Goal: Transaction & Acquisition: Purchase product/service

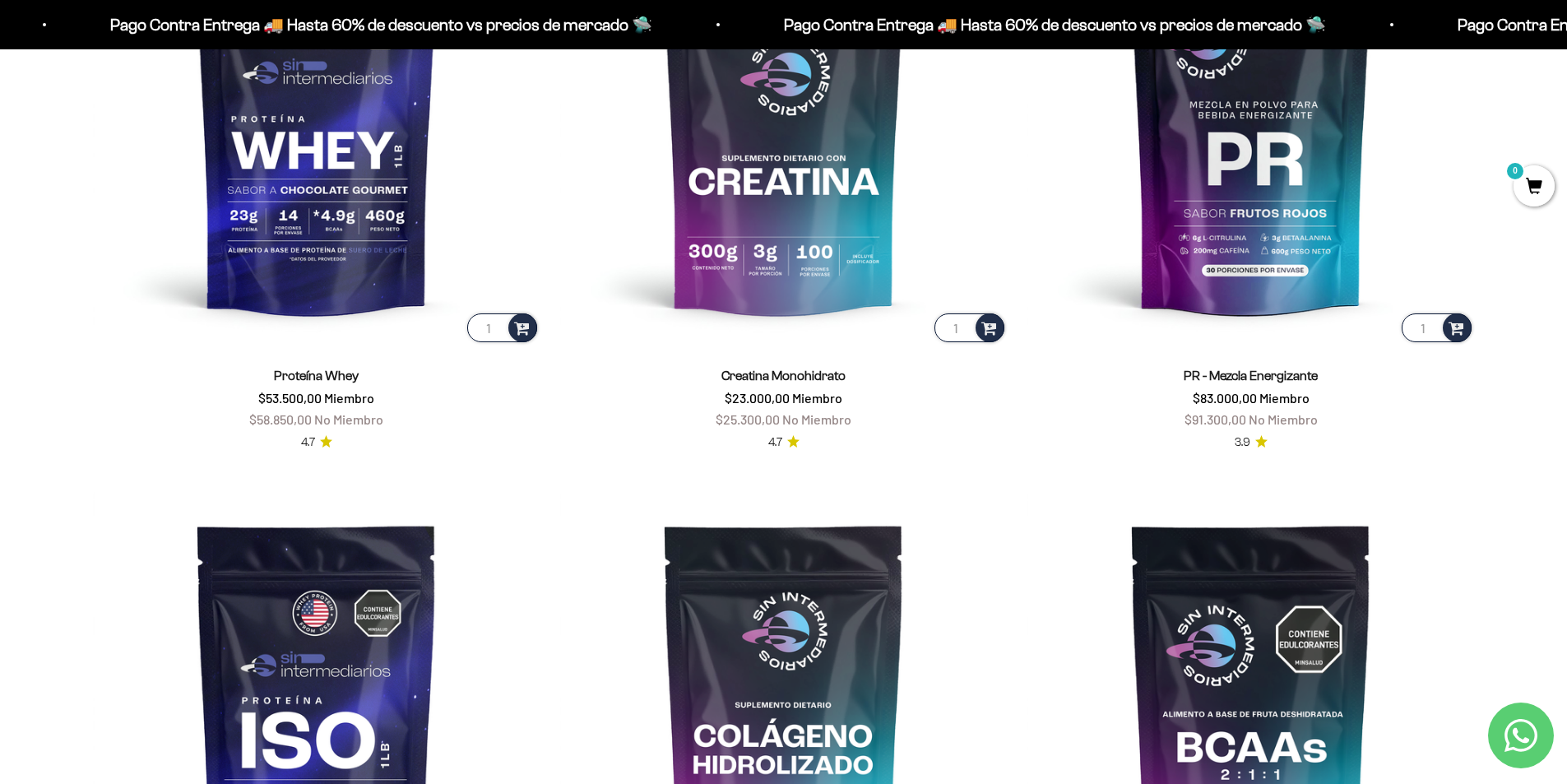
scroll to position [823, 0]
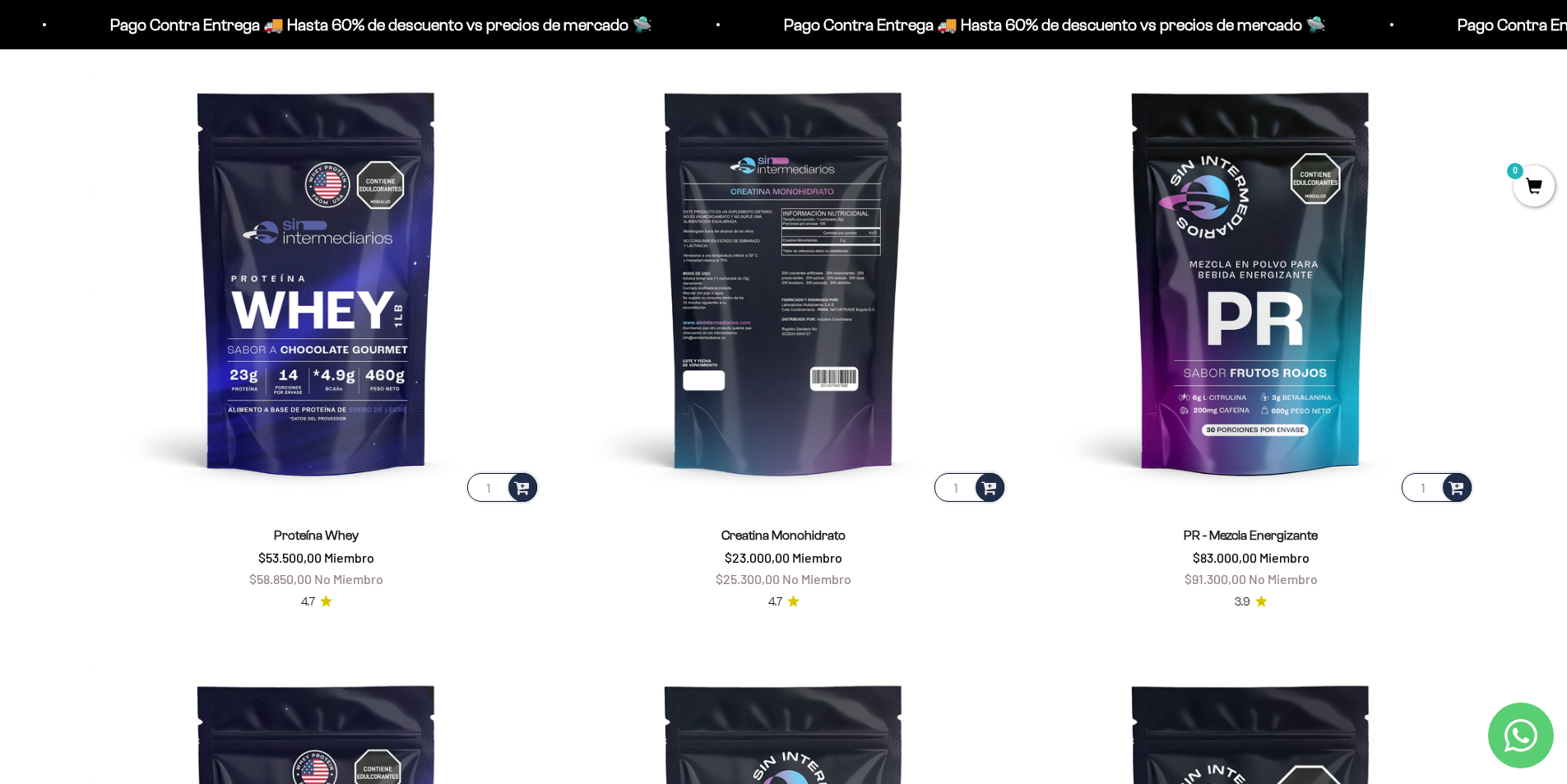
click at [790, 391] on img at bounding box center [784, 281] width 447 height 447
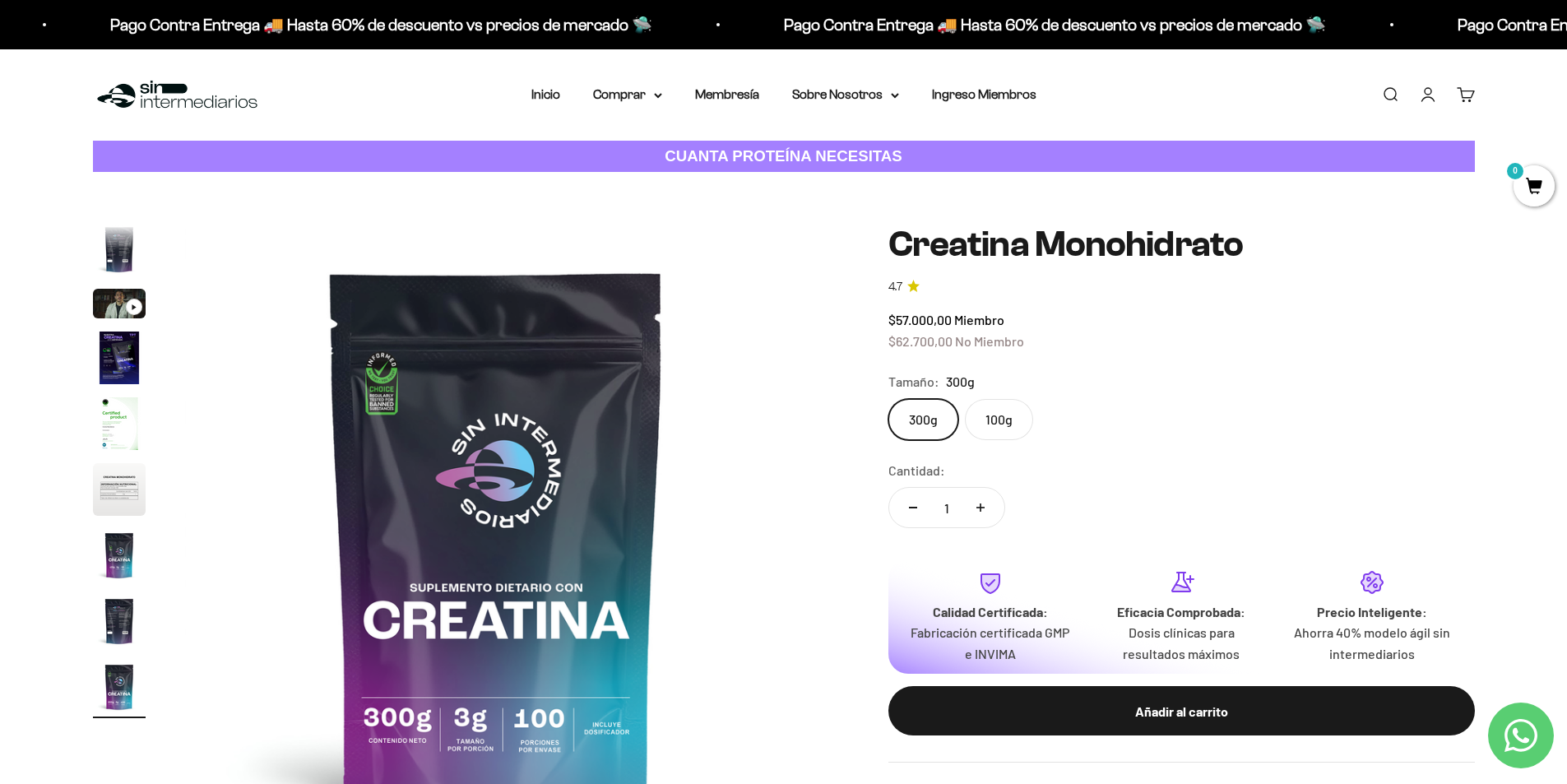
click at [917, 422] on label "300g" at bounding box center [924, 419] width 70 height 41
click at [889, 399] on input "300g" at bounding box center [888, 398] width 1 height 1
click at [129, 471] on img "Ir al artículo 6" at bounding box center [119, 489] width 53 height 53
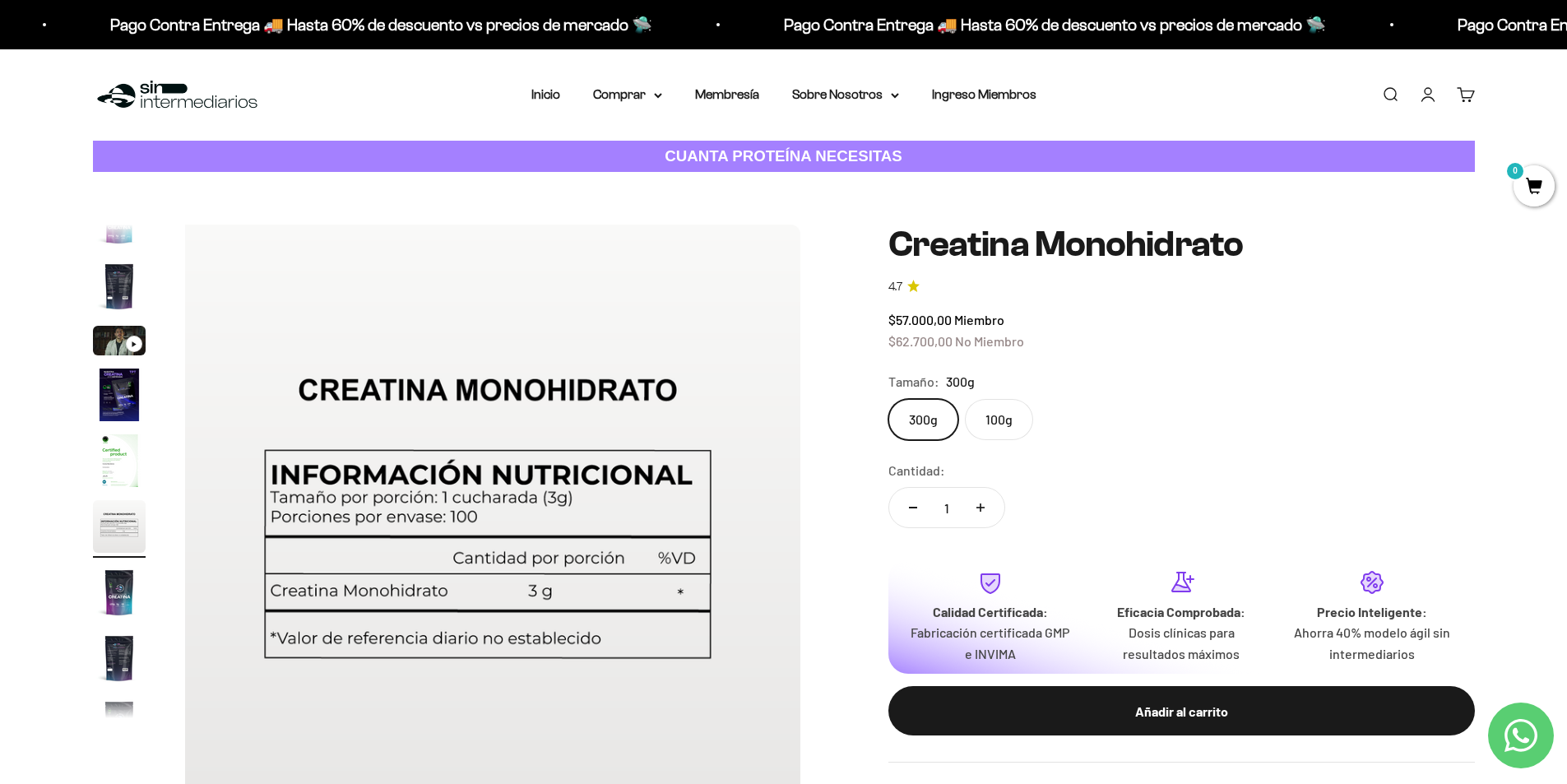
scroll to position [0, 3222]
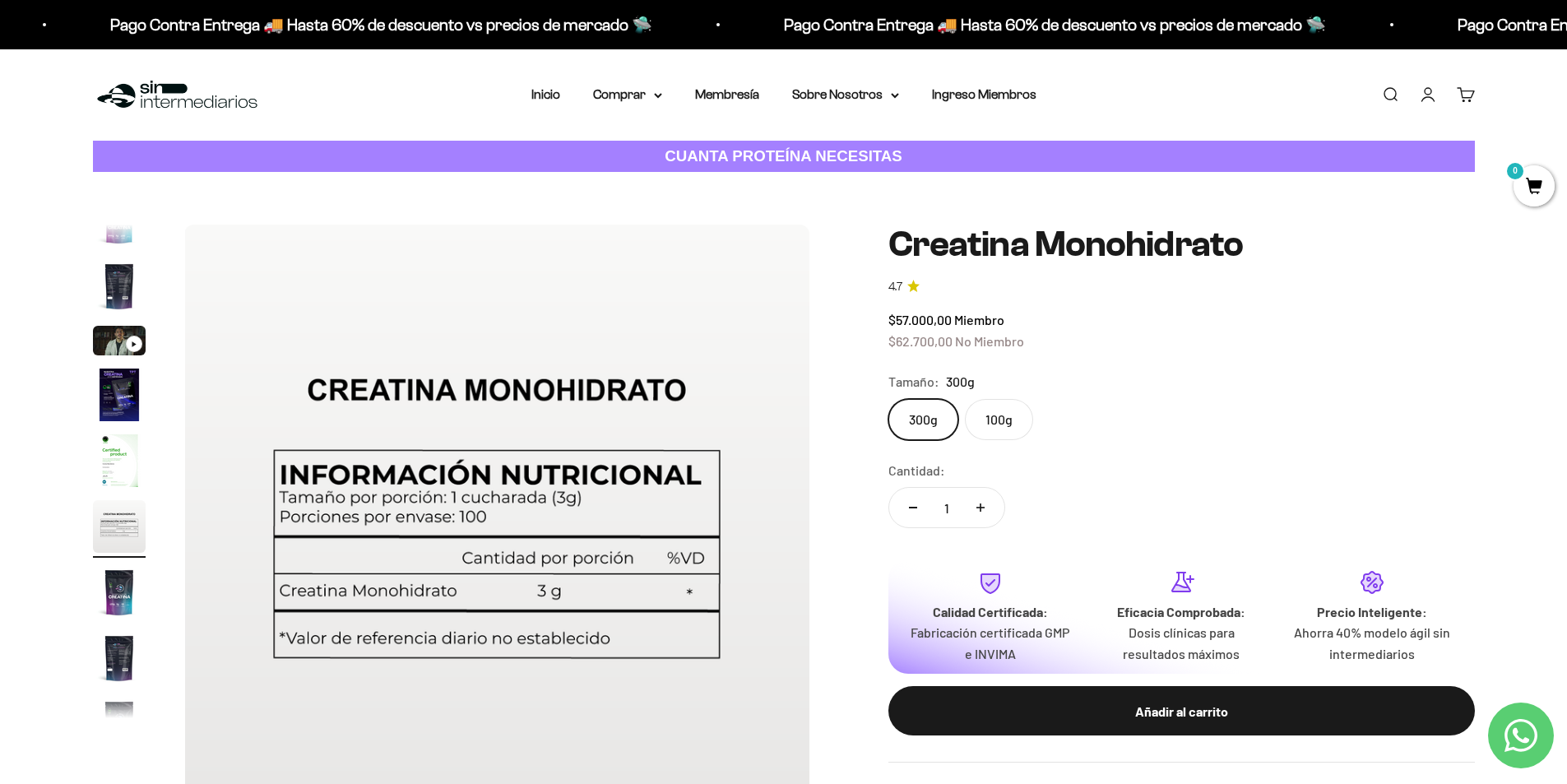
click at [124, 658] on img "Ir al artículo 8" at bounding box center [119, 657] width 53 height 53
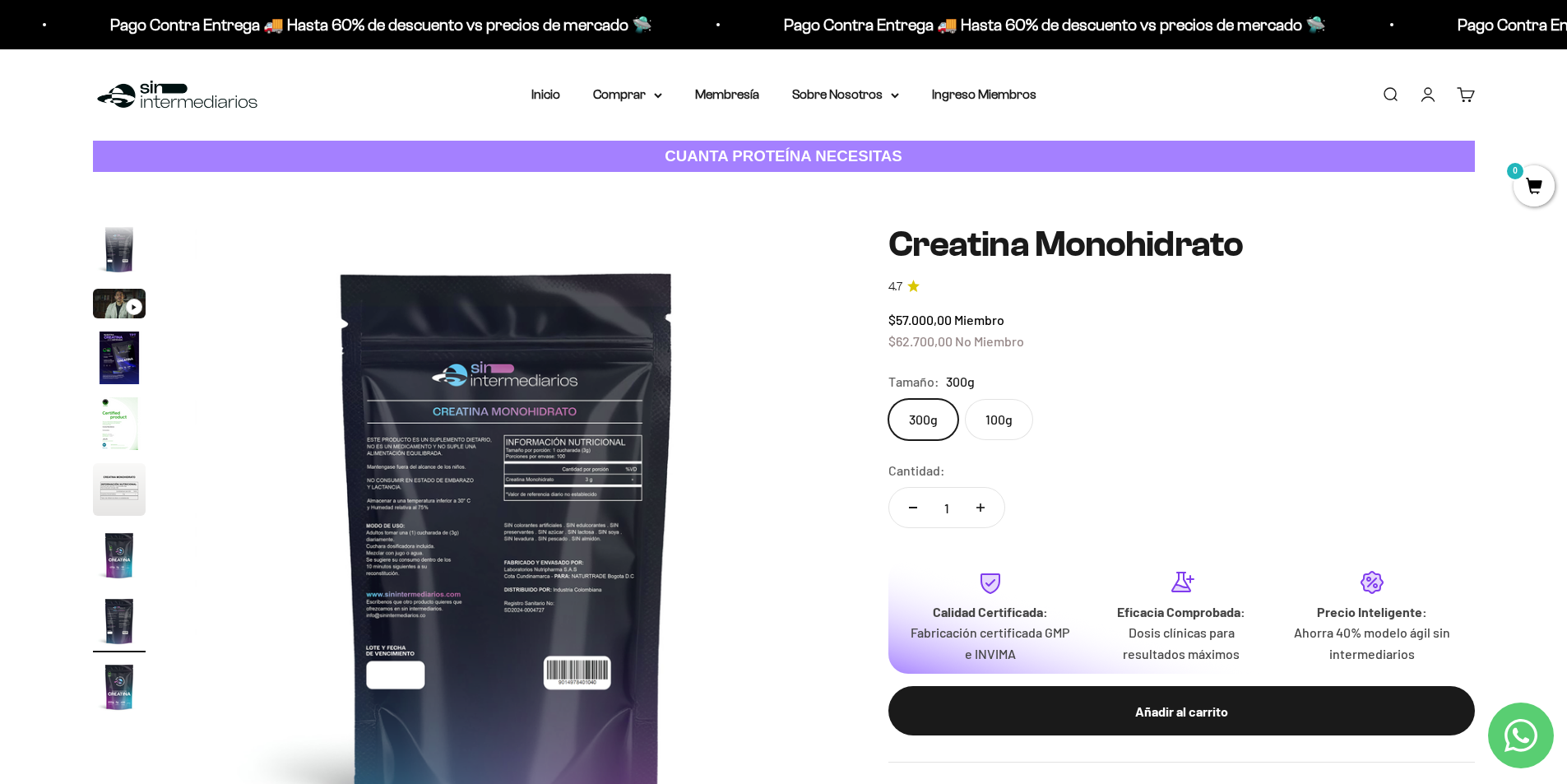
scroll to position [0, 4511]
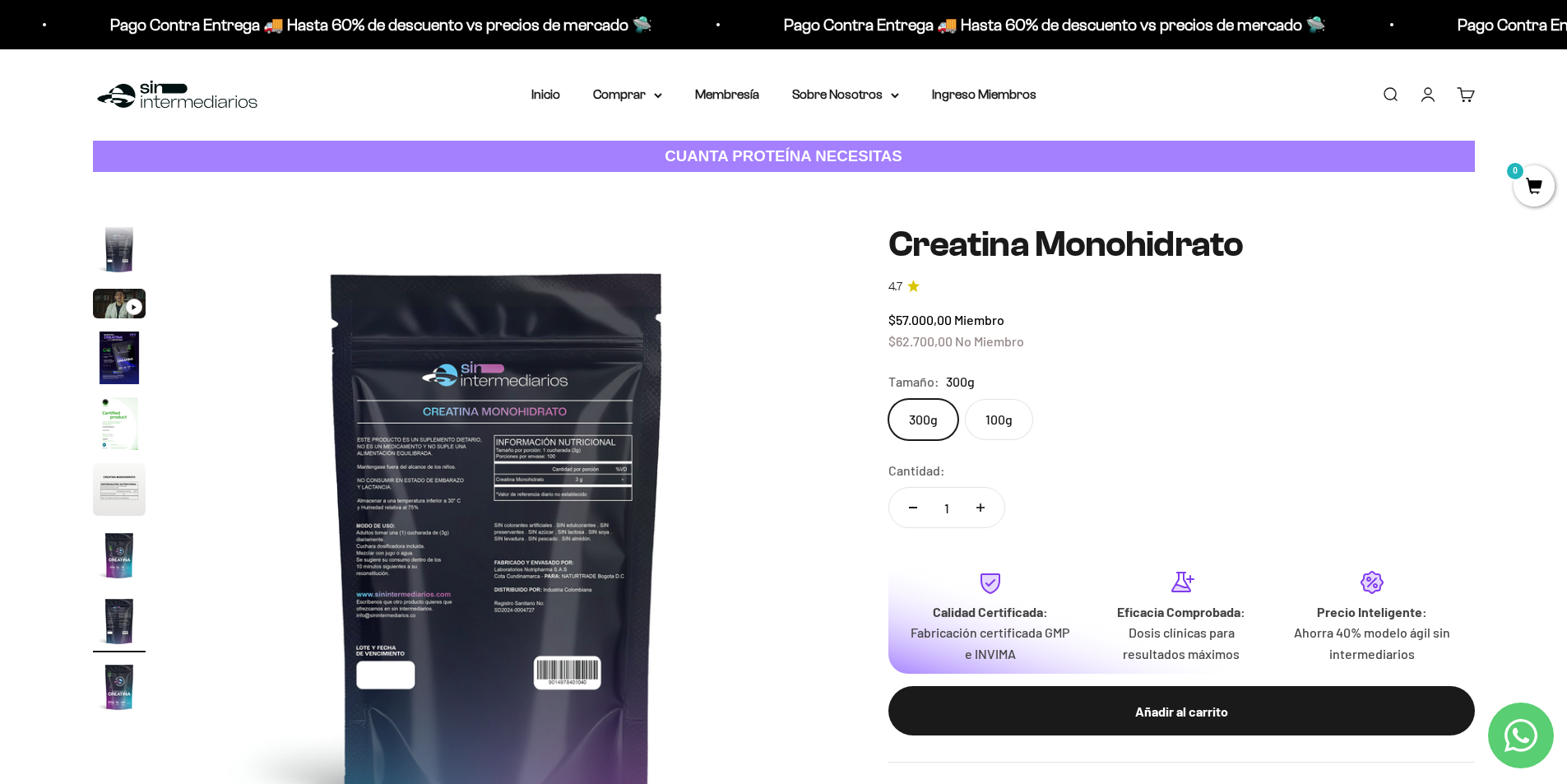
click at [96, 302] on img "Ir al artículo 3" at bounding box center [119, 303] width 53 height 30
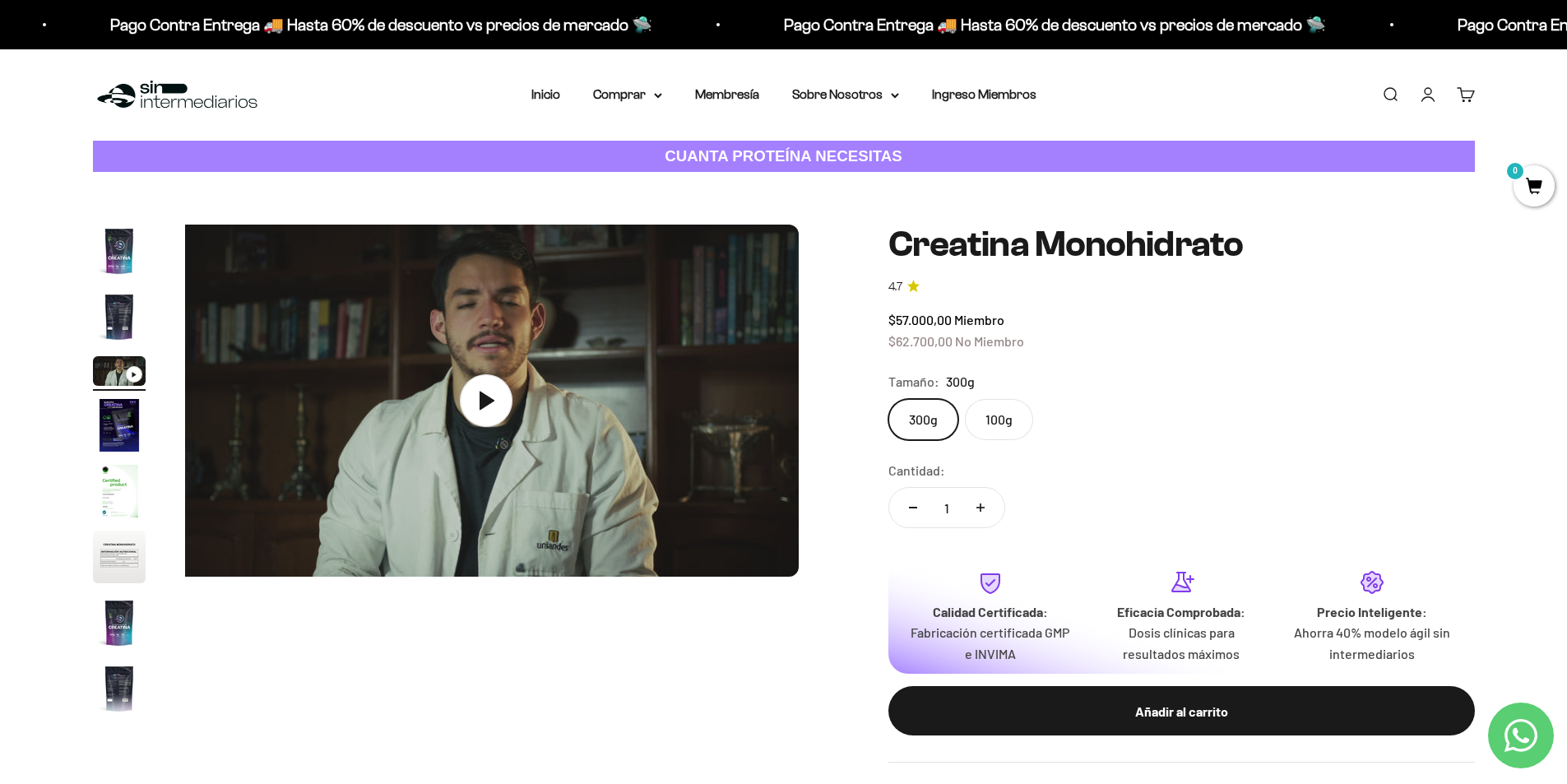
scroll to position [0, 1288]
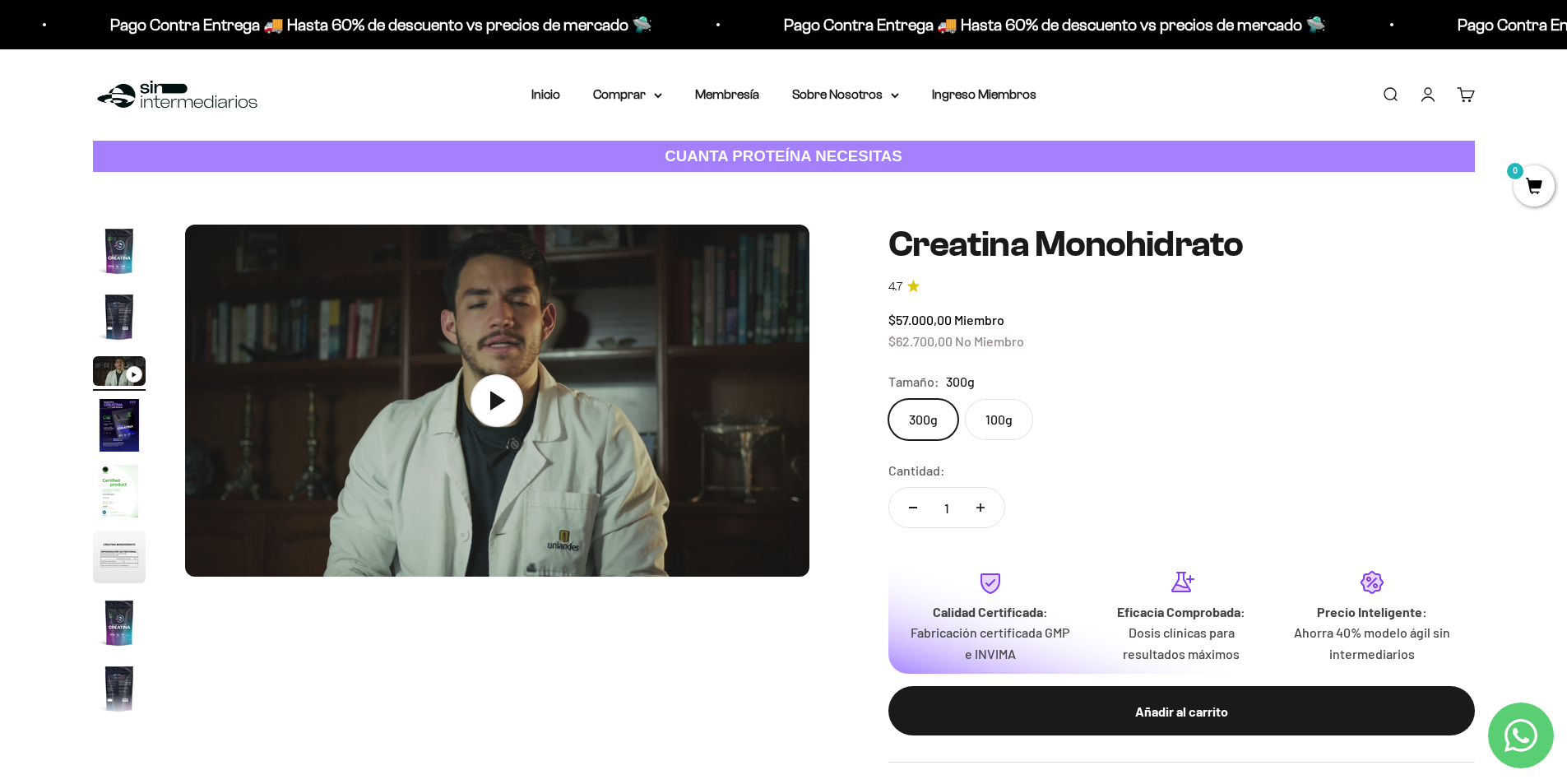
click at [118, 299] on img "Ir al artículo 2" at bounding box center [119, 316] width 53 height 53
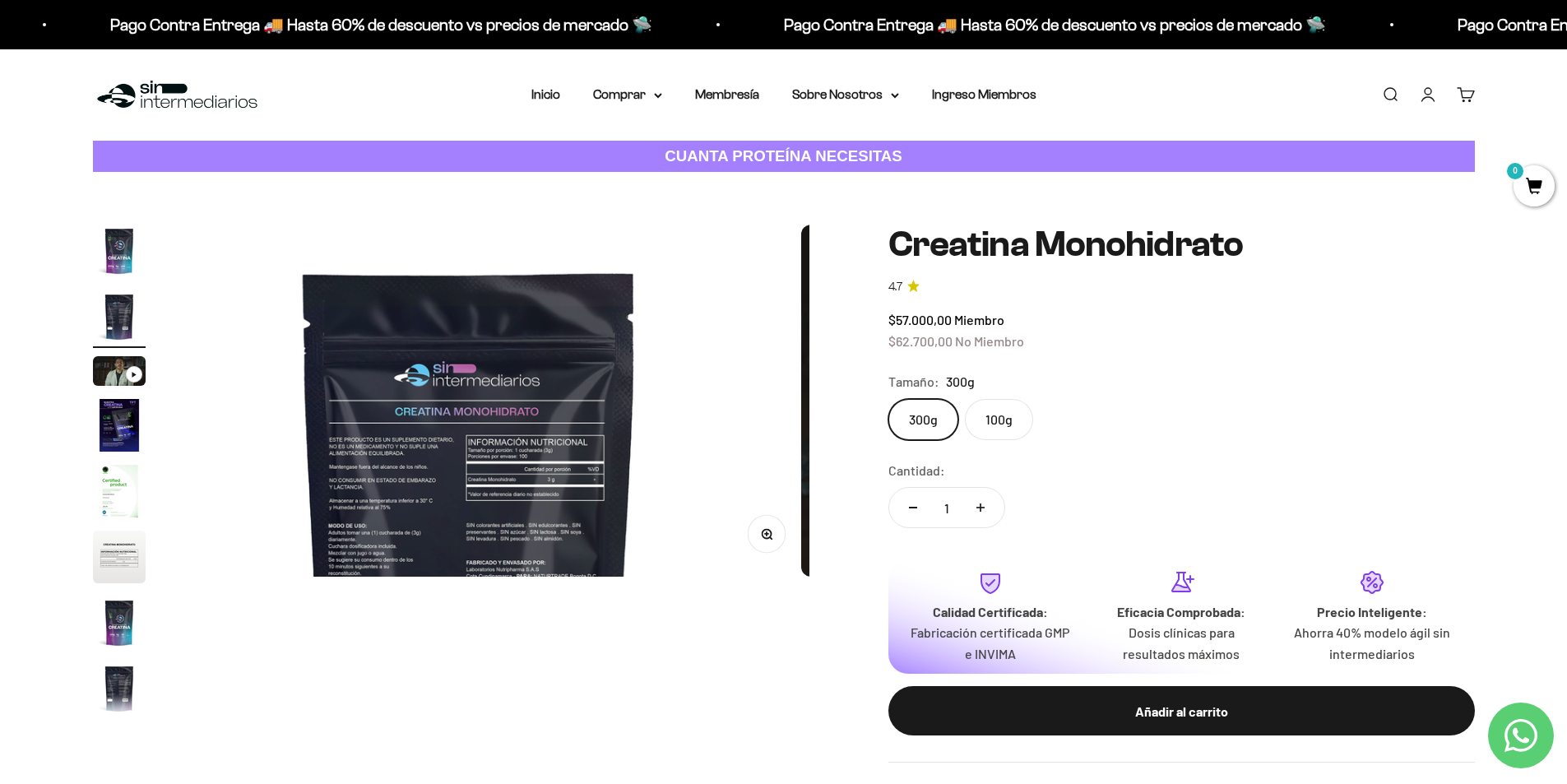
scroll to position [0, 644]
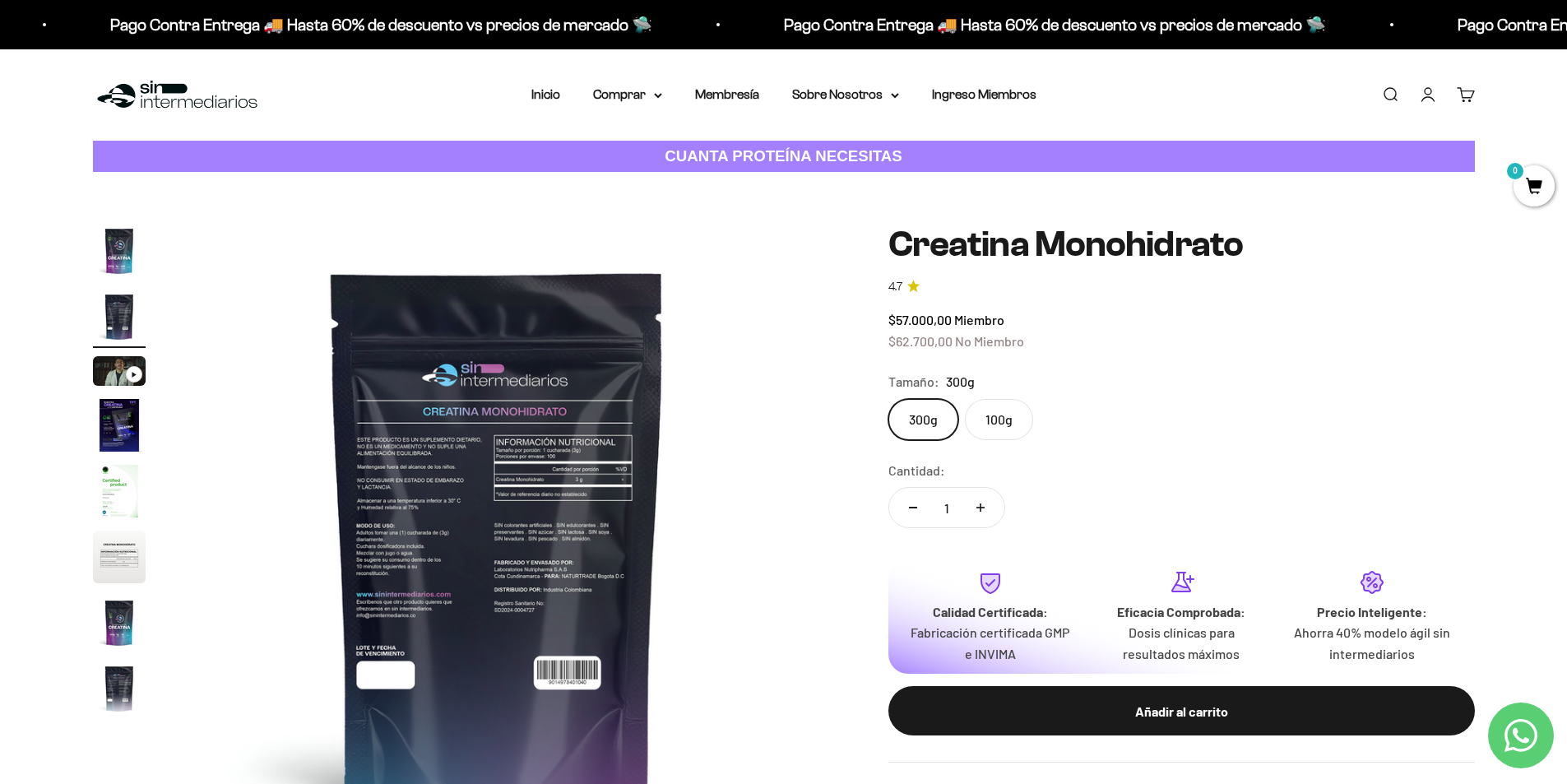
click at [484, 545] on img at bounding box center [497, 536] width 624 height 624
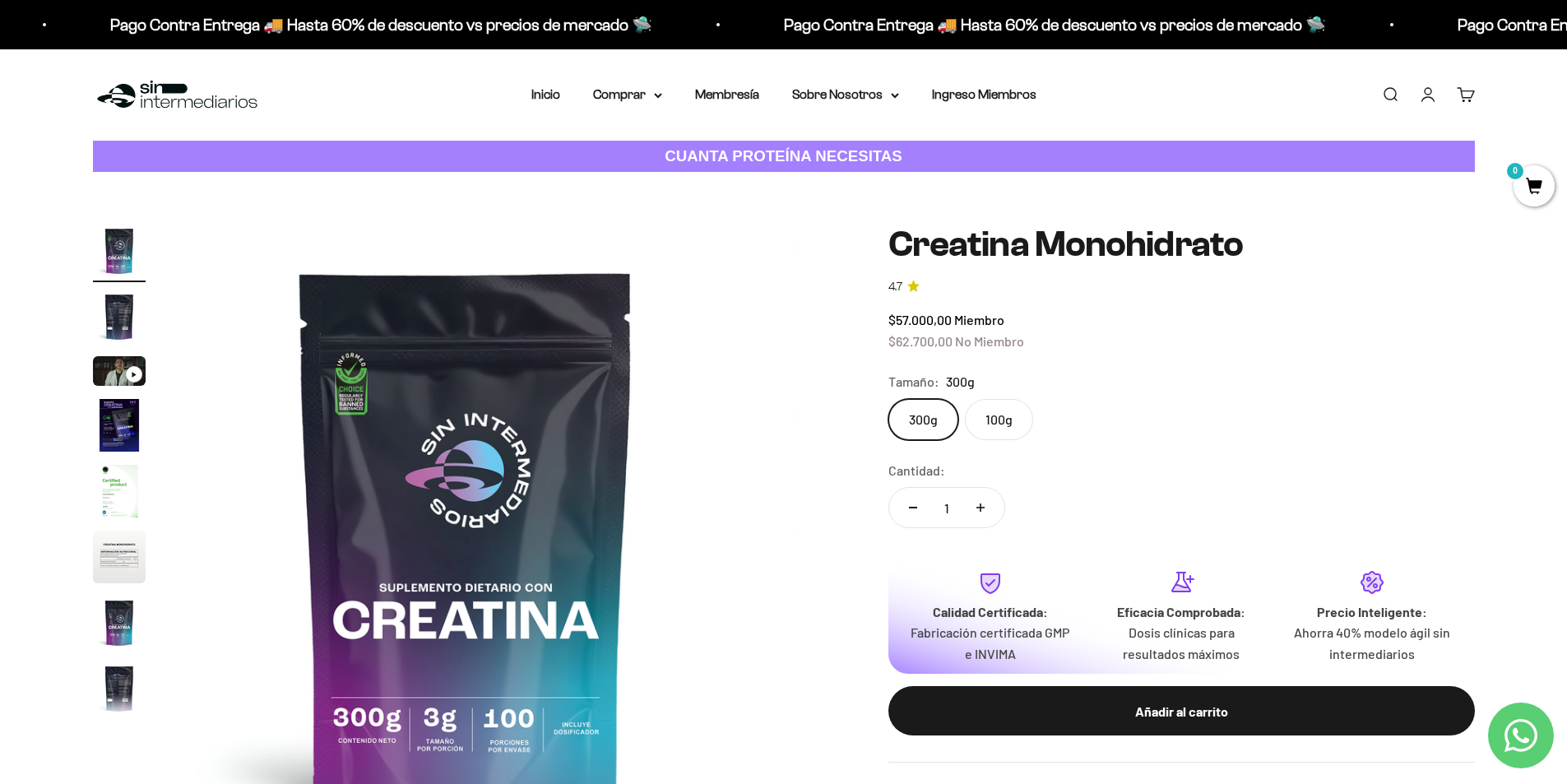
scroll to position [0, 0]
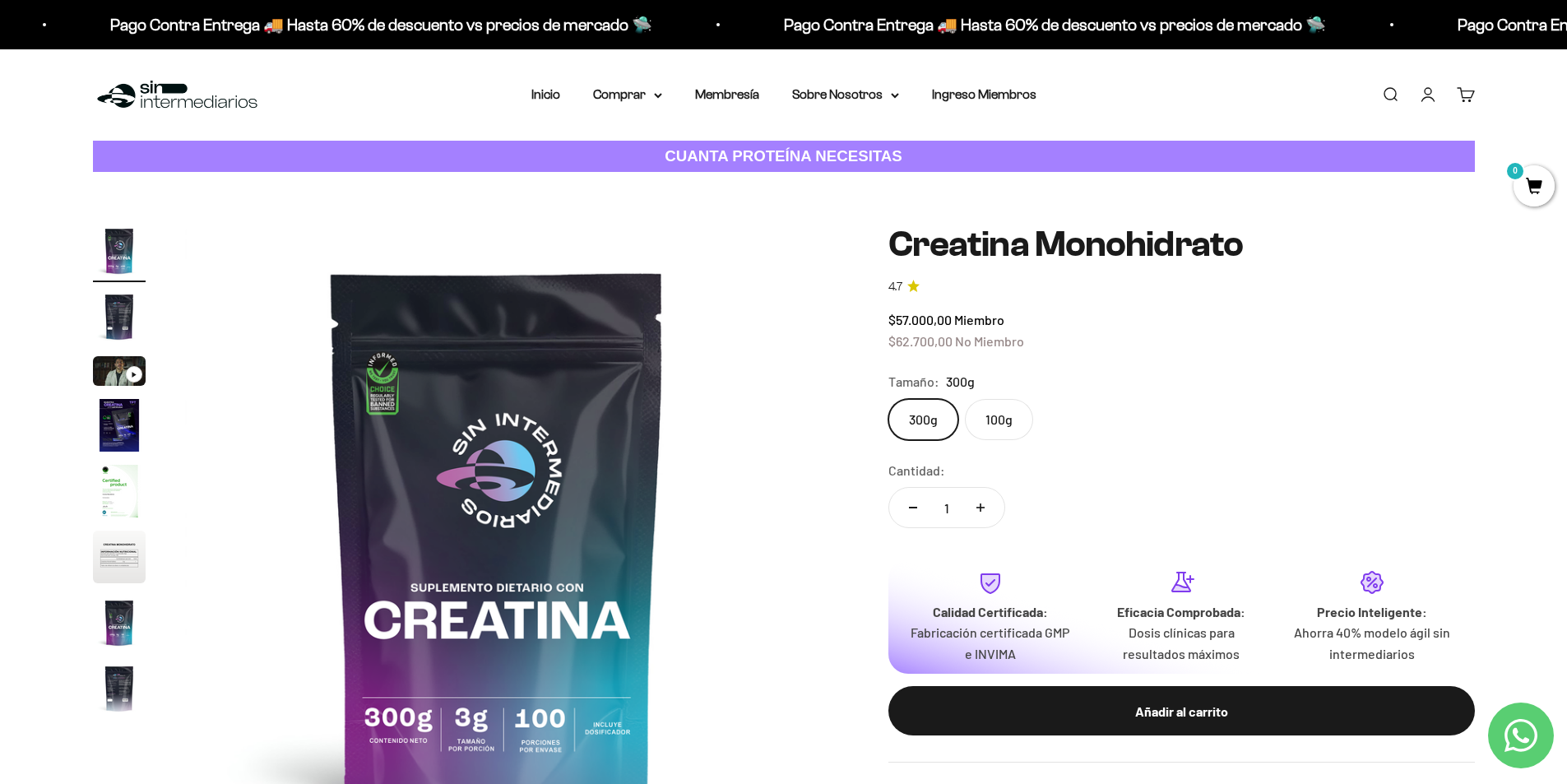
click at [107, 319] on img "Ir al artículo 2" at bounding box center [119, 316] width 53 height 53
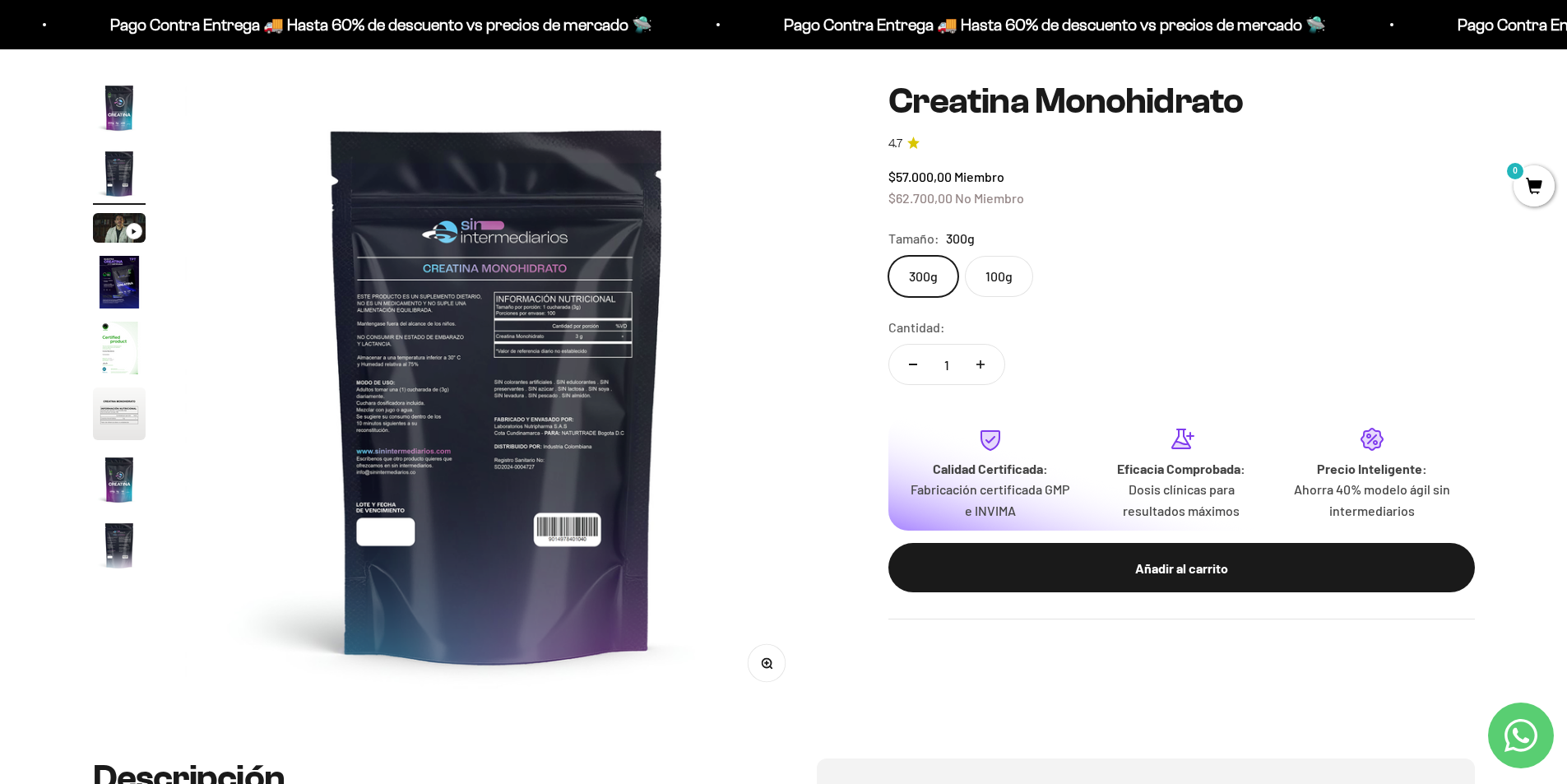
scroll to position [164, 0]
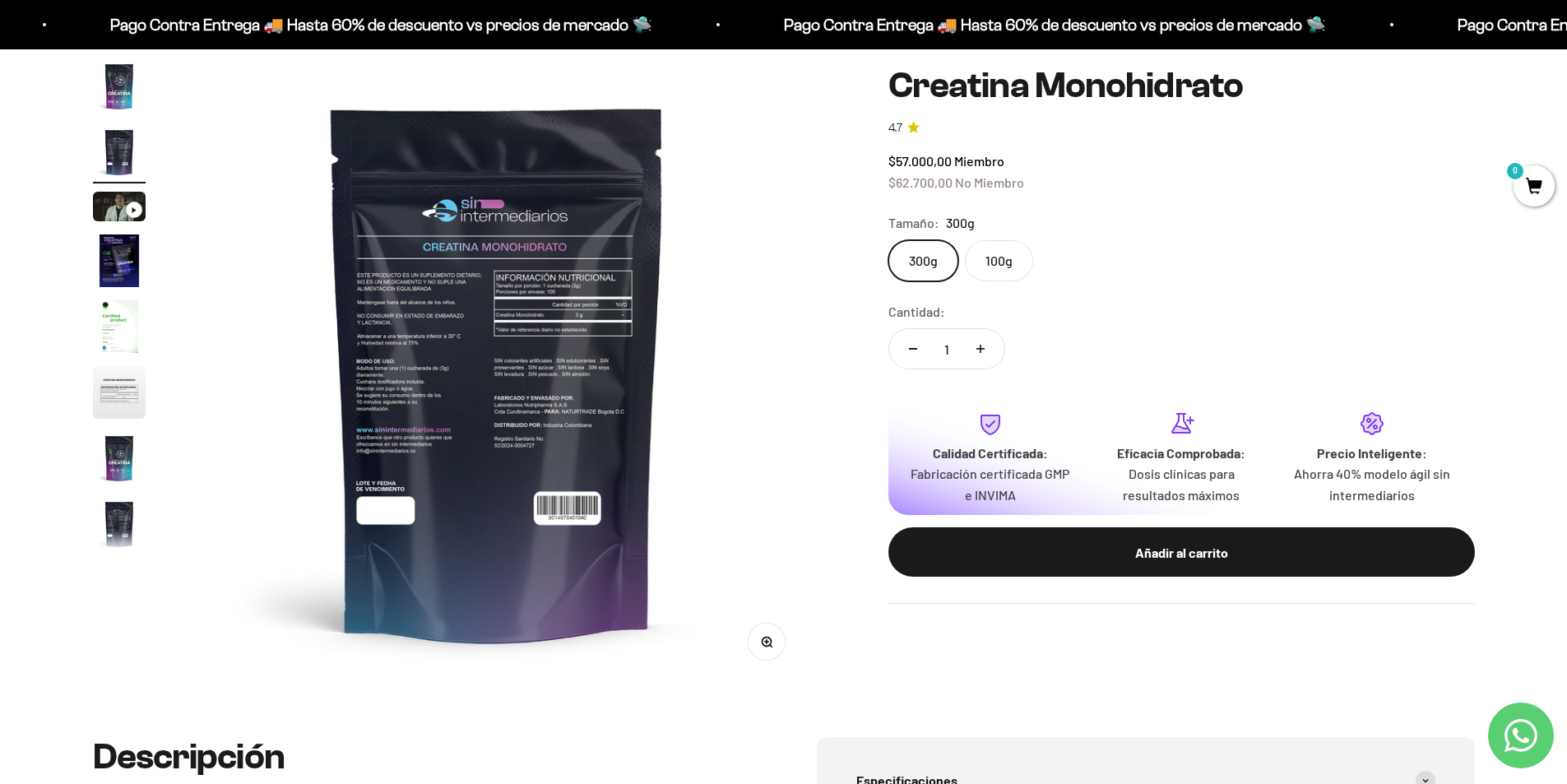
click at [130, 525] on img "Ir al artículo 8" at bounding box center [119, 524] width 53 height 53
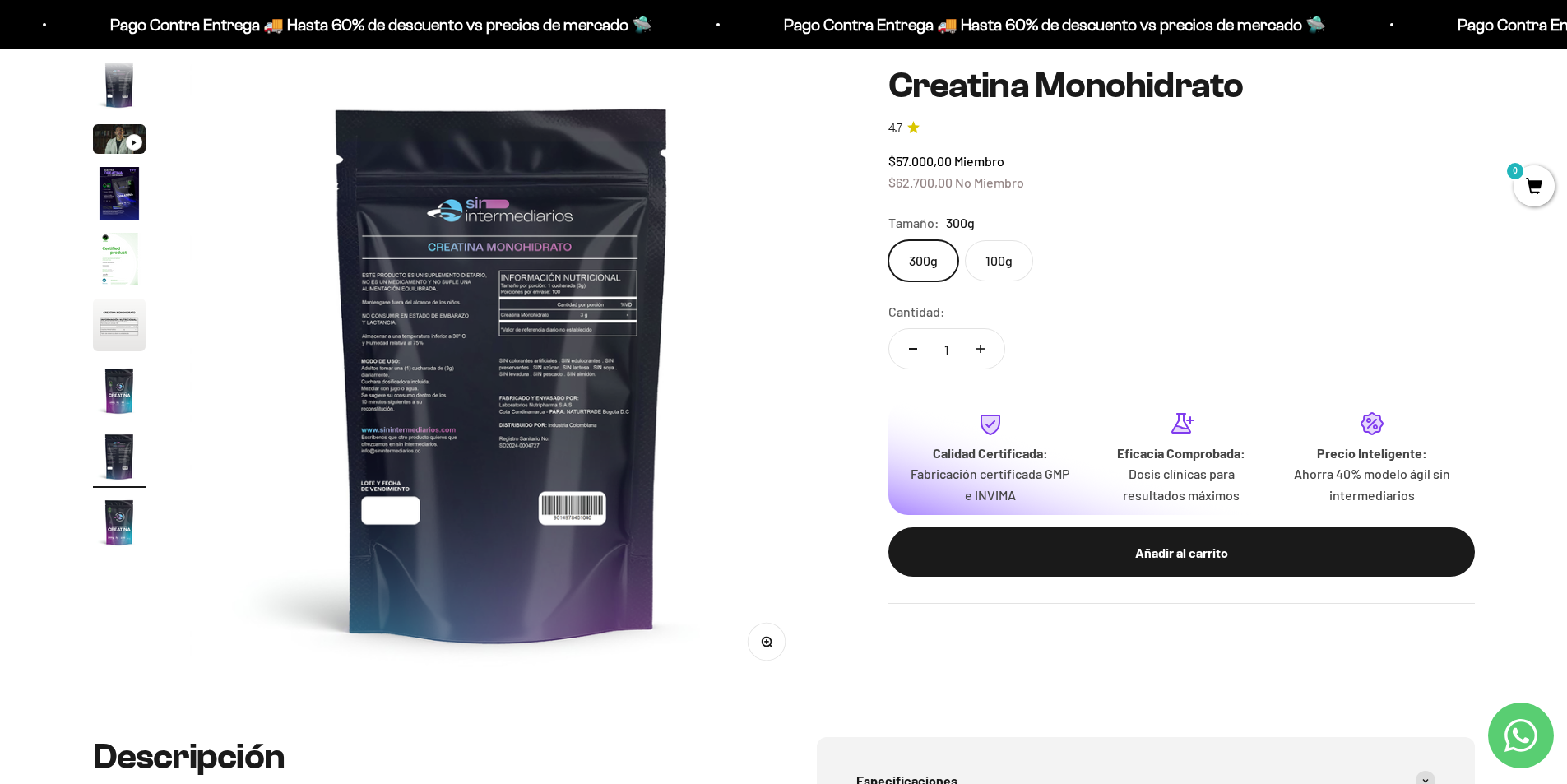
scroll to position [0, 4511]
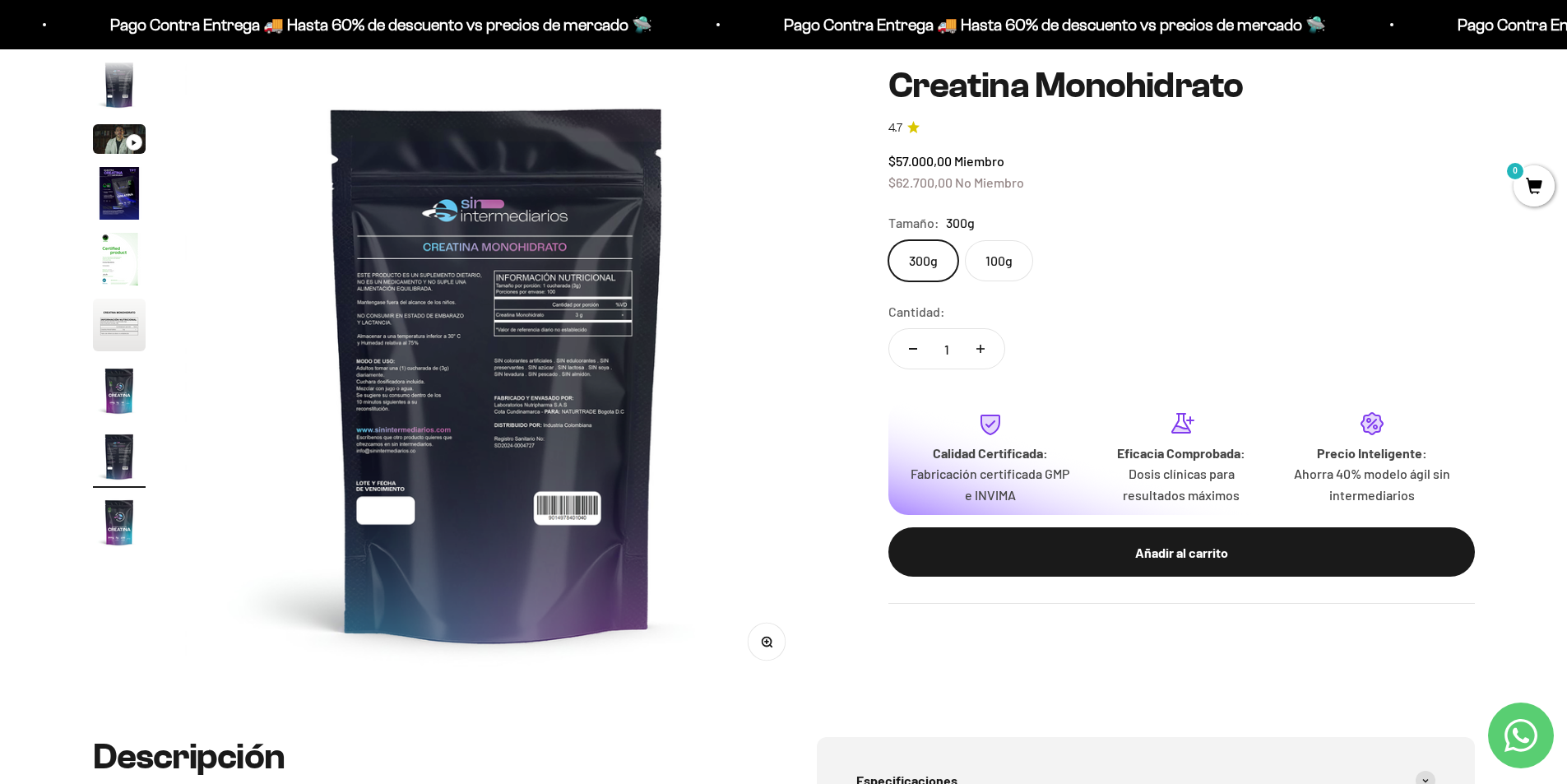
click at [125, 442] on img "Ir al artículo 8" at bounding box center [119, 456] width 53 height 53
click at [126, 397] on img "Ir al artículo 7" at bounding box center [119, 391] width 53 height 53
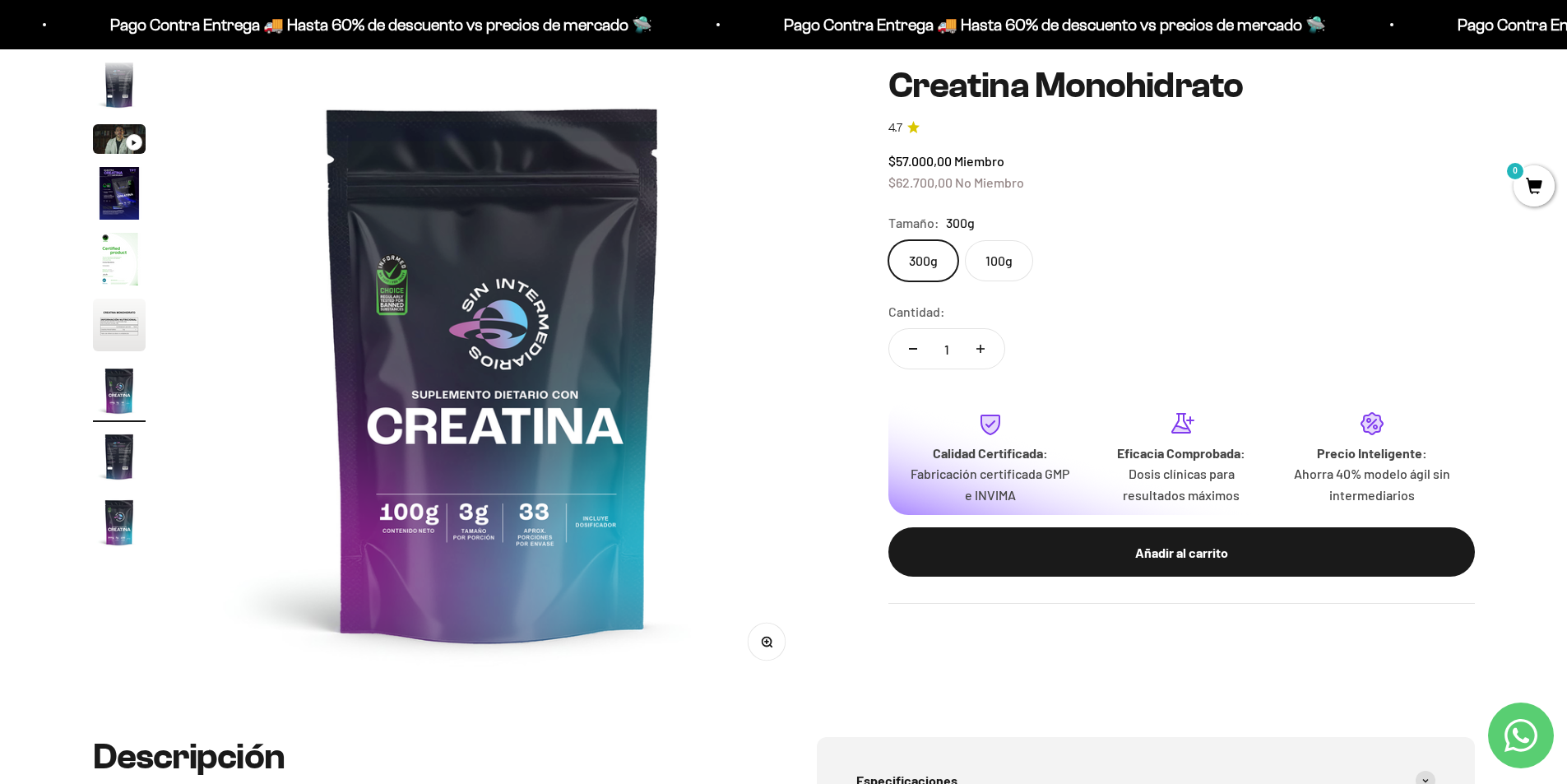
scroll to position [0, 3866]
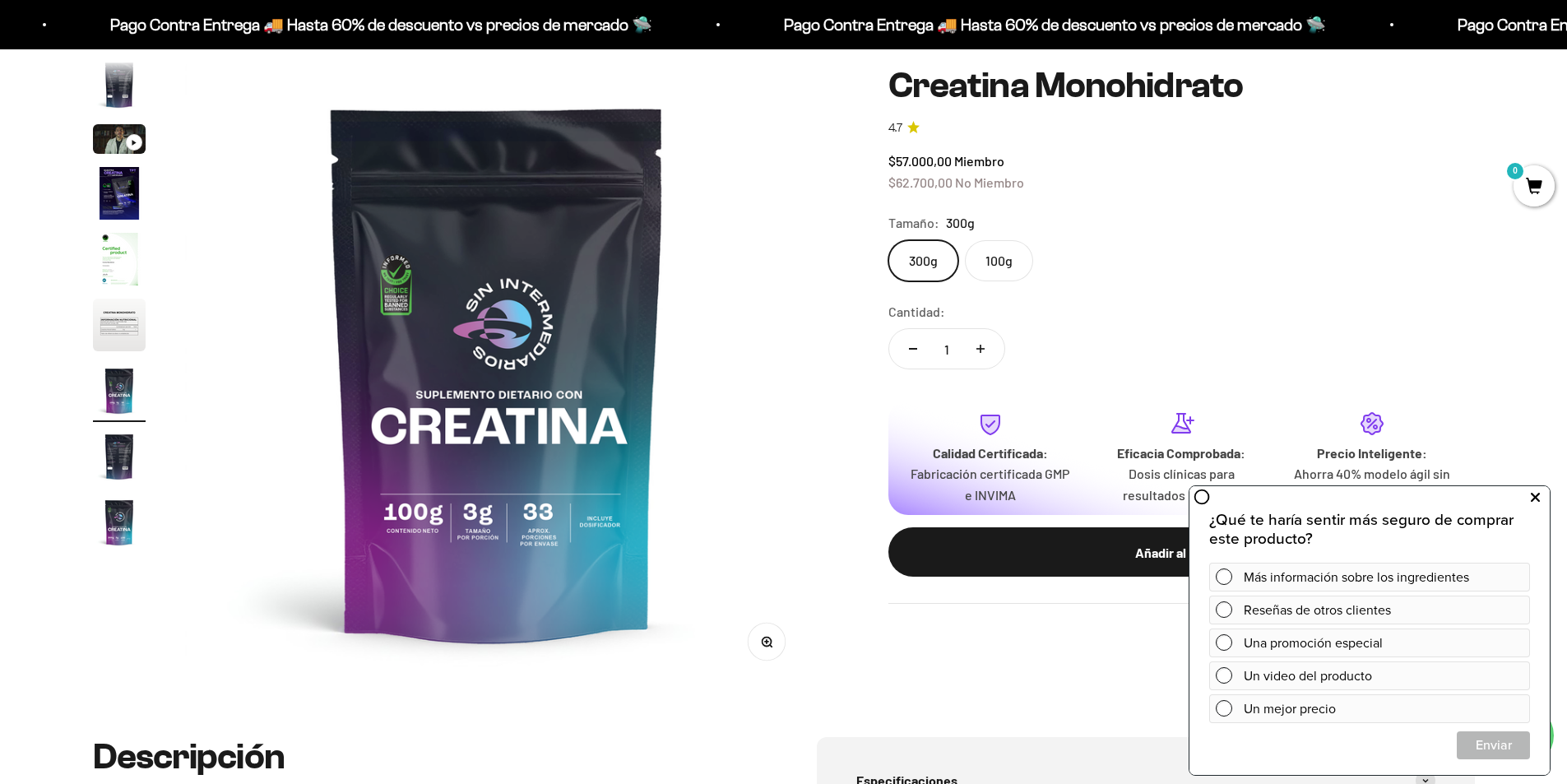
click at [1536, 501] on icon at bounding box center [1536, 498] width 9 height 22
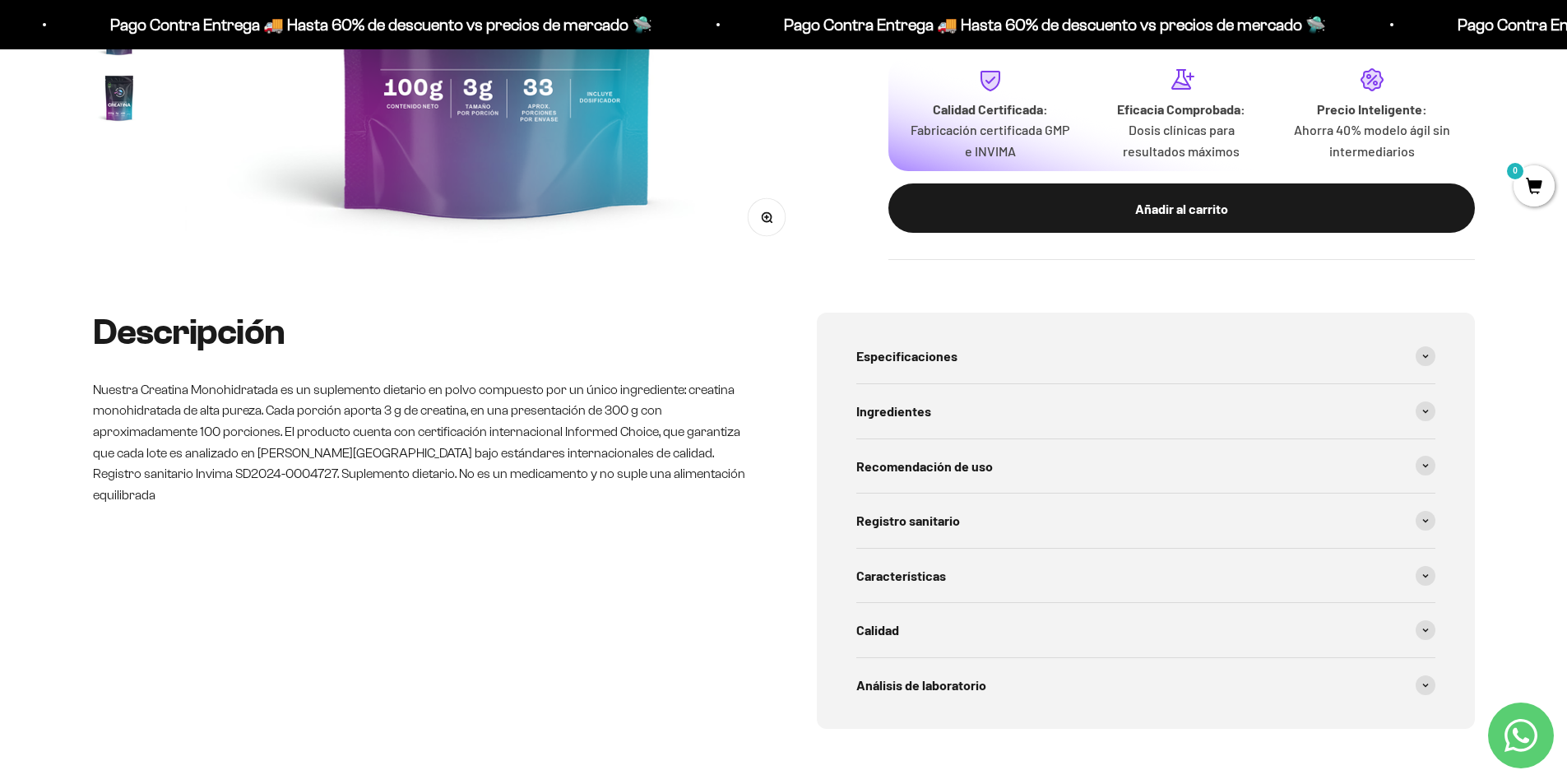
scroll to position [658, 0]
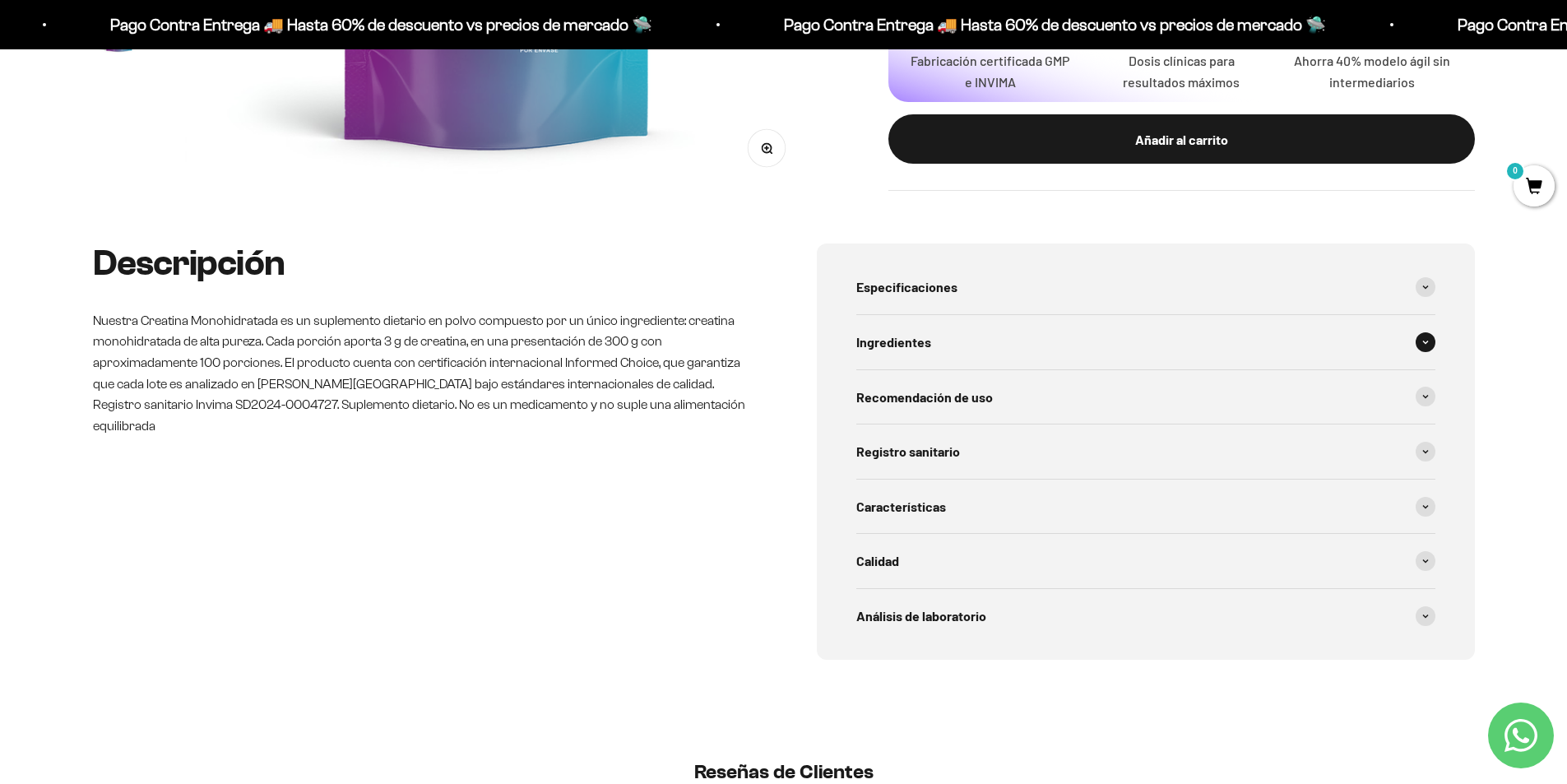
click at [1226, 335] on div "Ingredientes" at bounding box center [1146, 342] width 580 height 54
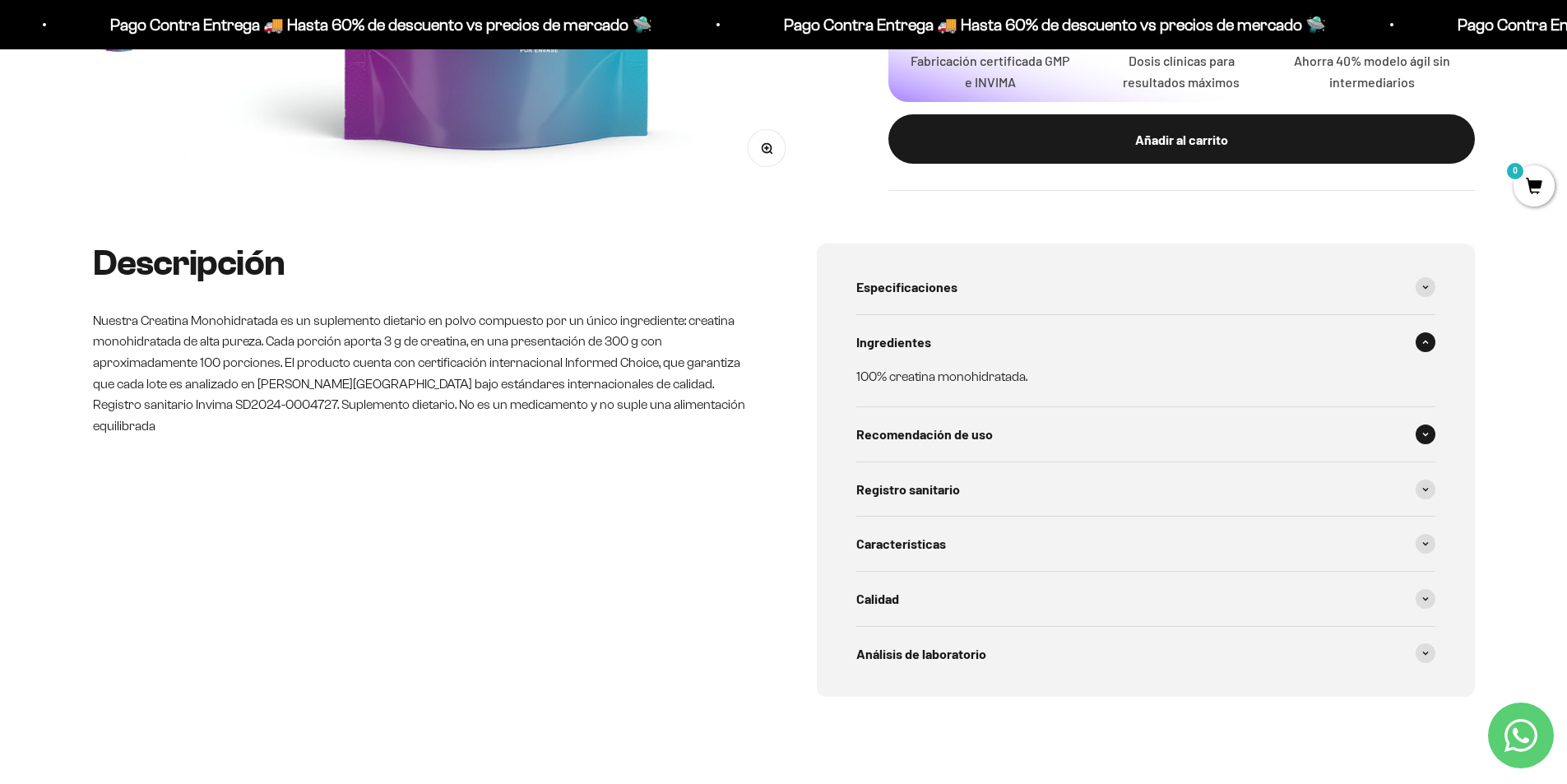
click at [1046, 432] on div "Recomendación de uso" at bounding box center [1146, 434] width 580 height 54
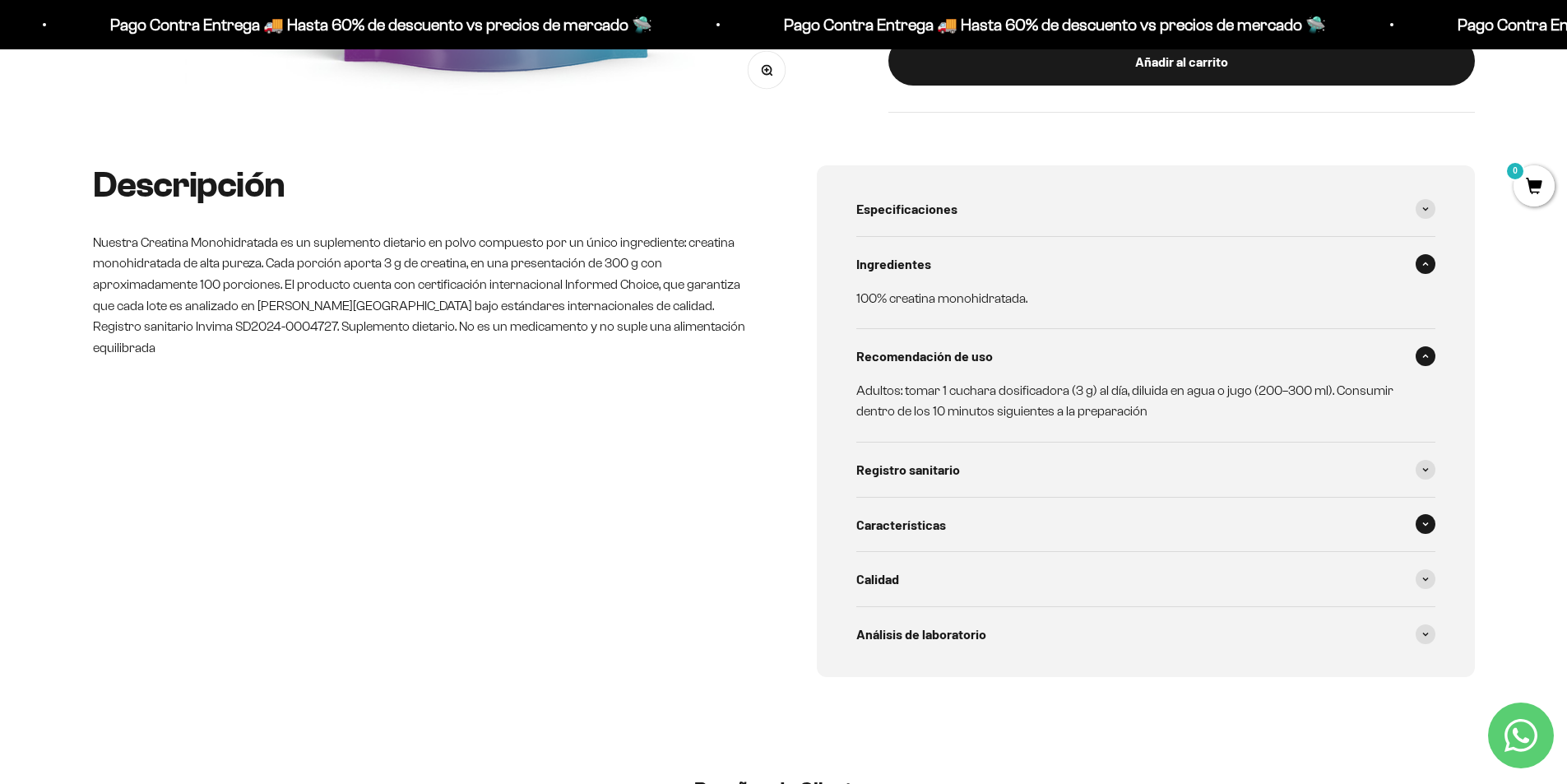
scroll to position [740, 0]
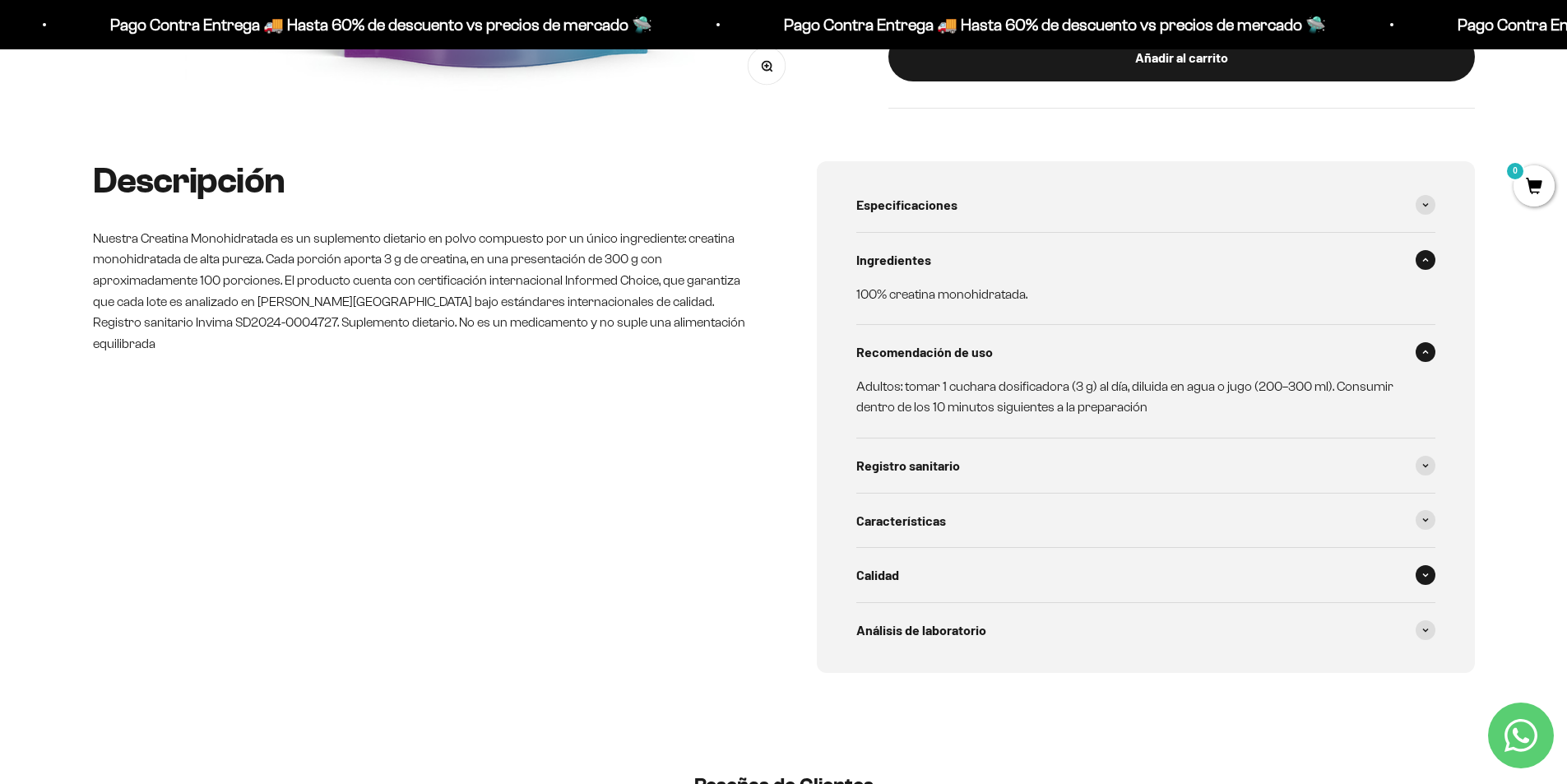
click at [922, 574] on div "Calidad" at bounding box center [1146, 575] width 580 height 54
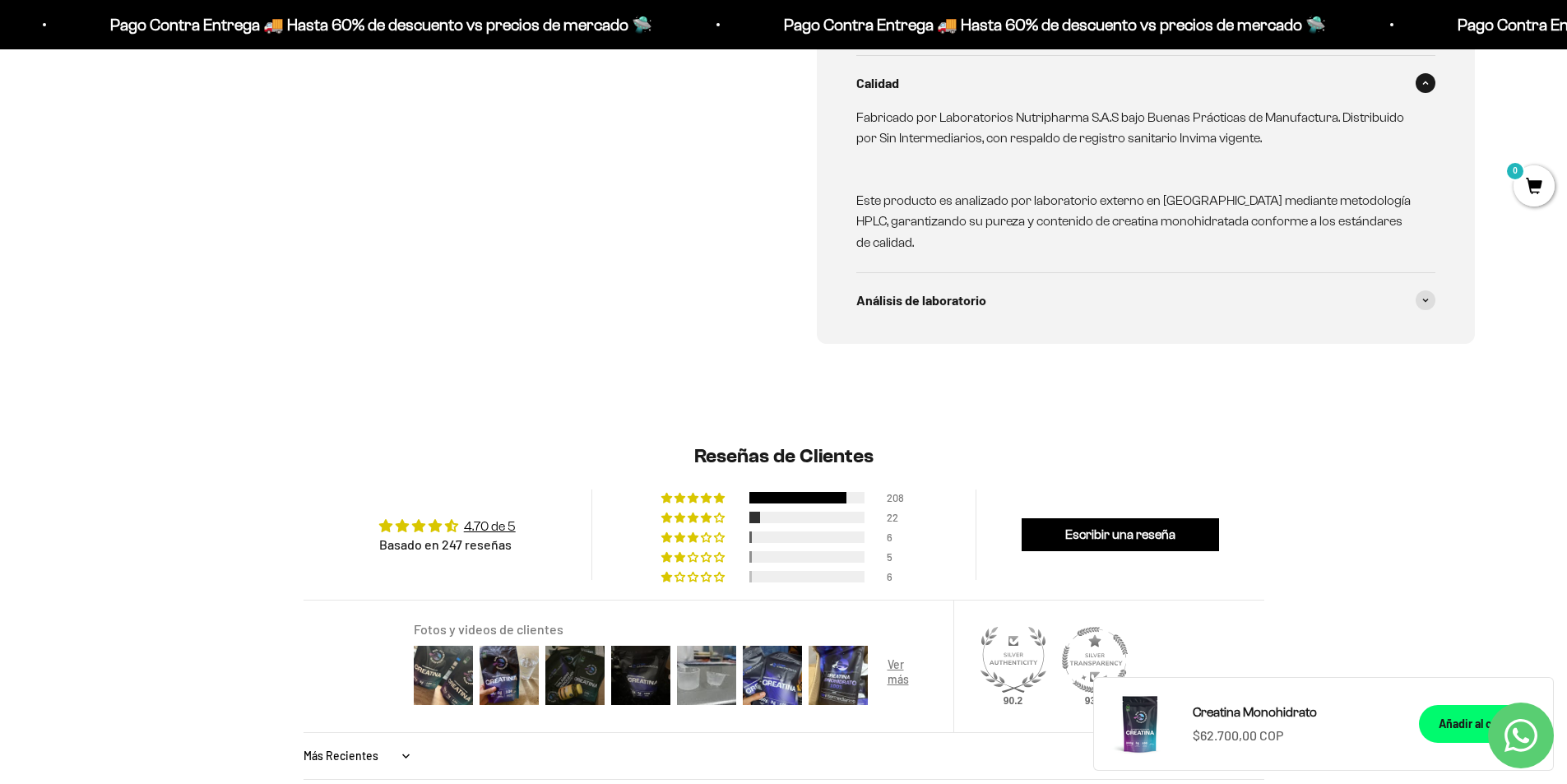
scroll to position [1234, 0]
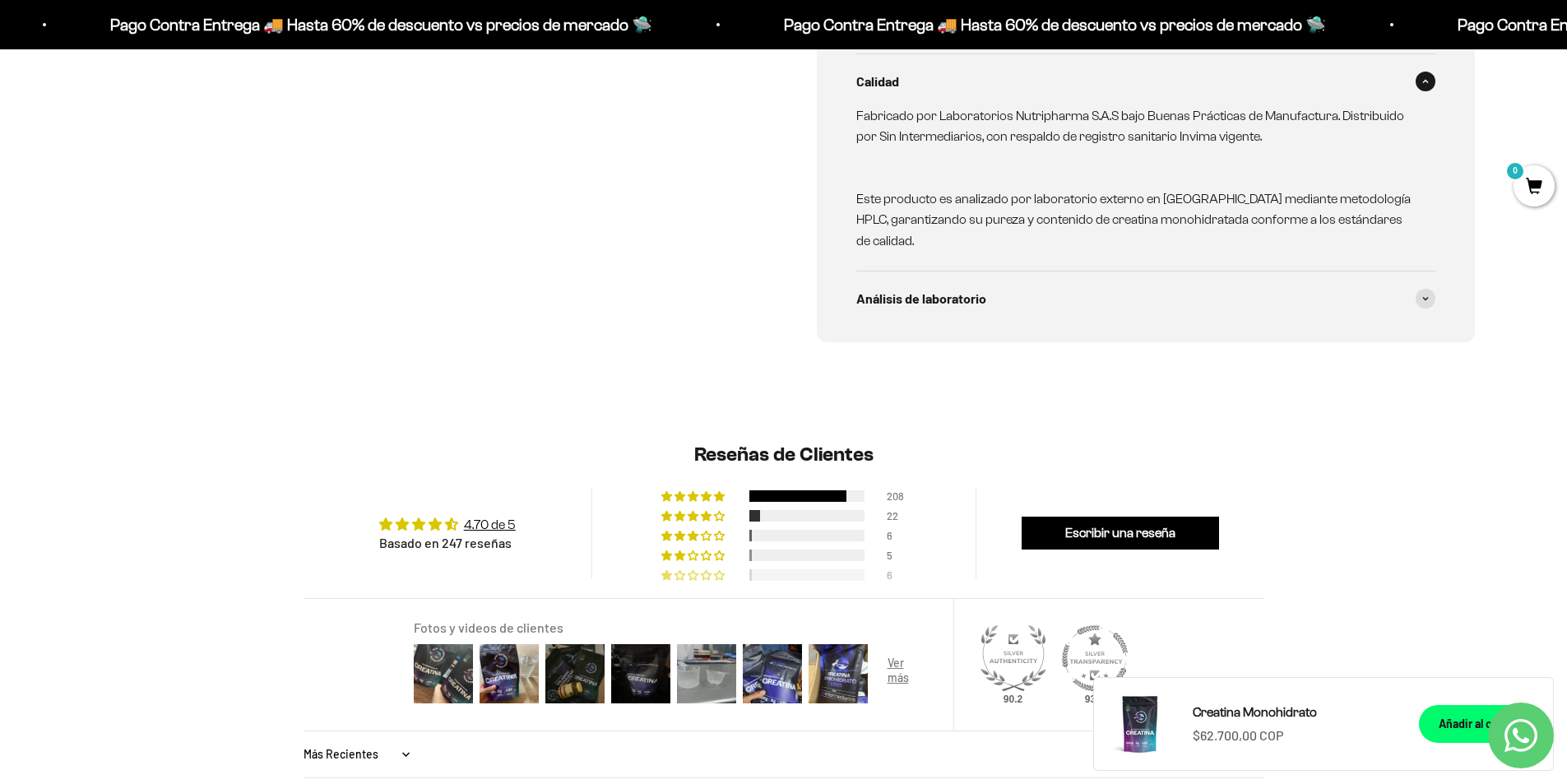
click at [785, 573] on div at bounding box center [807, 575] width 115 height 12
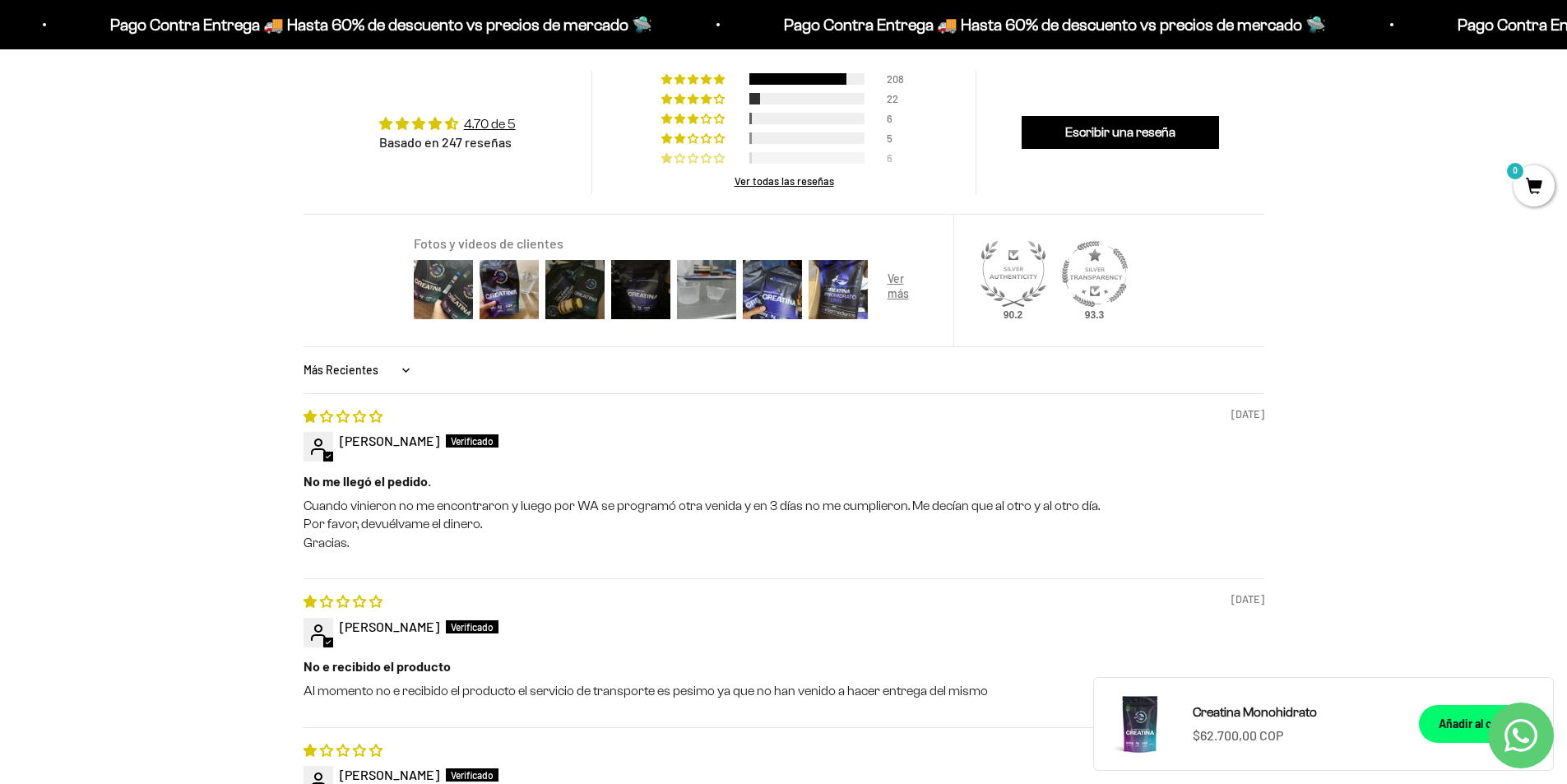
scroll to position [1550, 0]
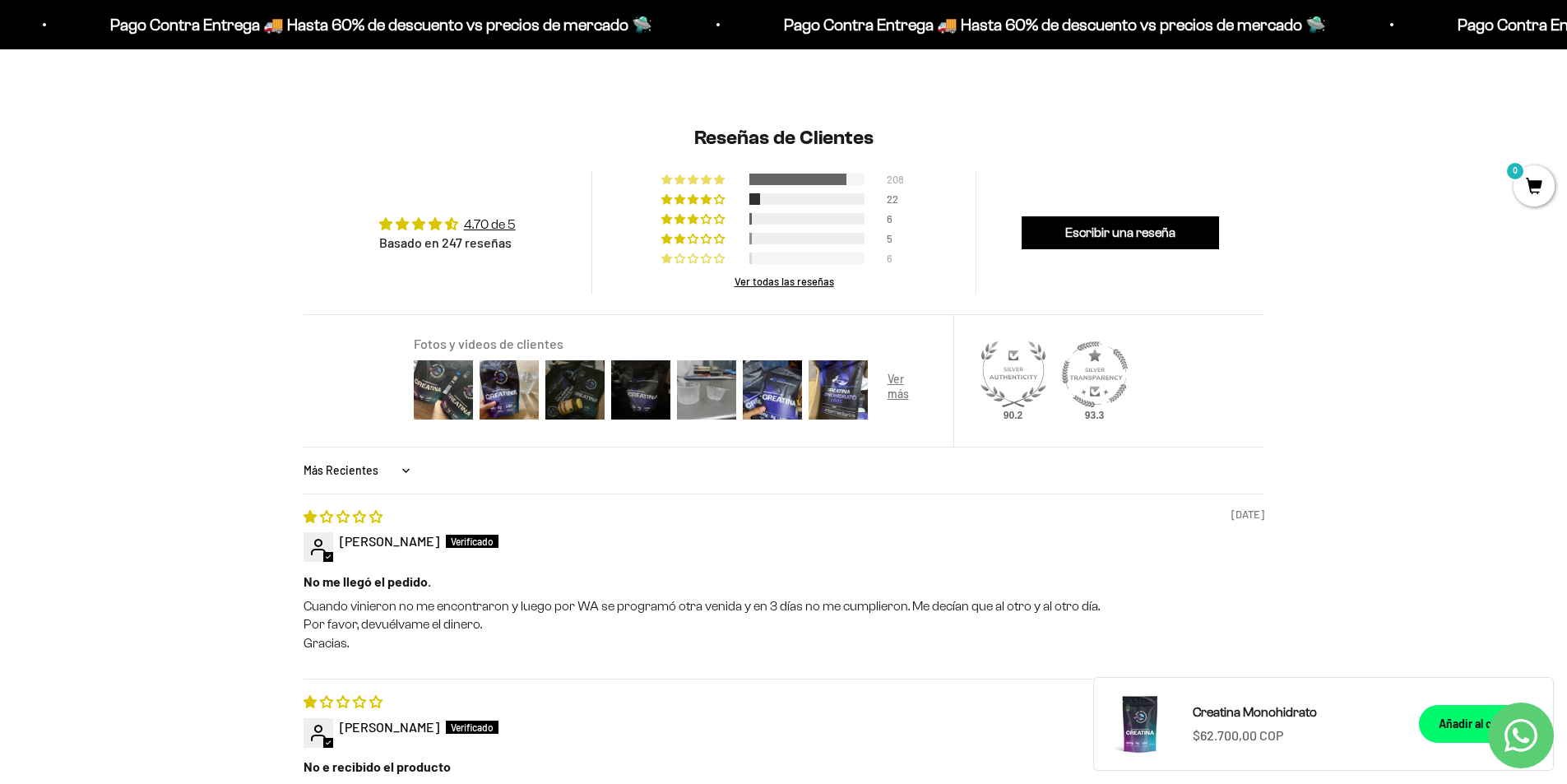
click at [737, 173] on div "208" at bounding box center [784, 176] width 245 height 12
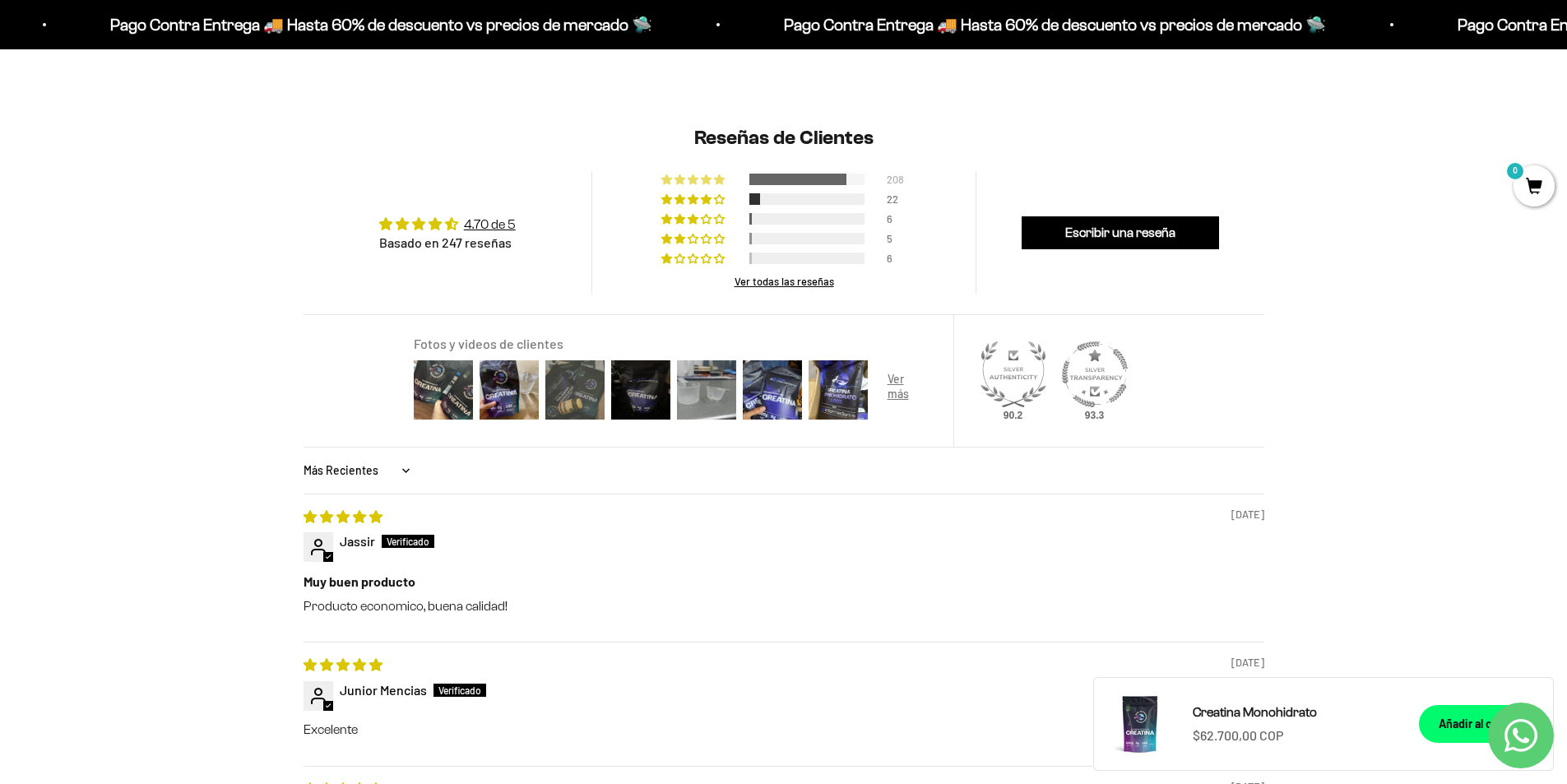
click at [575, 392] on img at bounding box center [574, 389] width 66 height 66
click at [630, 398] on img at bounding box center [641, 389] width 66 height 66
click at [785, 393] on img at bounding box center [772, 389] width 66 height 66
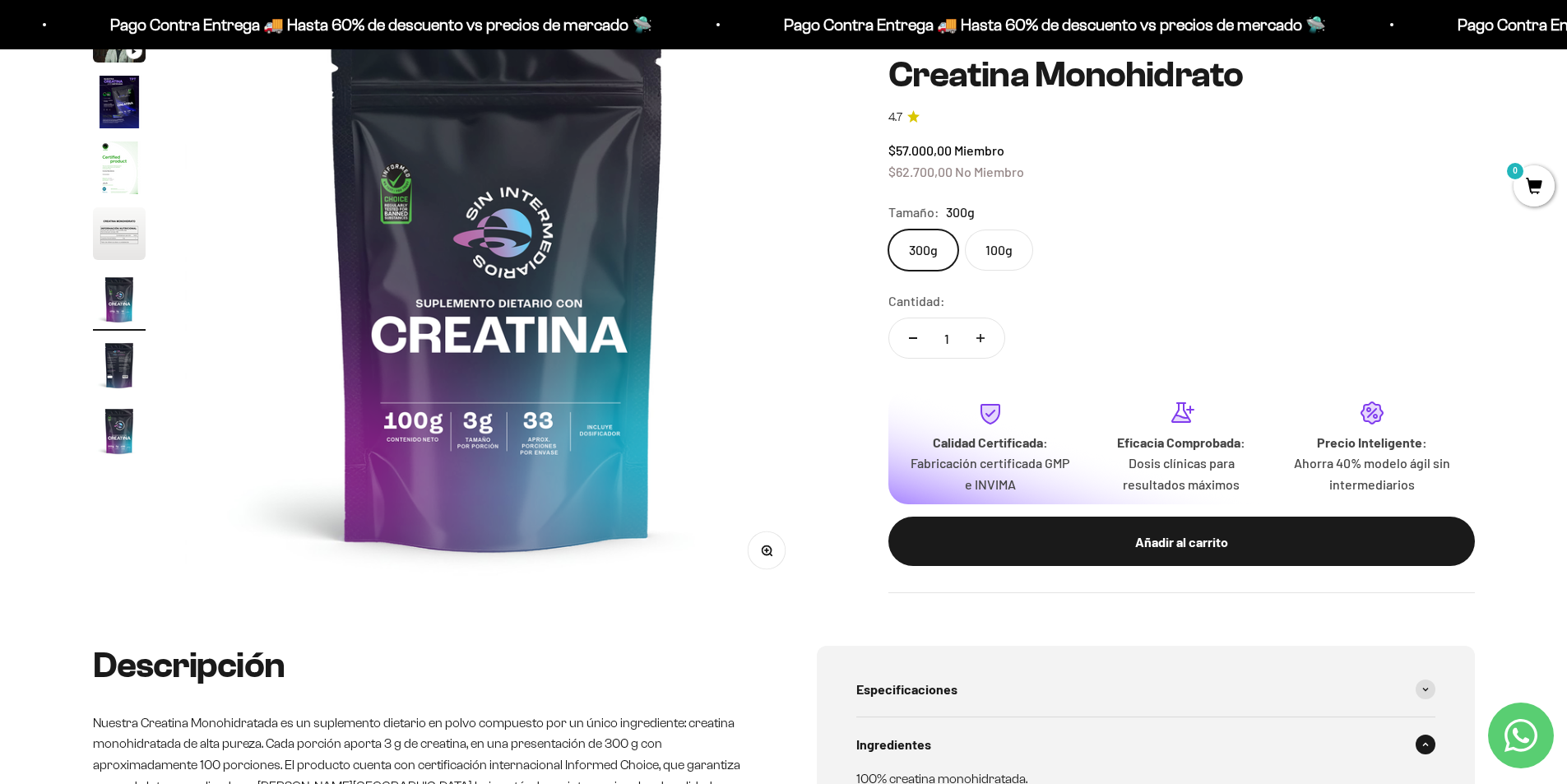
scroll to position [329, 0]
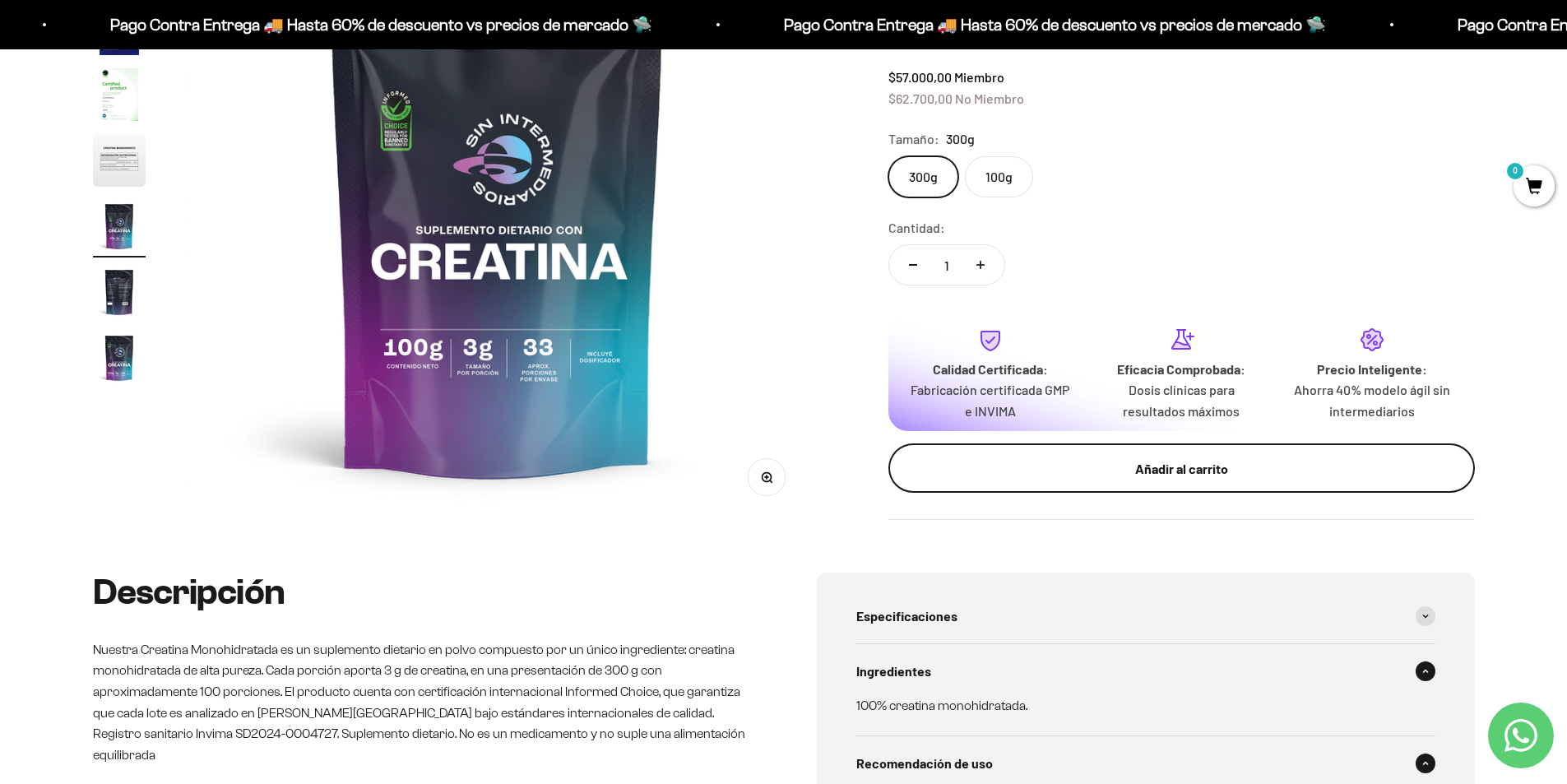
click at [1178, 468] on div "Añadir al carrito" at bounding box center [1182, 469] width 521 height 22
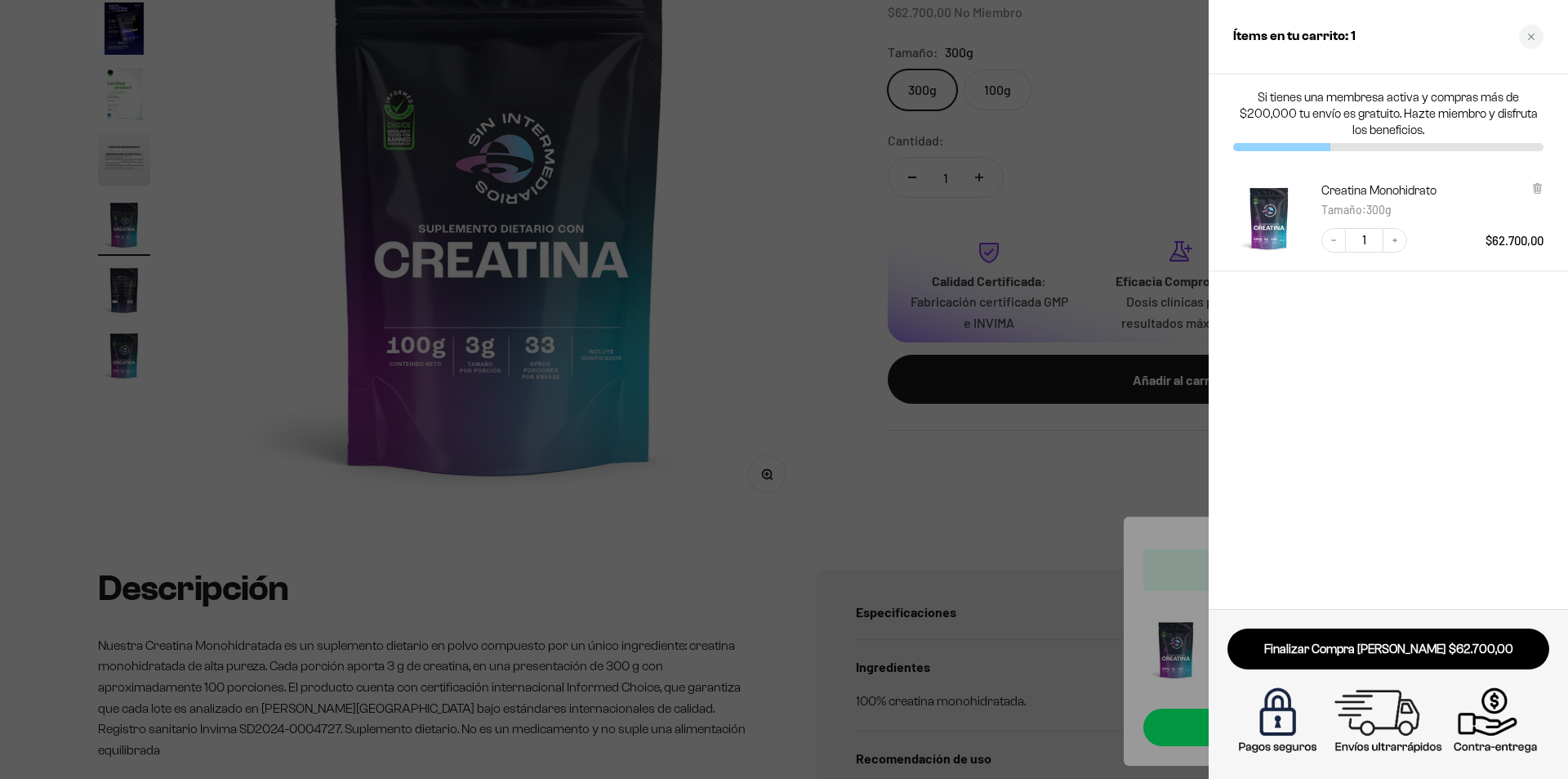
click at [1121, 319] on div at bounding box center [784, 389] width 1568 height 779
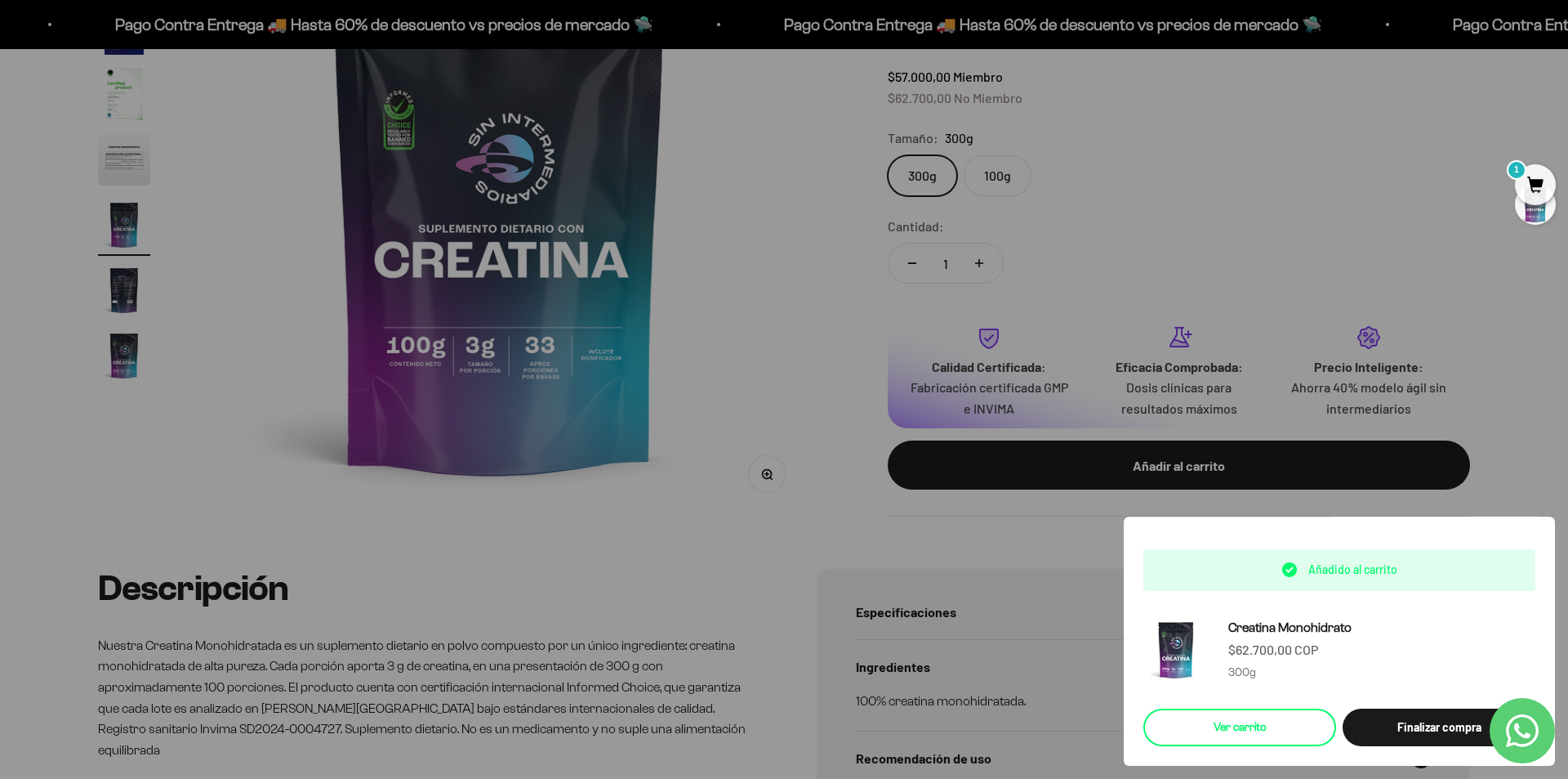
click at [1237, 730] on link "Ver carrito" at bounding box center [1240, 727] width 193 height 37
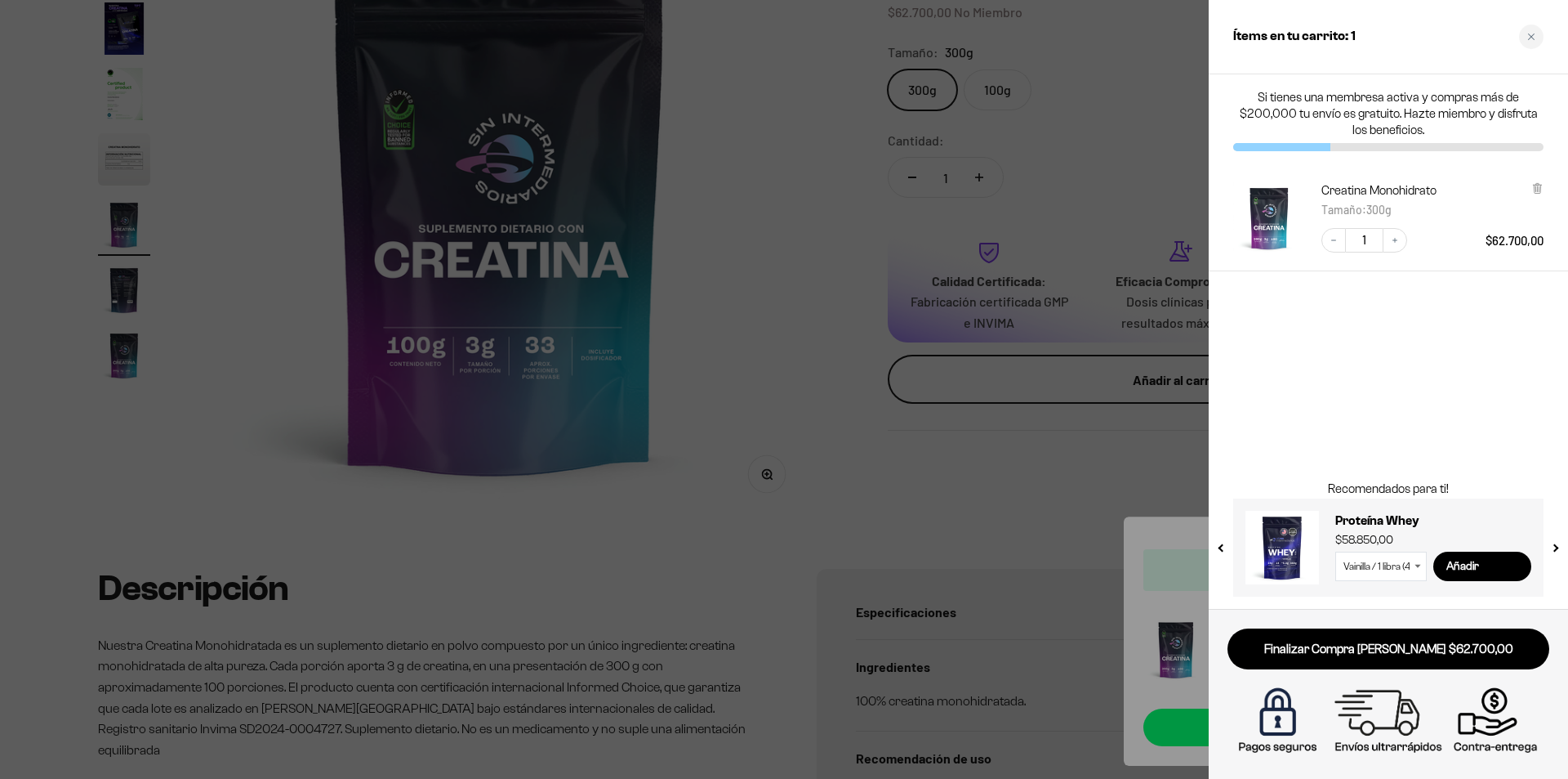
click at [990, 448] on div at bounding box center [784, 389] width 1568 height 779
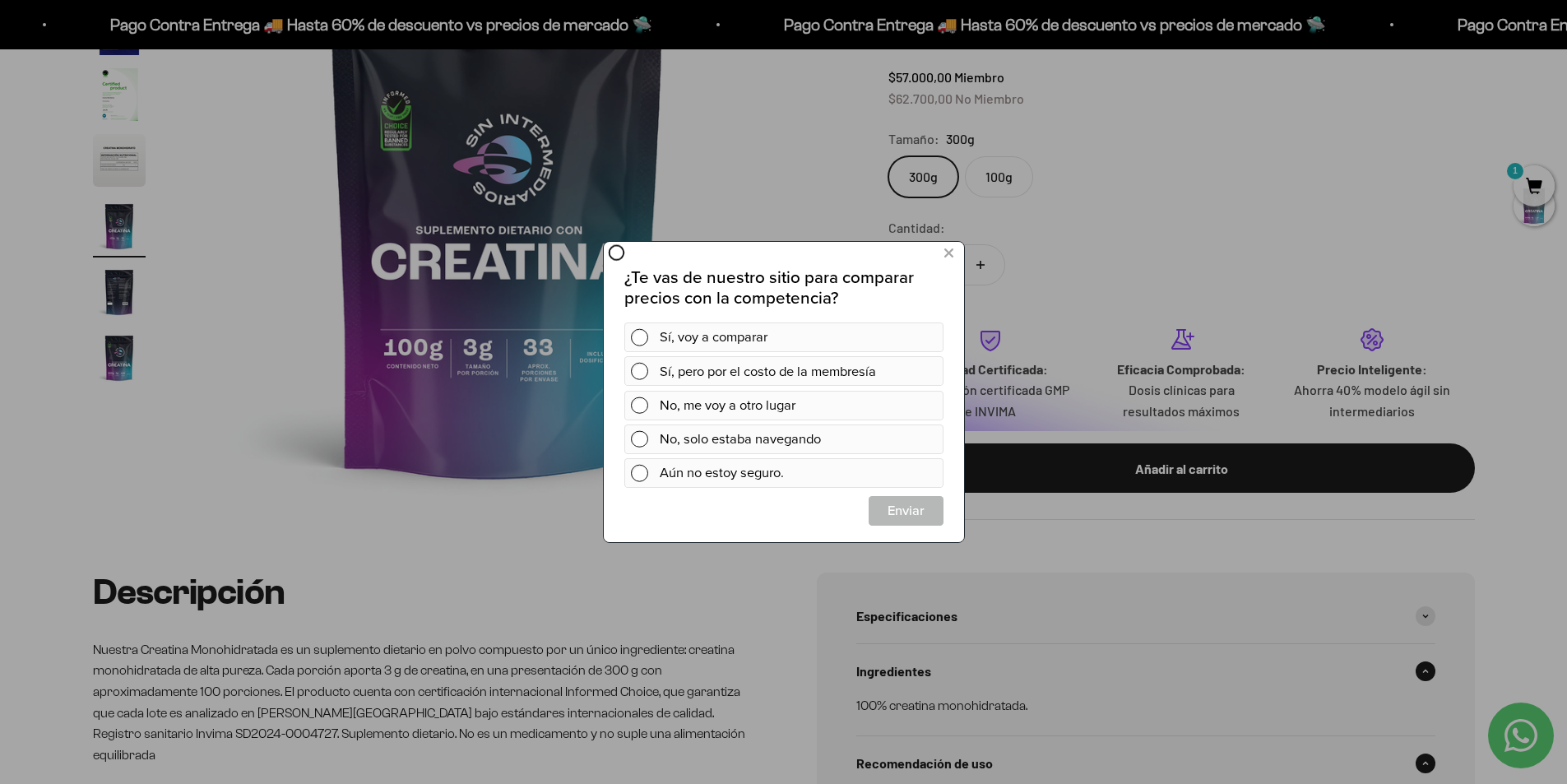
scroll to position [0, 0]
click at [945, 250] on icon at bounding box center [948, 253] width 9 height 22
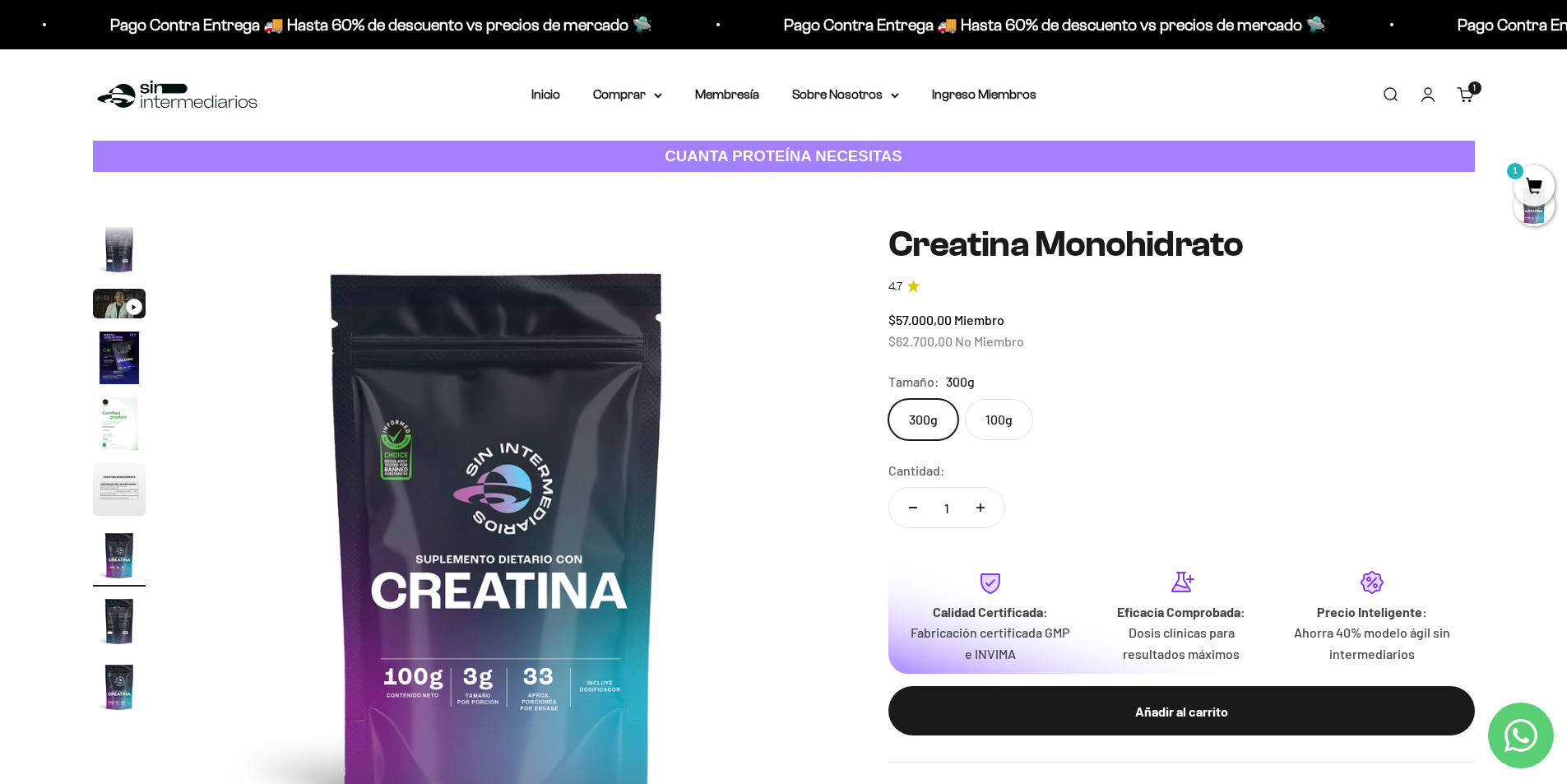
click at [1465, 95] on link "Carrito 1" at bounding box center [1466, 94] width 18 height 18
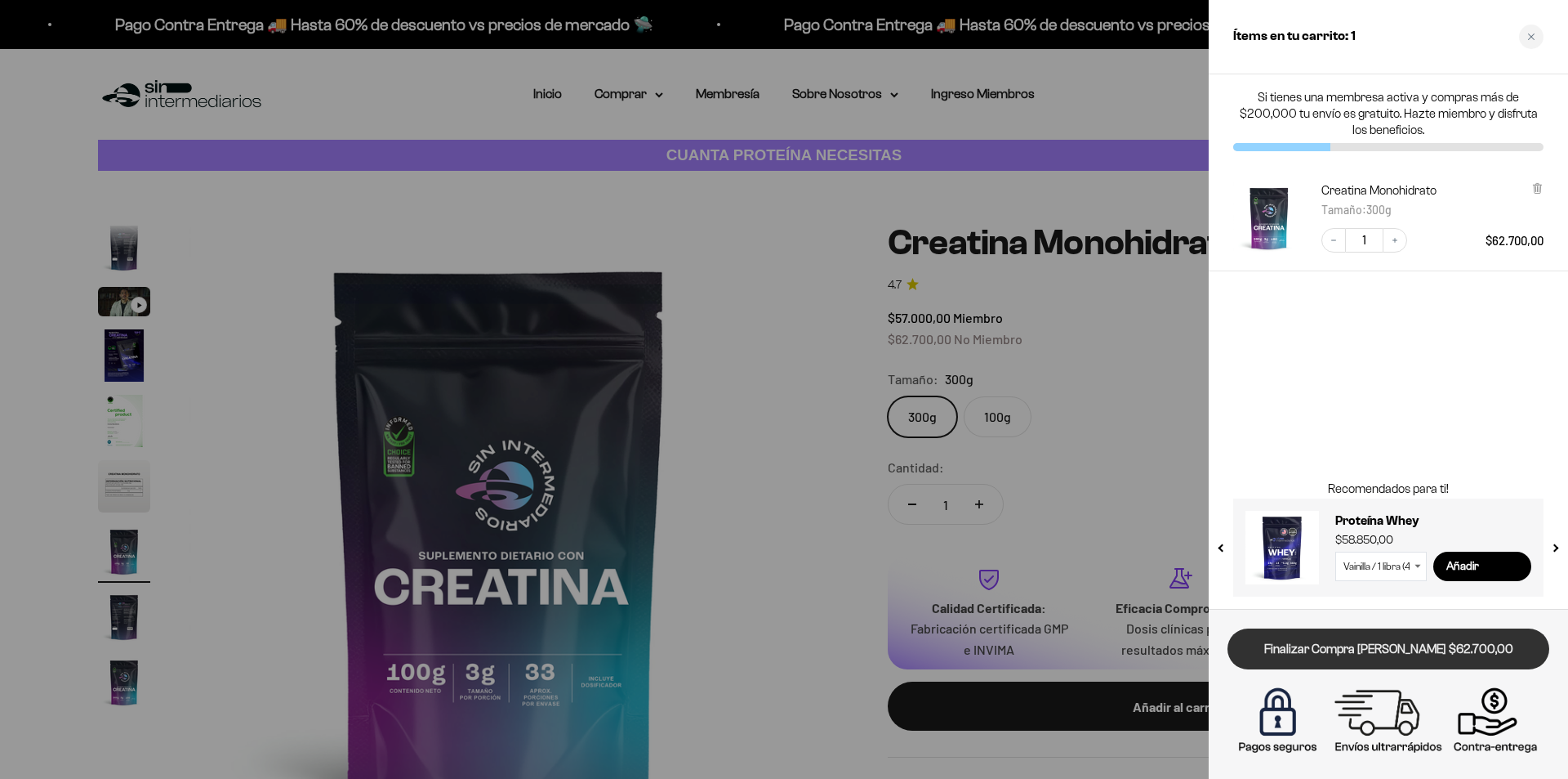
click at [1386, 657] on link "Finalizar Compra [PERSON_NAME] $62.700,00" at bounding box center [1388, 649] width 322 height 42
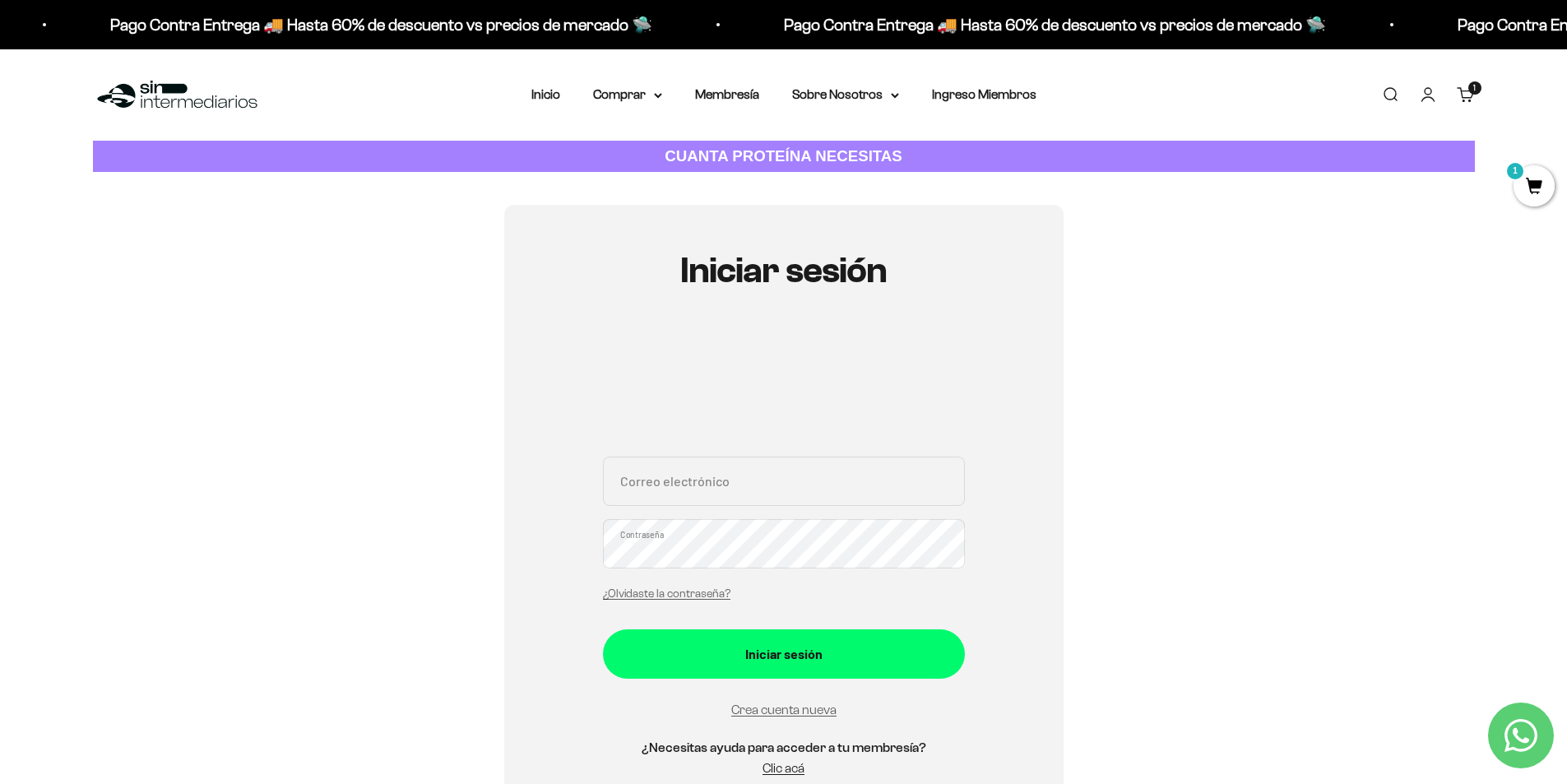
click at [698, 480] on input "Correo electrónico" at bounding box center [784, 480] width 362 height 49
click at [709, 481] on input "Correo electrónico" at bounding box center [784, 480] width 362 height 49
click at [718, 487] on input "Correo electrónico" at bounding box center [784, 480] width 362 height 49
type input "g"
type input "ing.gustavo.cely@gmail.com"
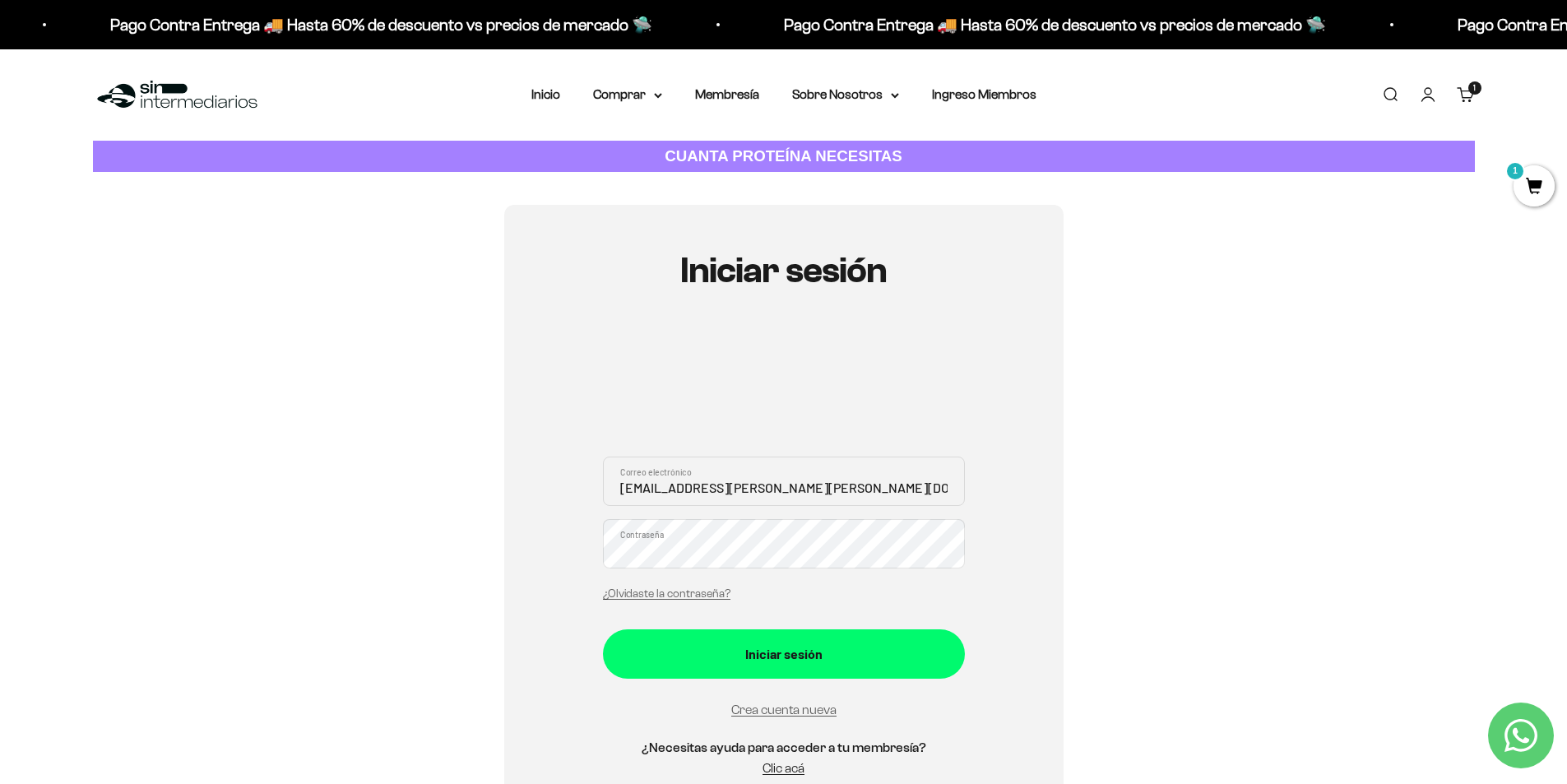
click at [603, 630] on button "Iniciar sesión" at bounding box center [784, 654] width 362 height 49
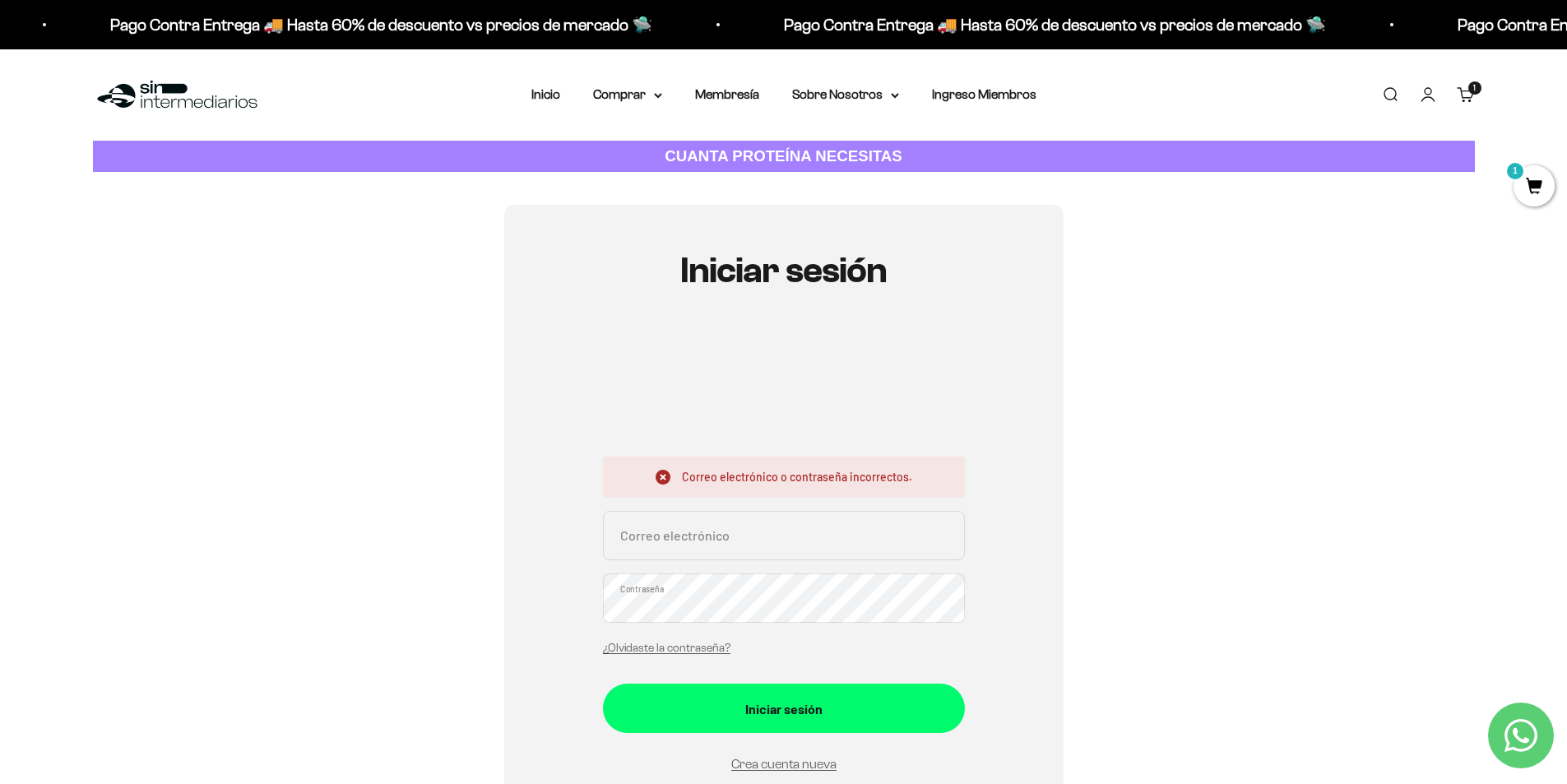
click at [751, 542] on input "Correo electrónico" at bounding box center [784, 535] width 362 height 49
type input "ing.gustavo.cely@gmail.com"
click at [603, 683] on button "Iniciar sesión" at bounding box center [784, 708] width 362 height 49
click at [688, 647] on link "¿Olvidaste la contraseña?" at bounding box center [667, 647] width 128 height 13
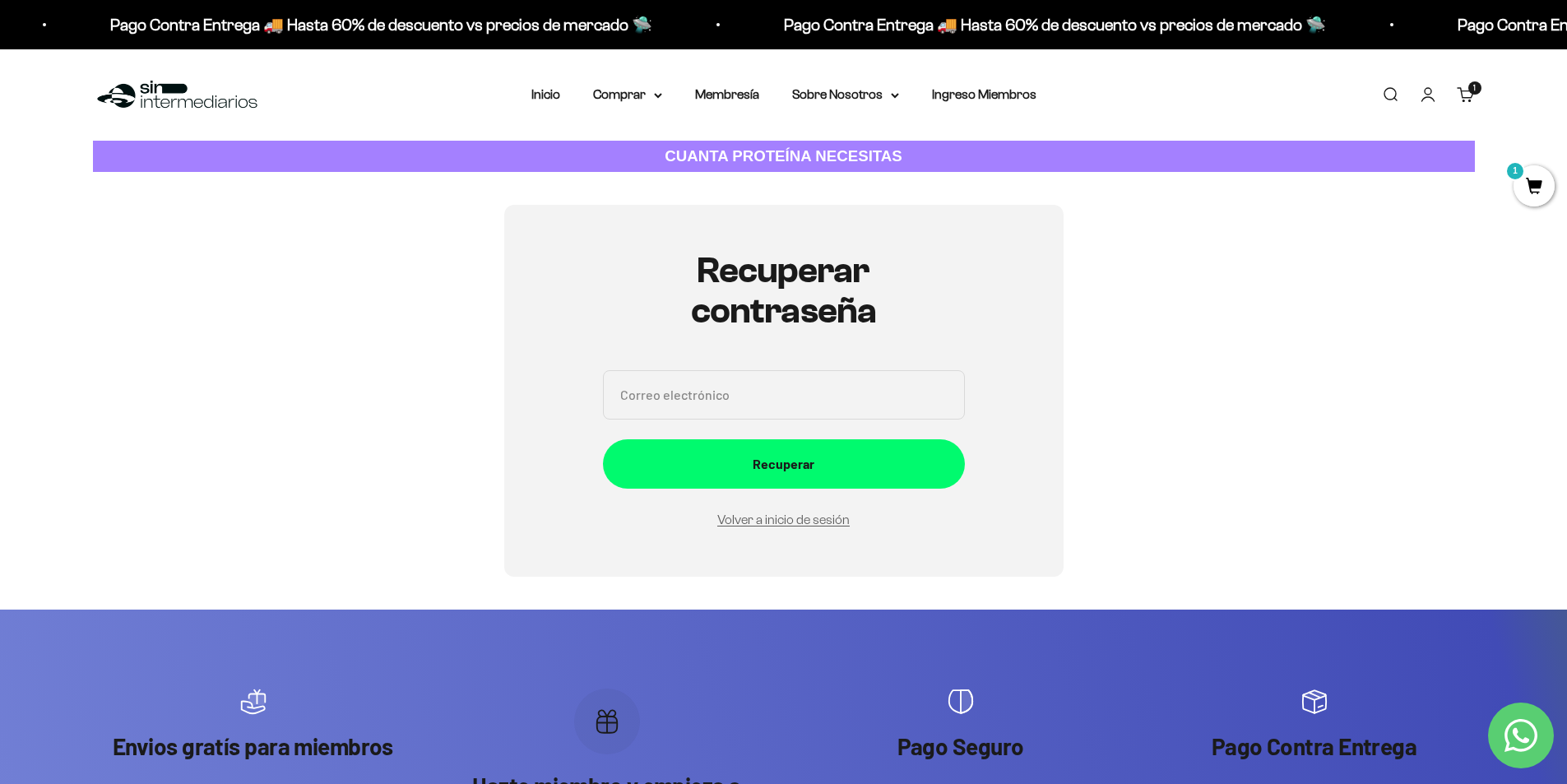
click at [722, 385] on input "Correo electrónico" at bounding box center [784, 394] width 362 height 49
type input "ing.gustavo.cely@gmail.com"
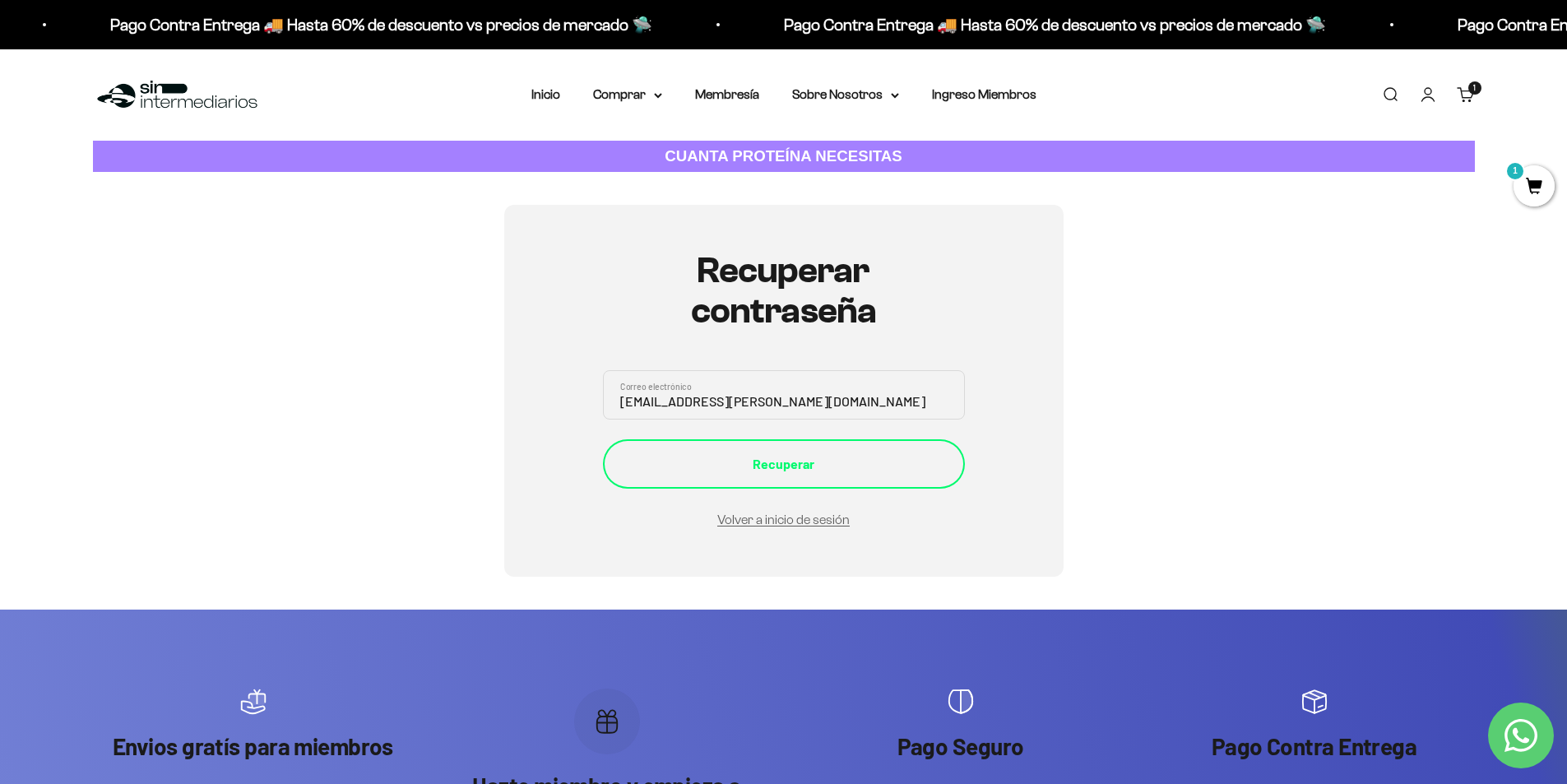
click at [811, 462] on div "Recuperar" at bounding box center [784, 464] width 297 height 22
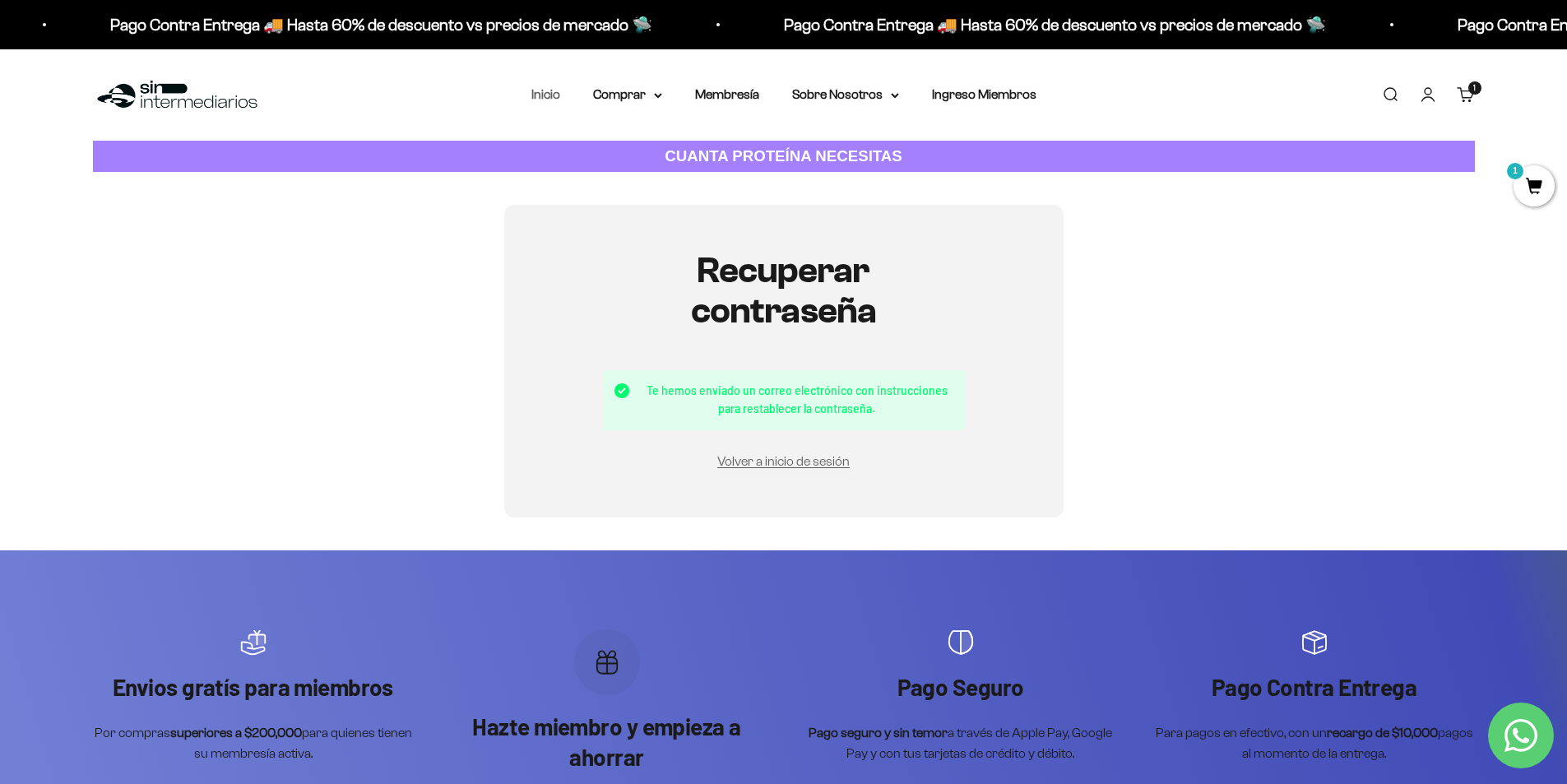
click at [536, 94] on link "Inicio" at bounding box center [546, 94] width 29 height 14
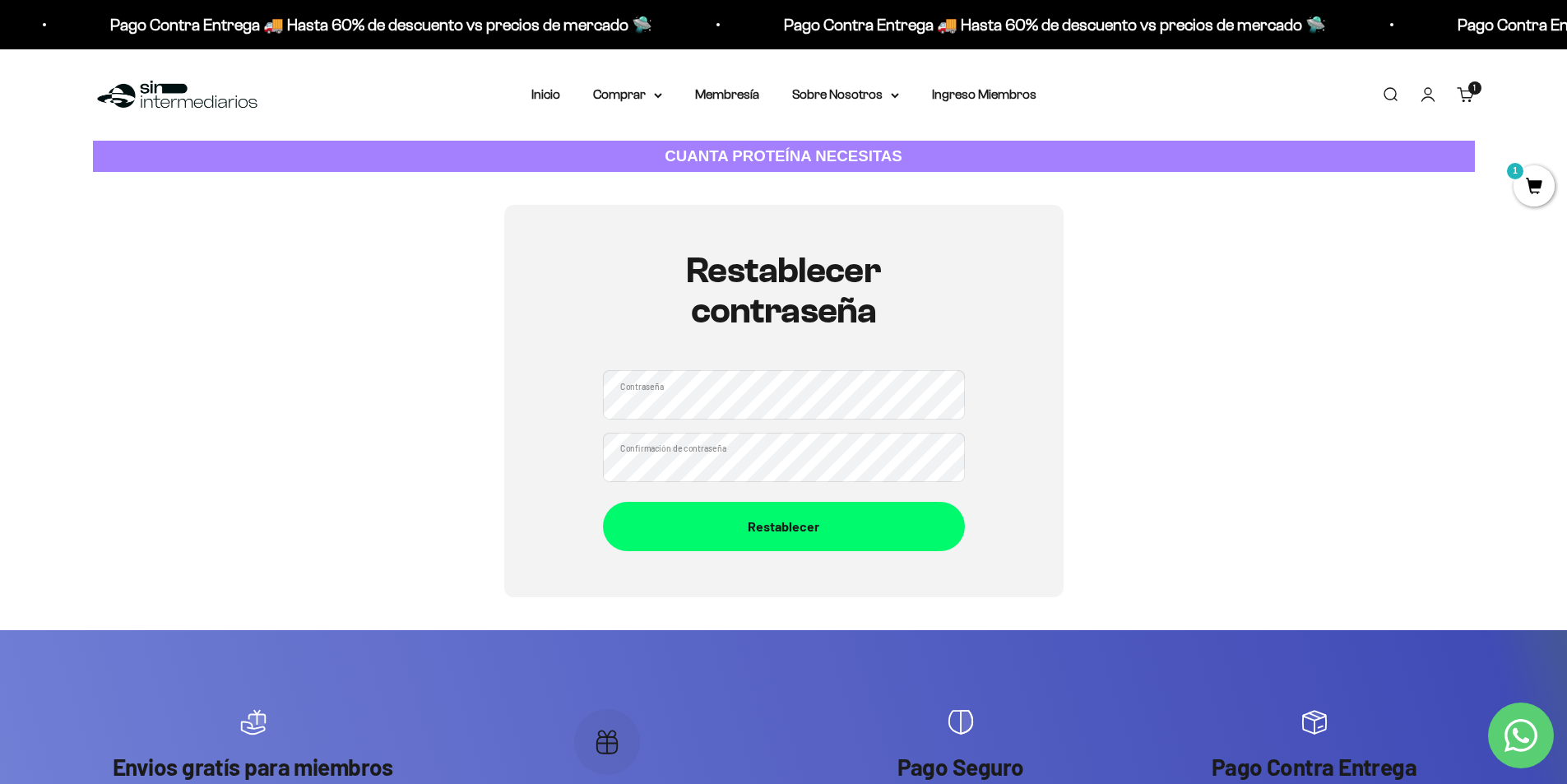
click at [554, 404] on div "Restablecer contraseña Contraseña Confirmación de contraseña Restablecer" at bounding box center [784, 401] width 560 height 392
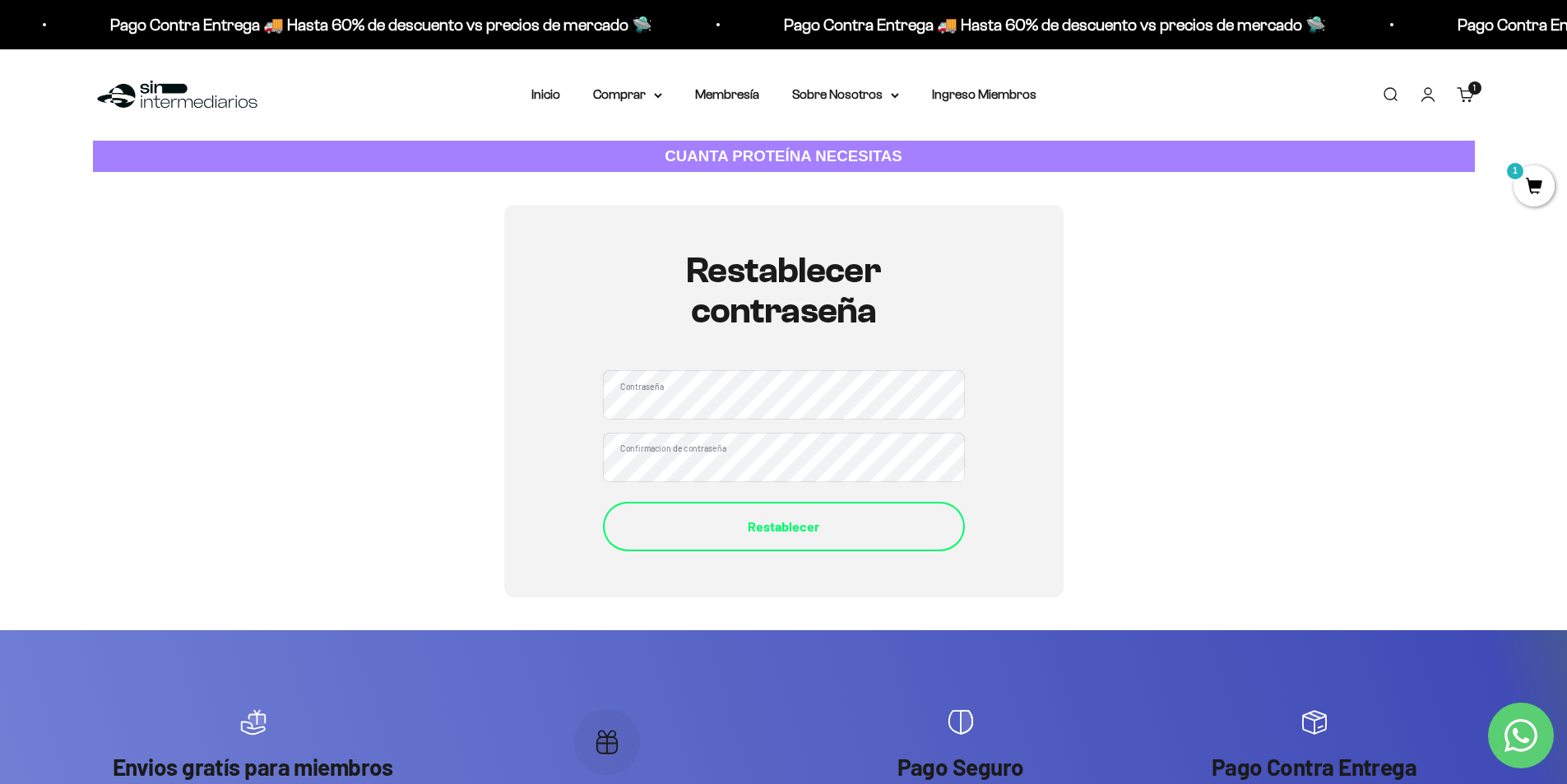
click at [712, 504] on button "Restablecer" at bounding box center [784, 526] width 362 height 49
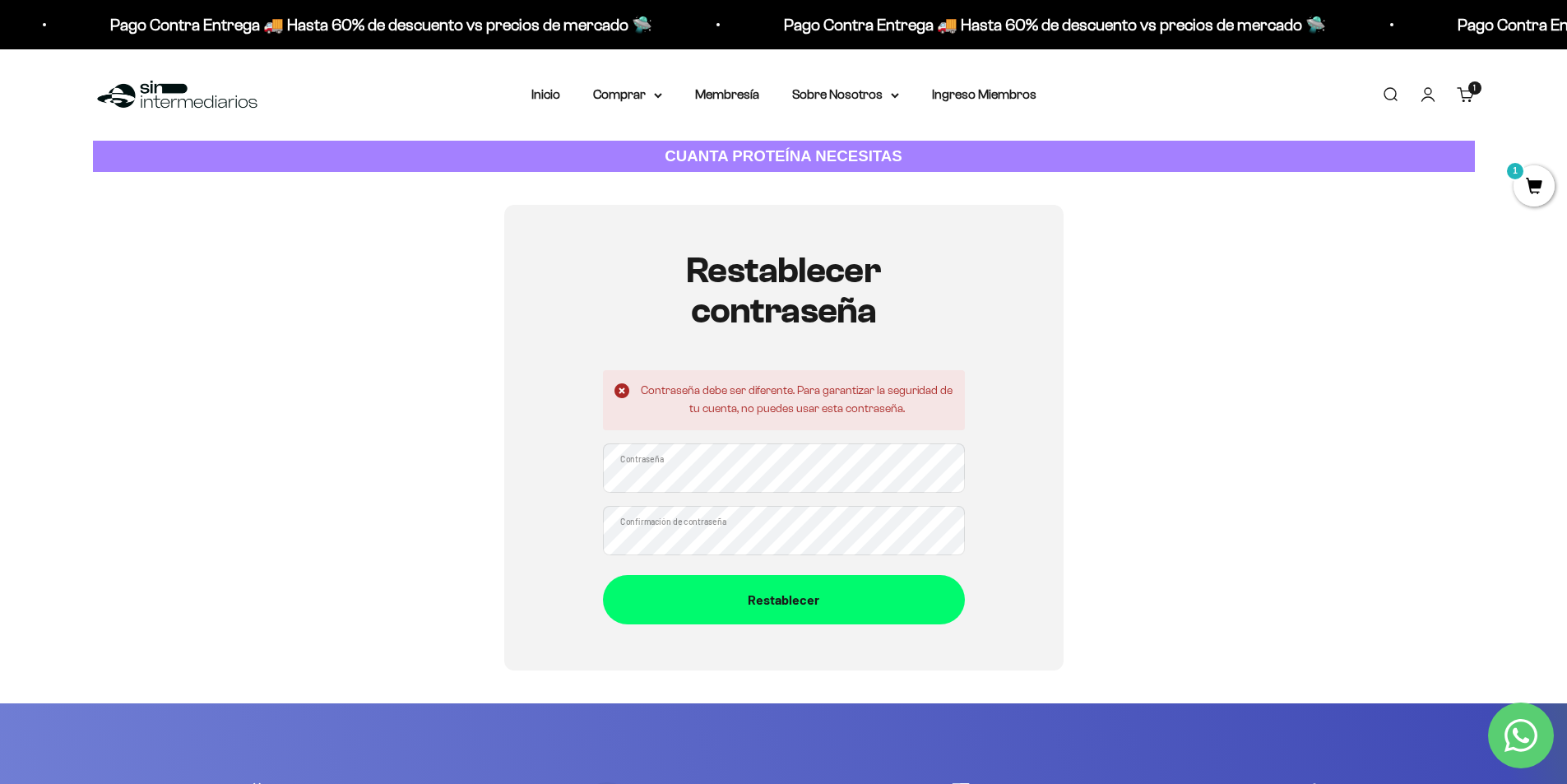
click at [524, 493] on div "Restablecer contraseña Contraseña debe ser diferente. Para garantizar la seguri…" at bounding box center [784, 437] width 560 height 465
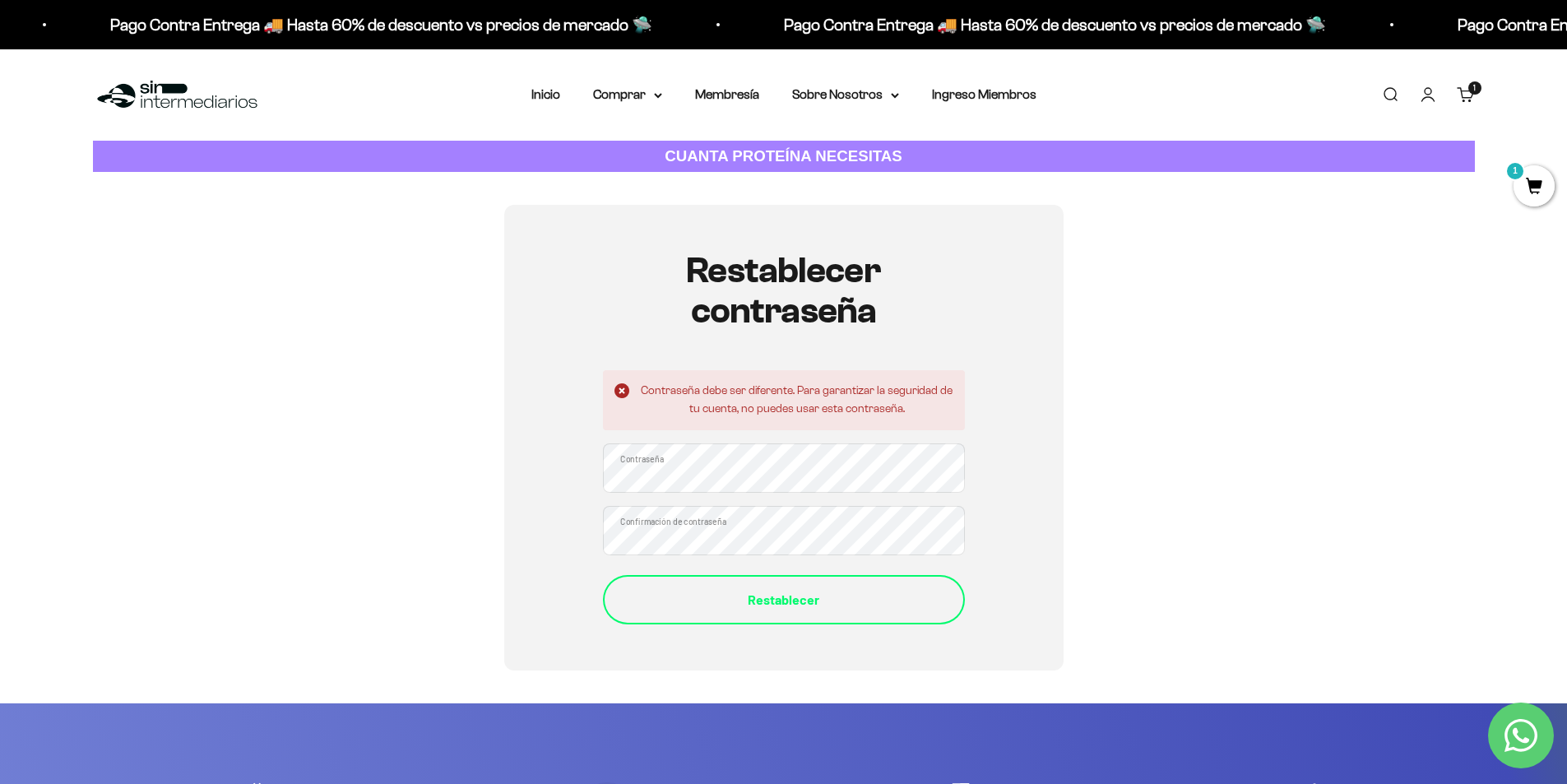
click at [769, 607] on div "Restablecer" at bounding box center [784, 600] width 297 height 22
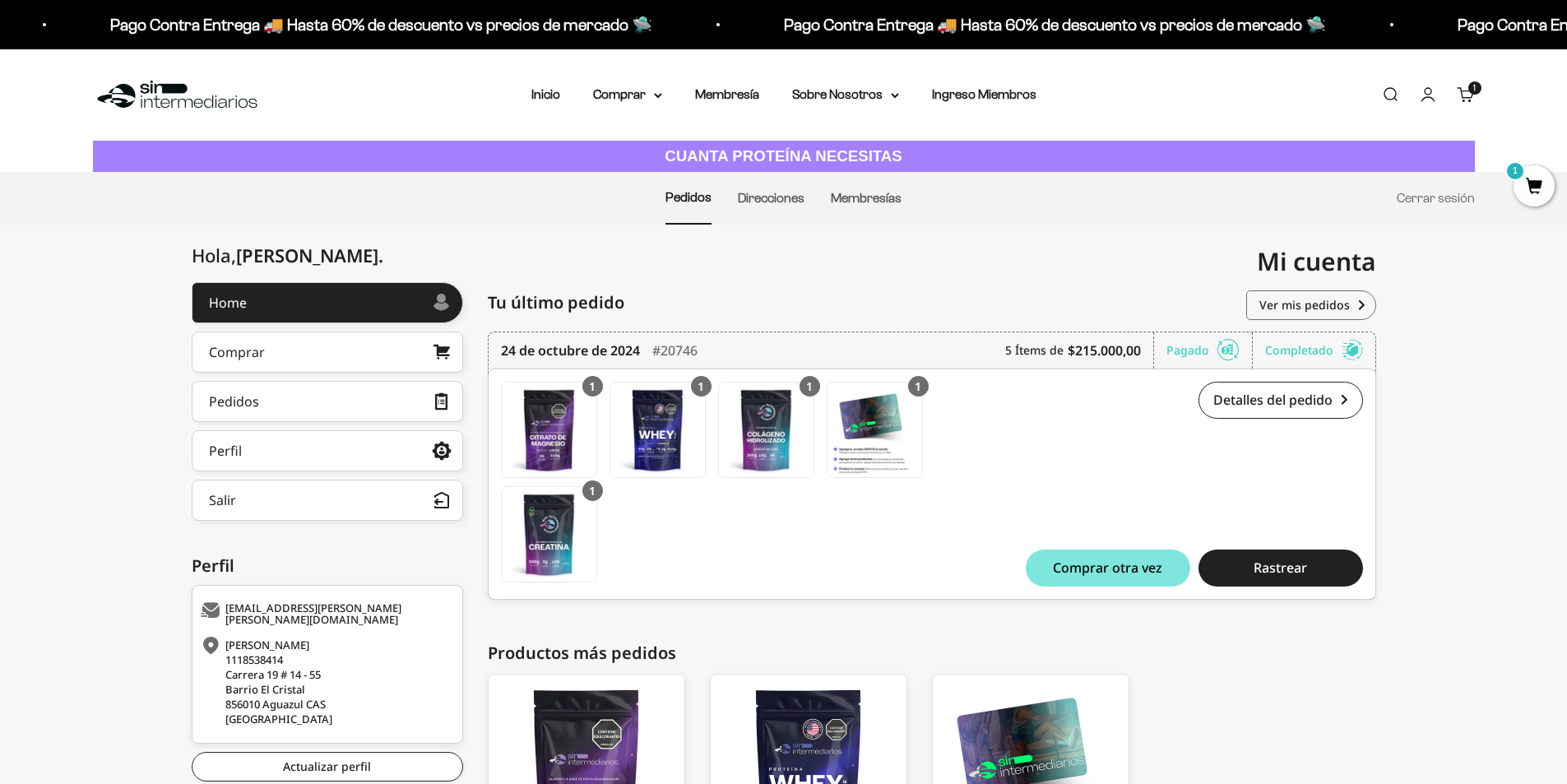
click at [1470, 92] on cart-count "1 artículo 1" at bounding box center [1475, 88] width 13 height 13
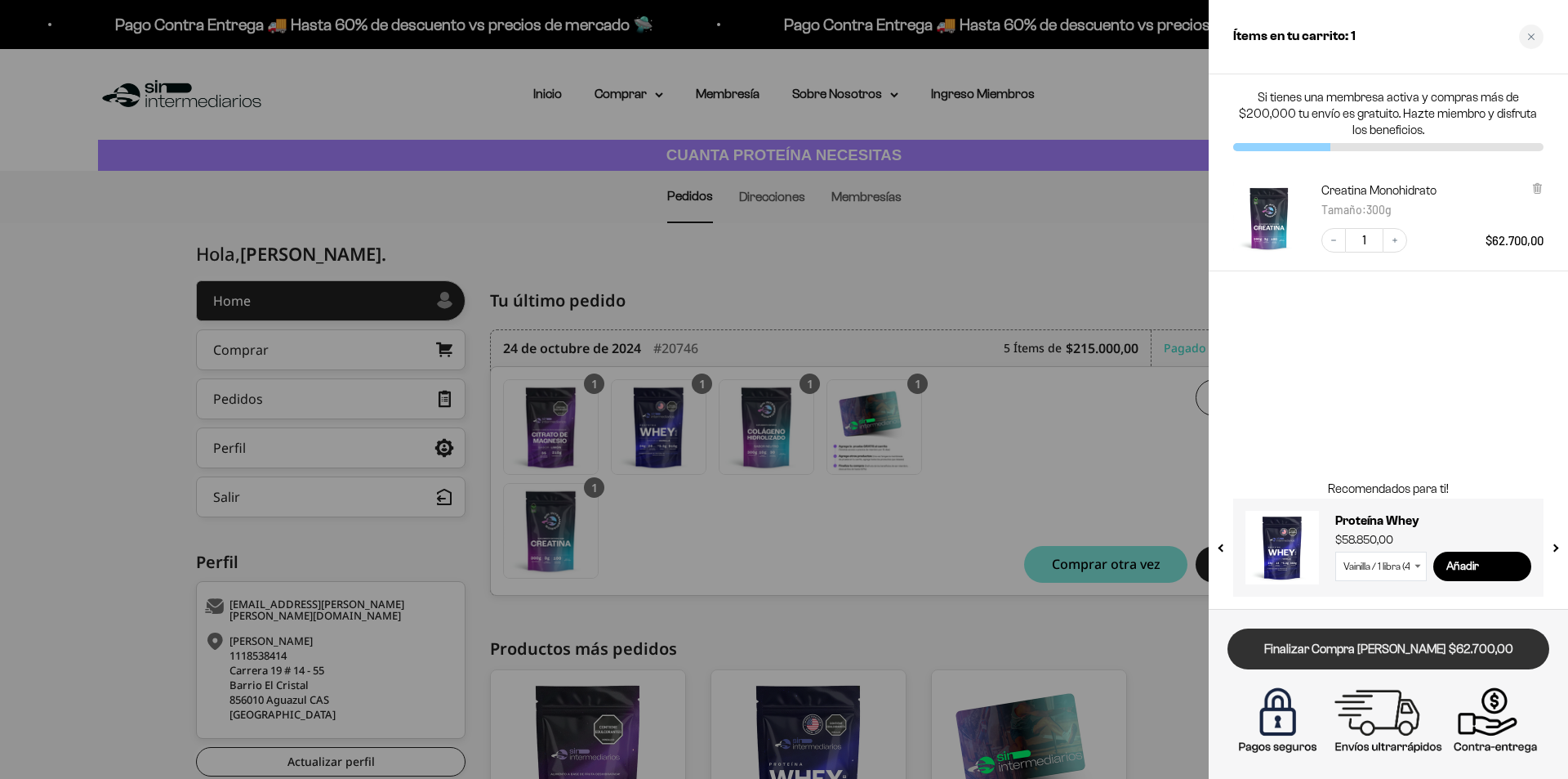
click at [1410, 653] on link "Finalizar Compra [PERSON_NAME] $62.700,00" at bounding box center [1388, 649] width 322 height 42
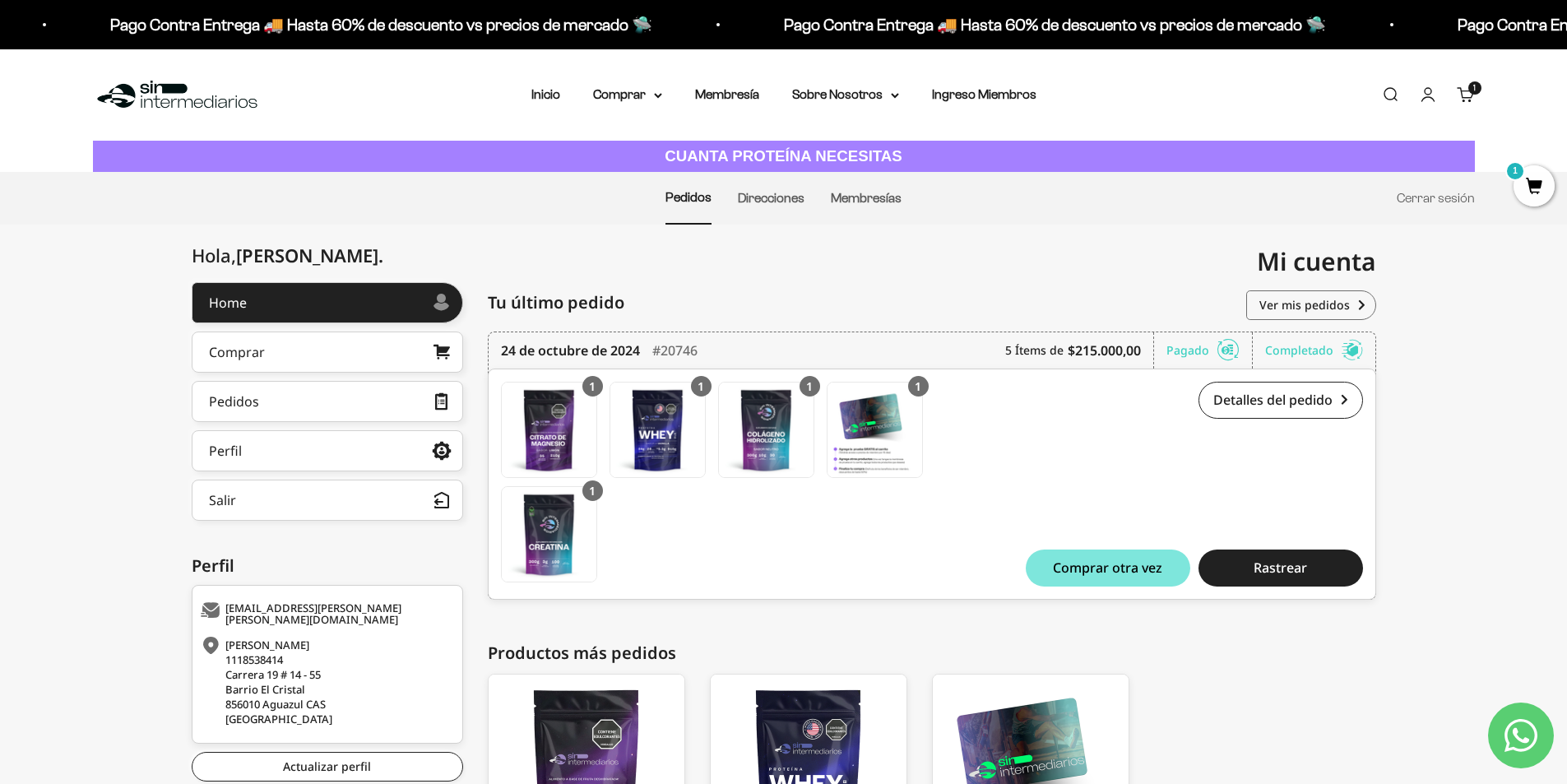
click at [1465, 92] on link "Carrito 1 artículo 1" at bounding box center [1466, 94] width 18 height 18
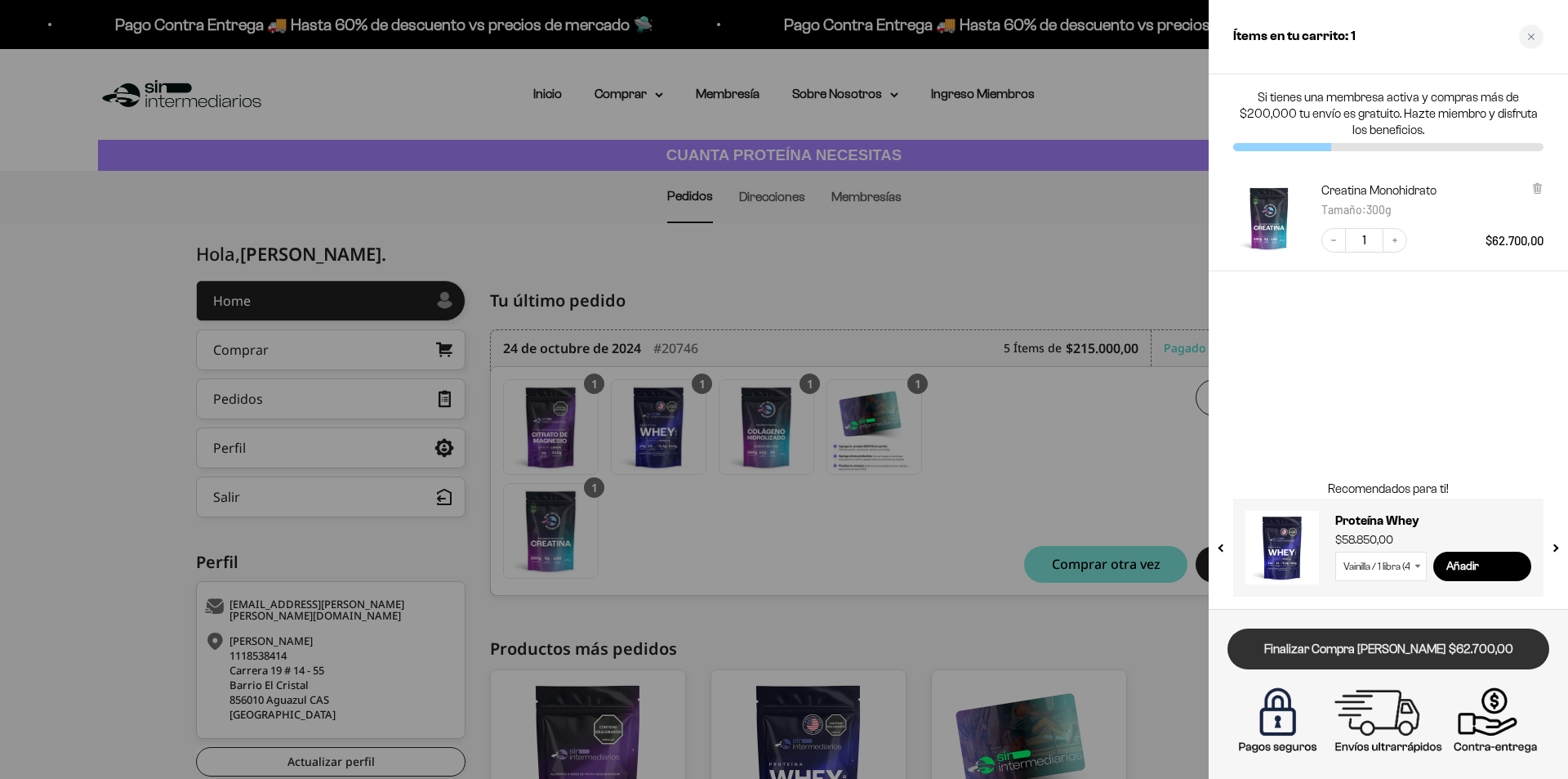
click at [1426, 651] on link "Finalizar Compra [PERSON_NAME] $62.700,00" at bounding box center [1388, 649] width 322 height 42
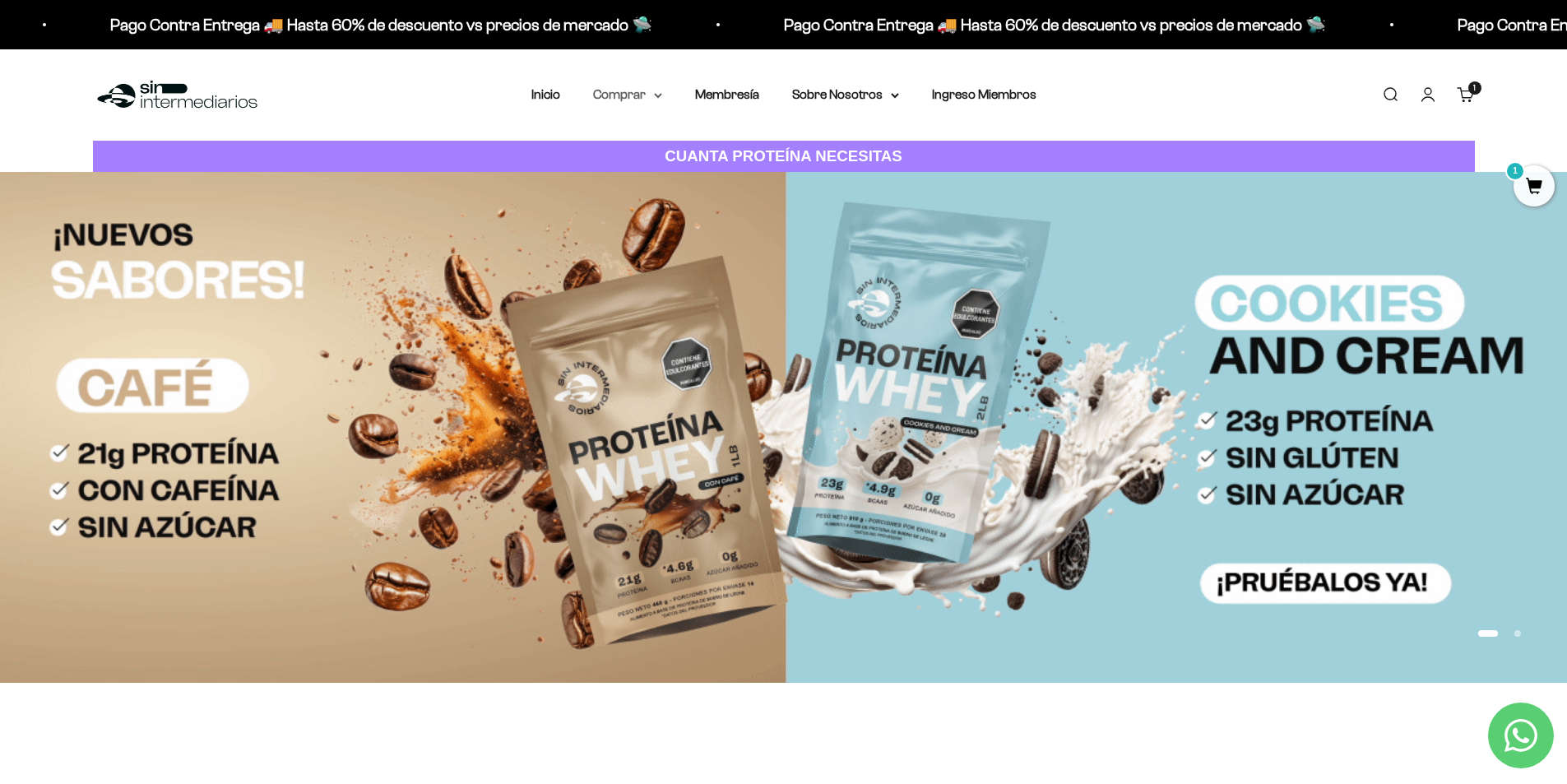
click at [644, 91] on summary "Comprar" at bounding box center [627, 94] width 69 height 22
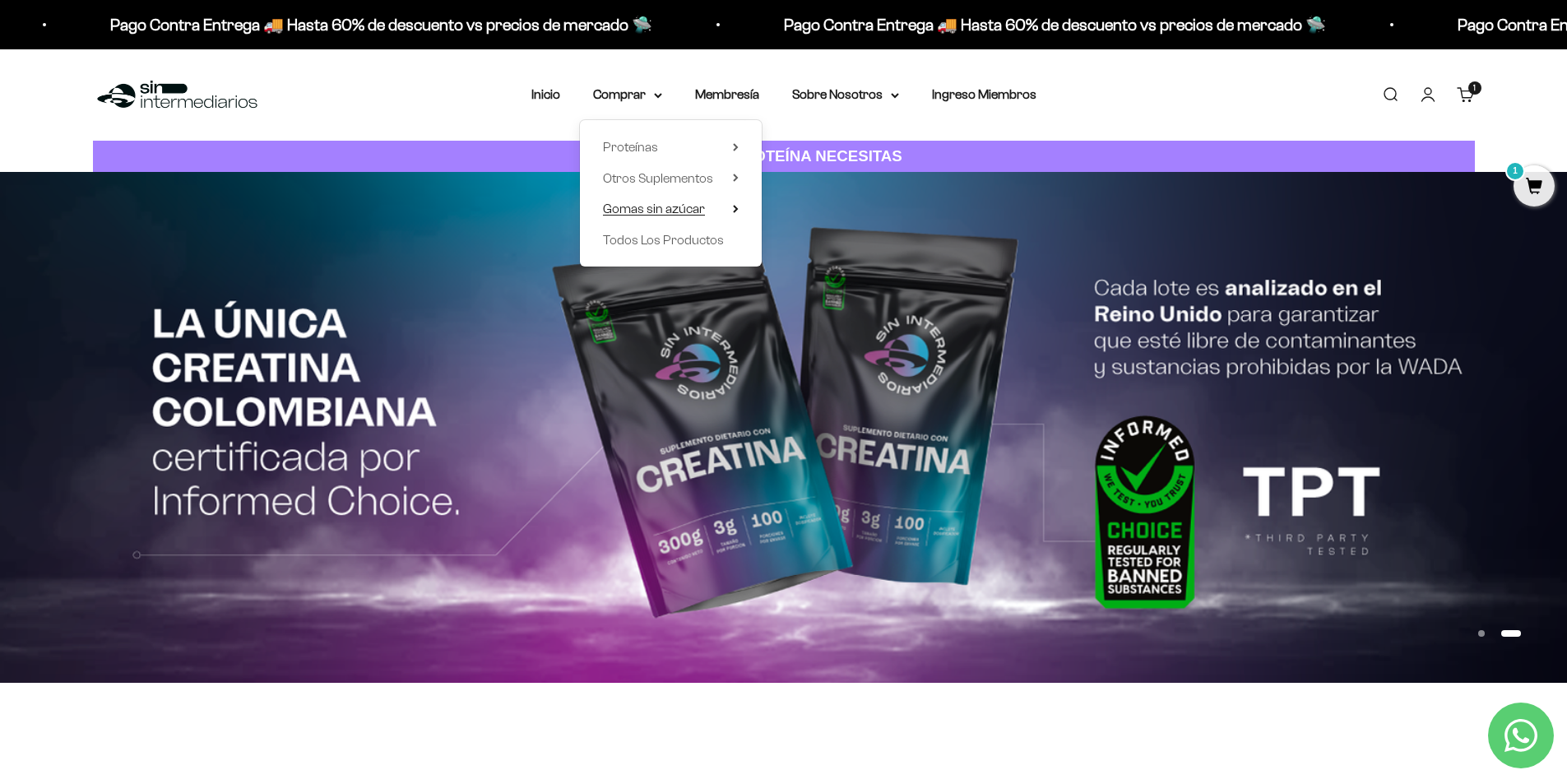
click at [723, 211] on summary "Gomas sin azúcar" at bounding box center [670, 209] width 136 height 22
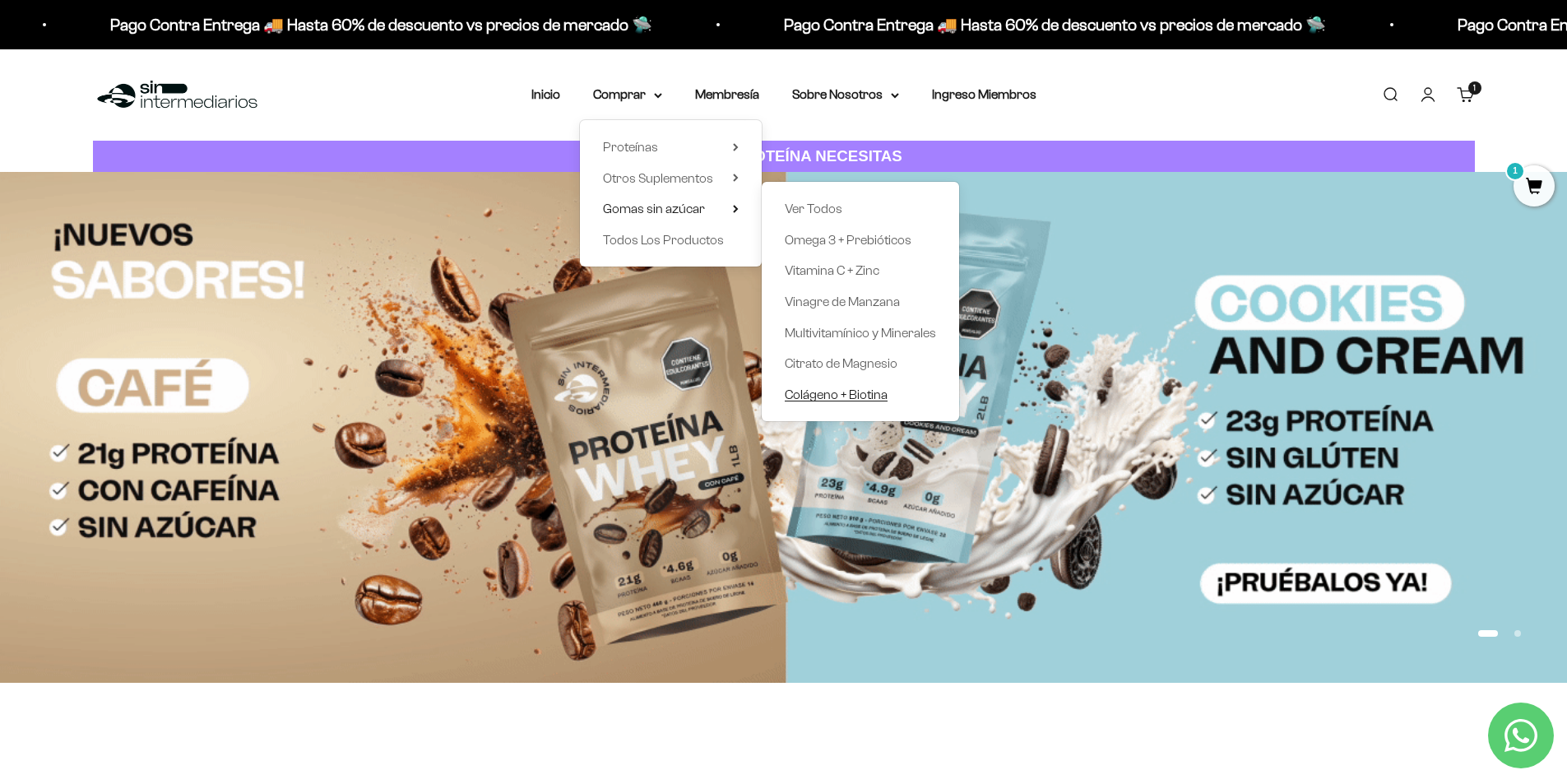
click at [869, 401] on span "Colágeno + Biotina" at bounding box center [837, 394] width 102 height 14
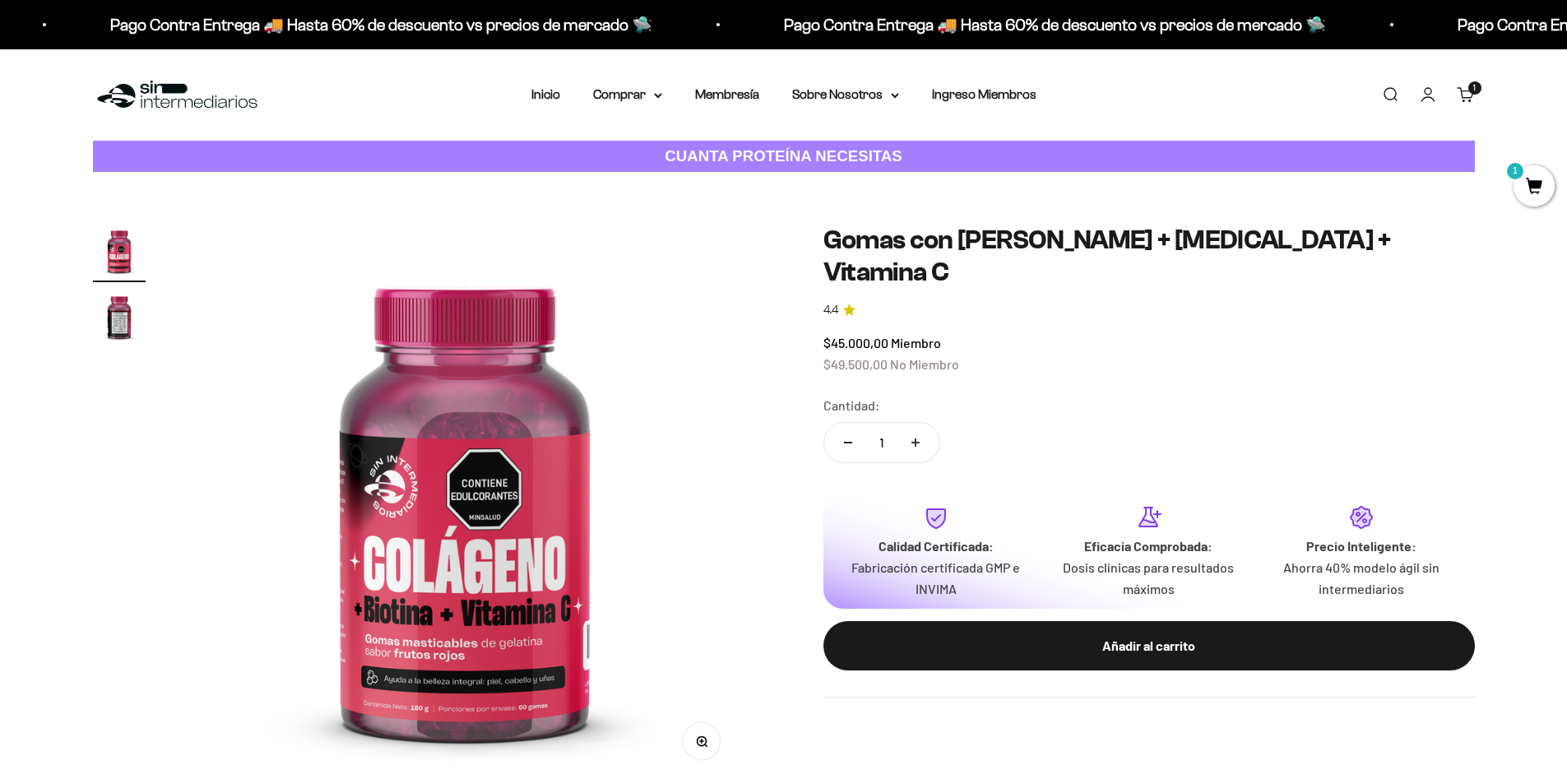
click at [108, 249] on img "Ir al artículo 1" at bounding box center [119, 251] width 53 height 53
click at [115, 311] on img "Ir al artículo 2" at bounding box center [119, 316] width 53 height 53
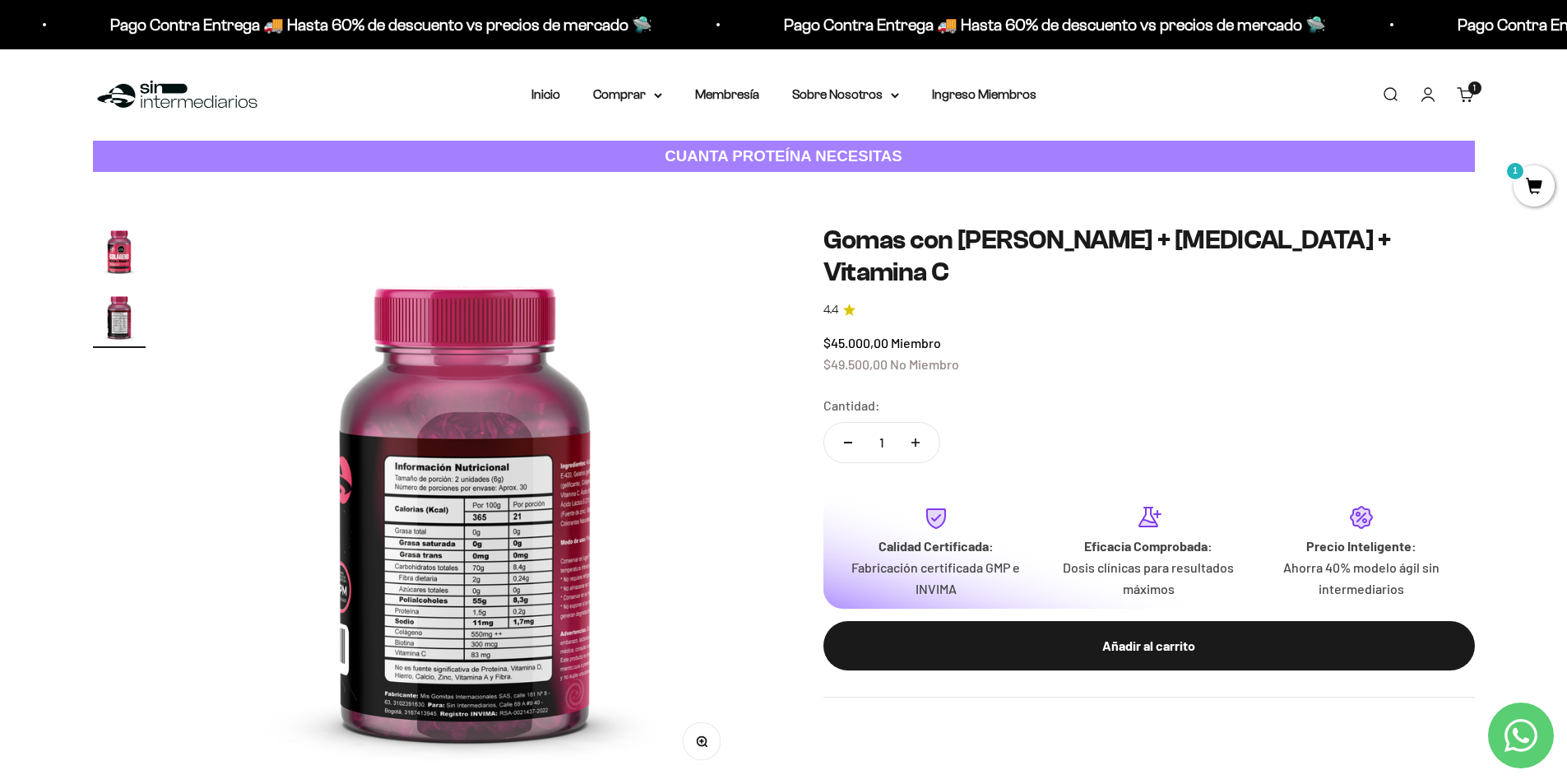
click at [114, 262] on img "Ir al artículo 1" at bounding box center [119, 251] width 53 height 53
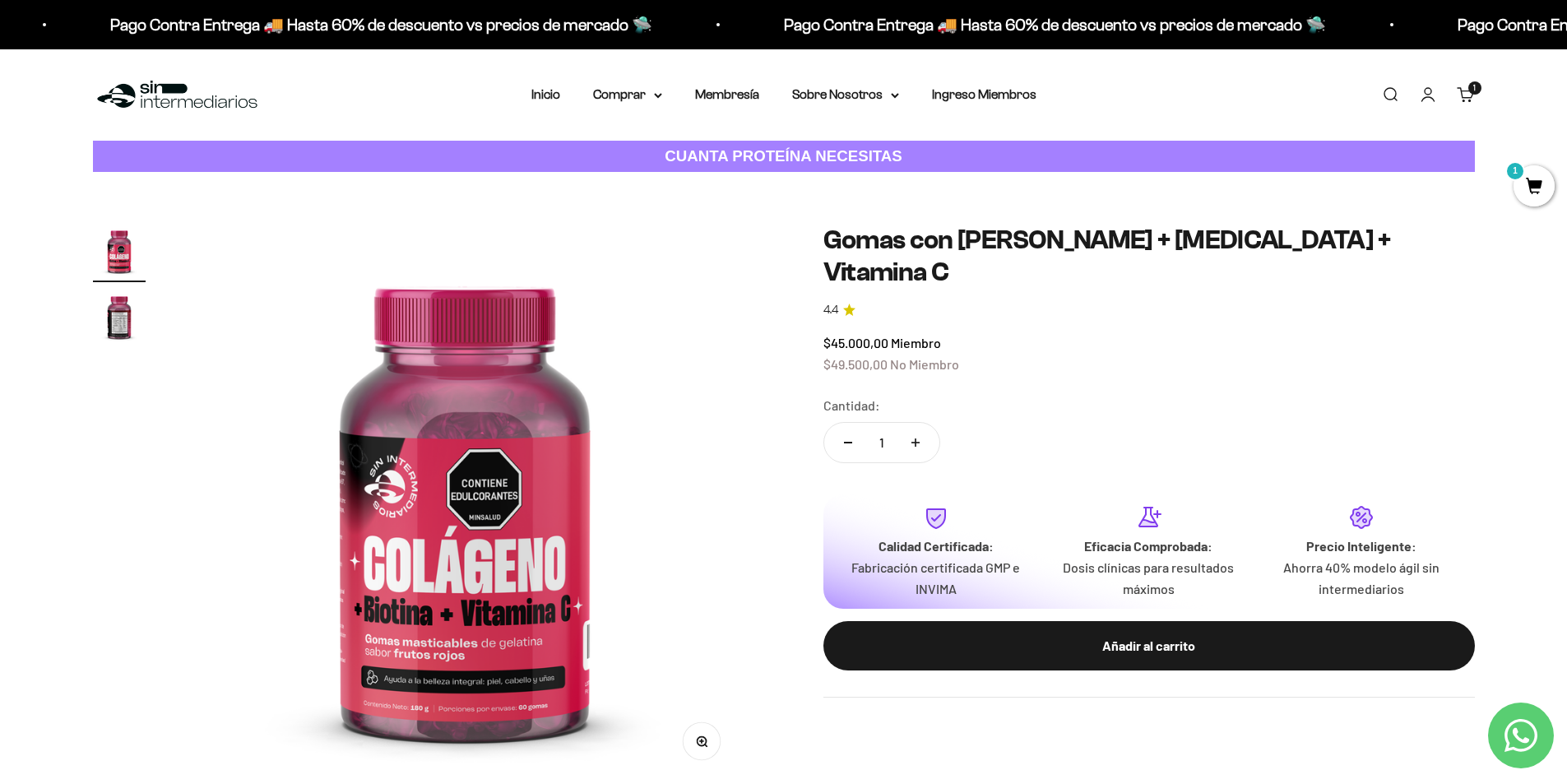
click at [117, 310] on img "Ir al artículo 2" at bounding box center [119, 316] width 53 height 53
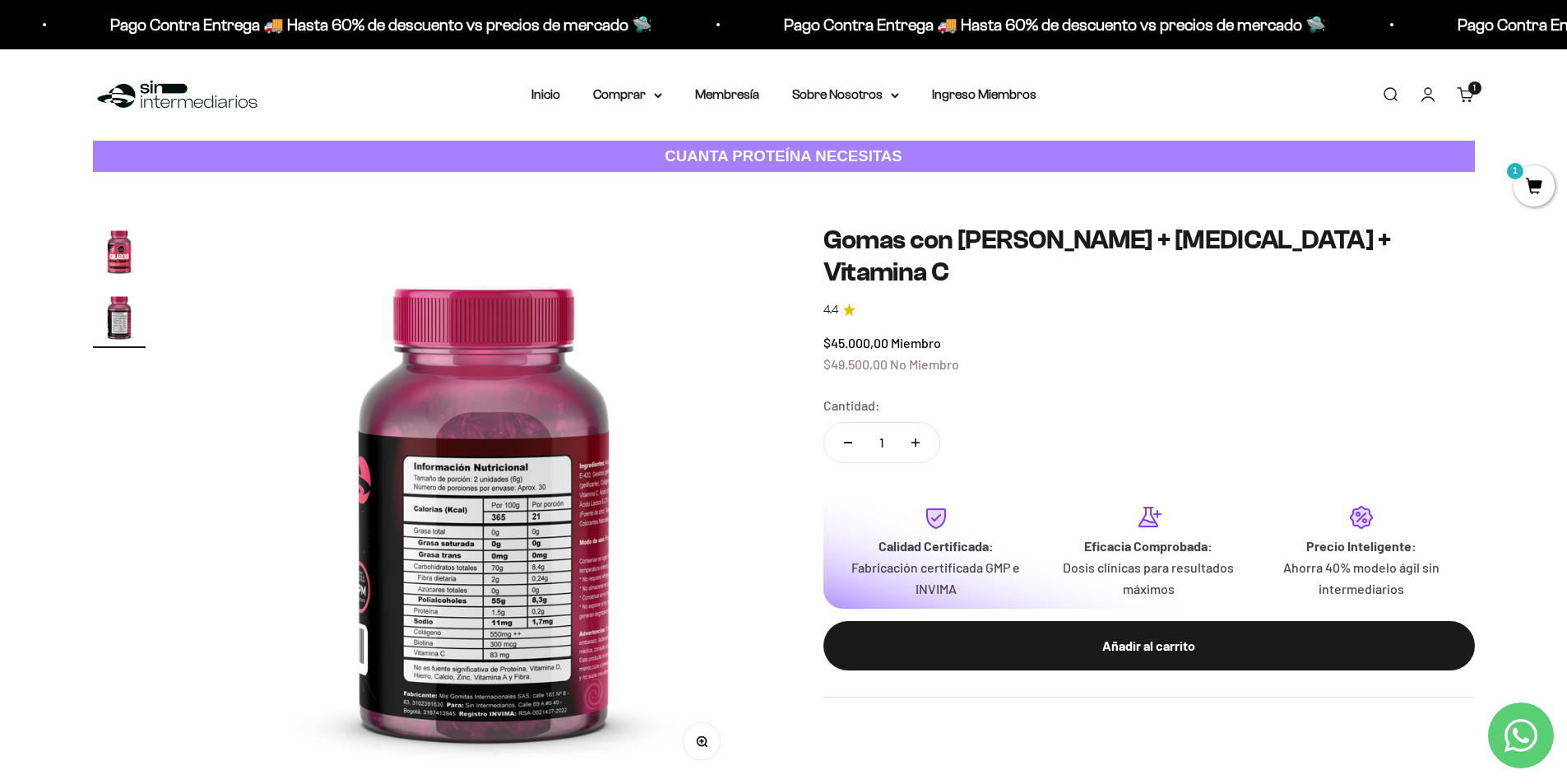
scroll to position [0, 580]
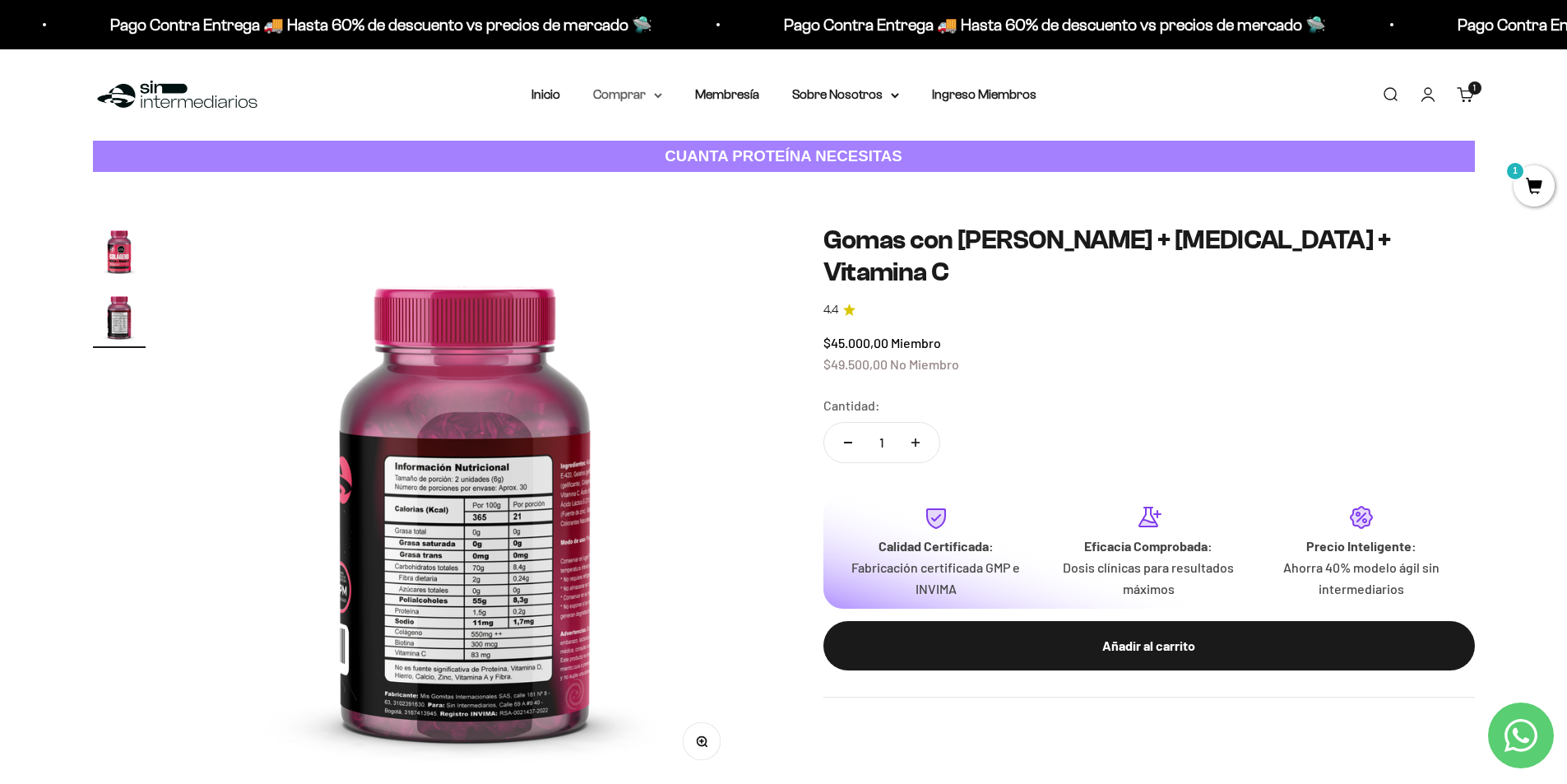
click at [656, 93] on icon at bounding box center [658, 95] width 6 height 4
click at [726, 183] on summary "Otros Suplementos" at bounding box center [670, 179] width 136 height 22
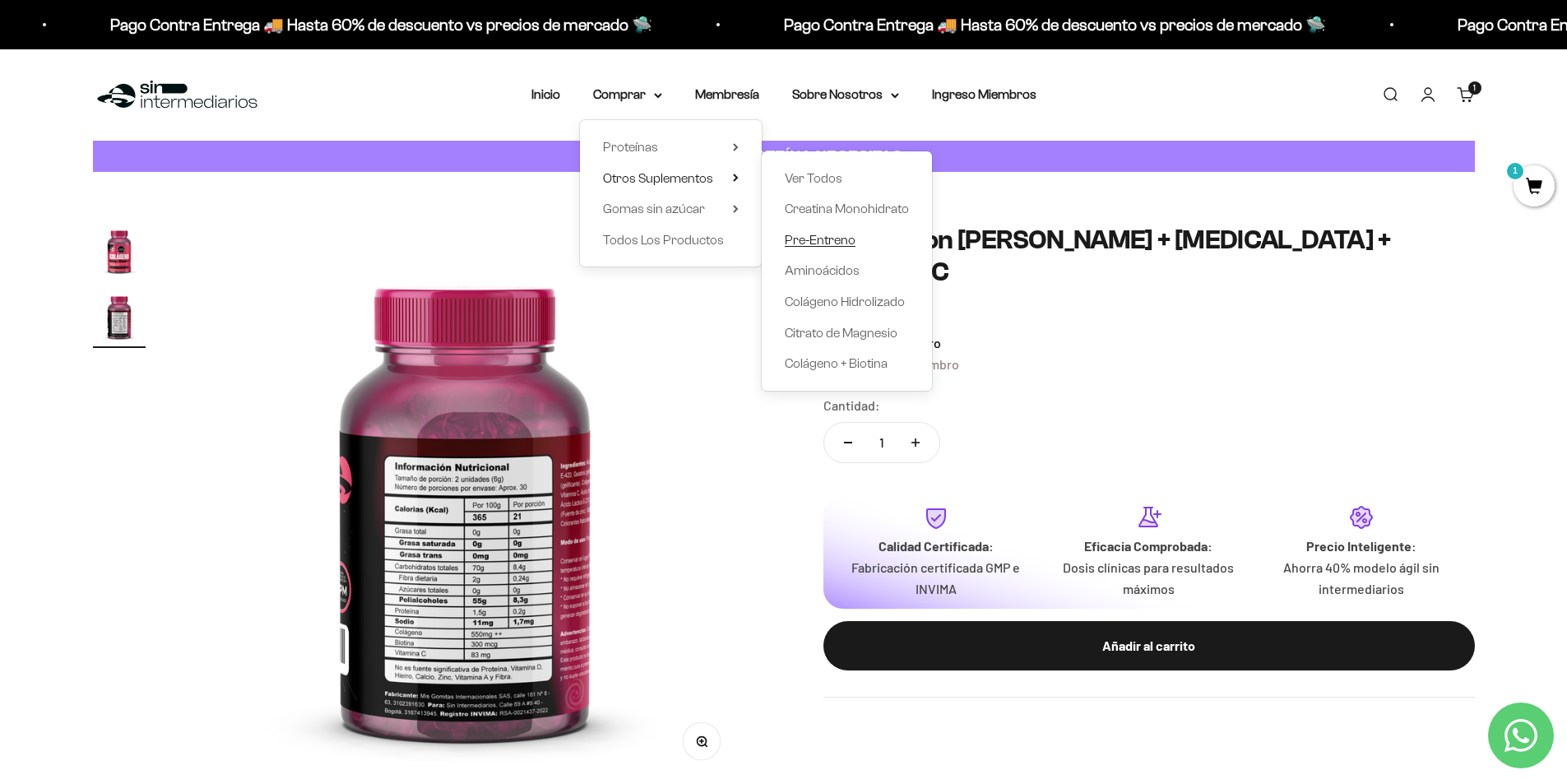
click at [837, 243] on span "Pre-Entreno" at bounding box center [820, 240] width 71 height 14
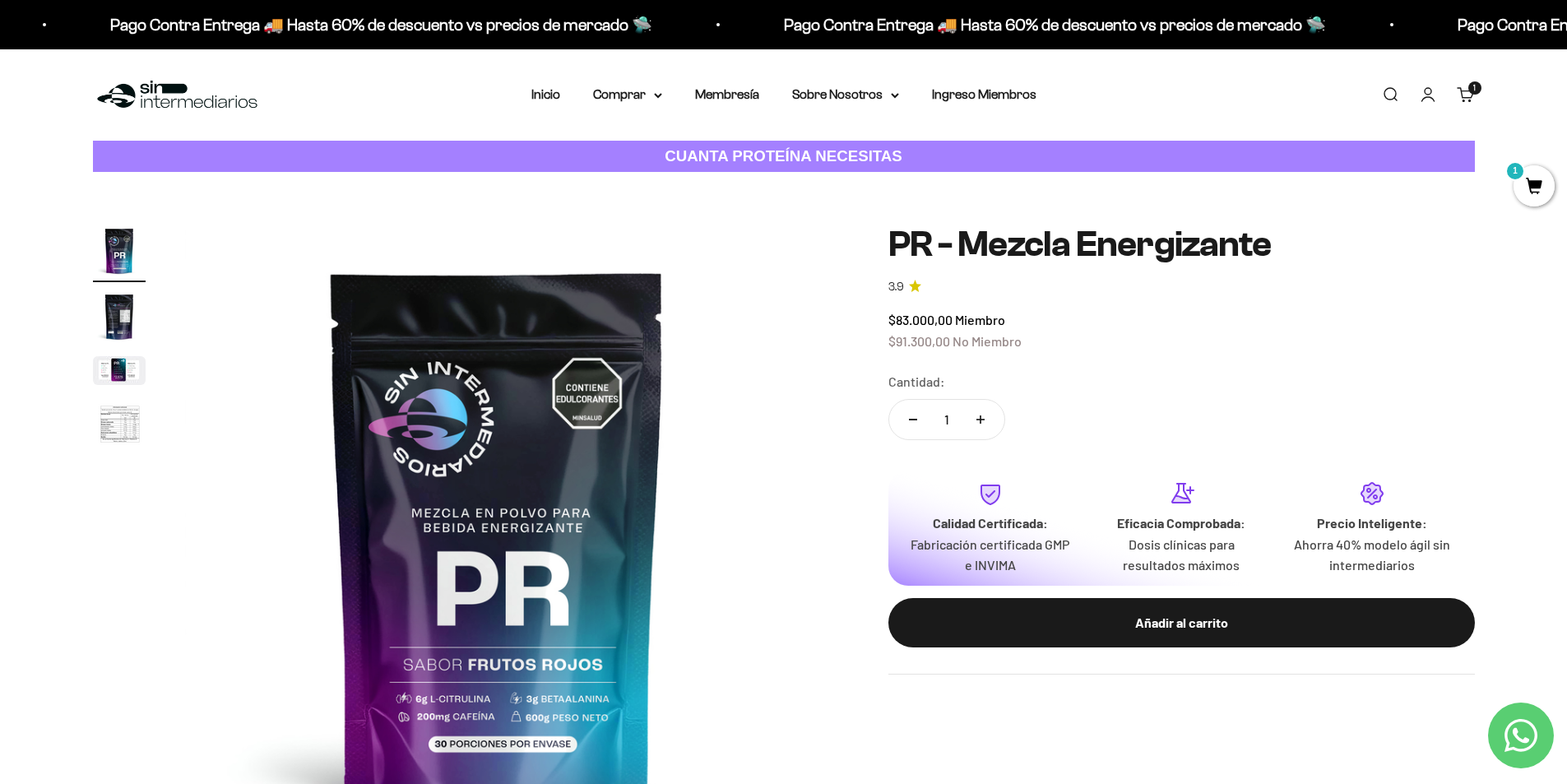
click at [120, 434] on img "Ir al artículo 4" at bounding box center [119, 425] width 53 height 54
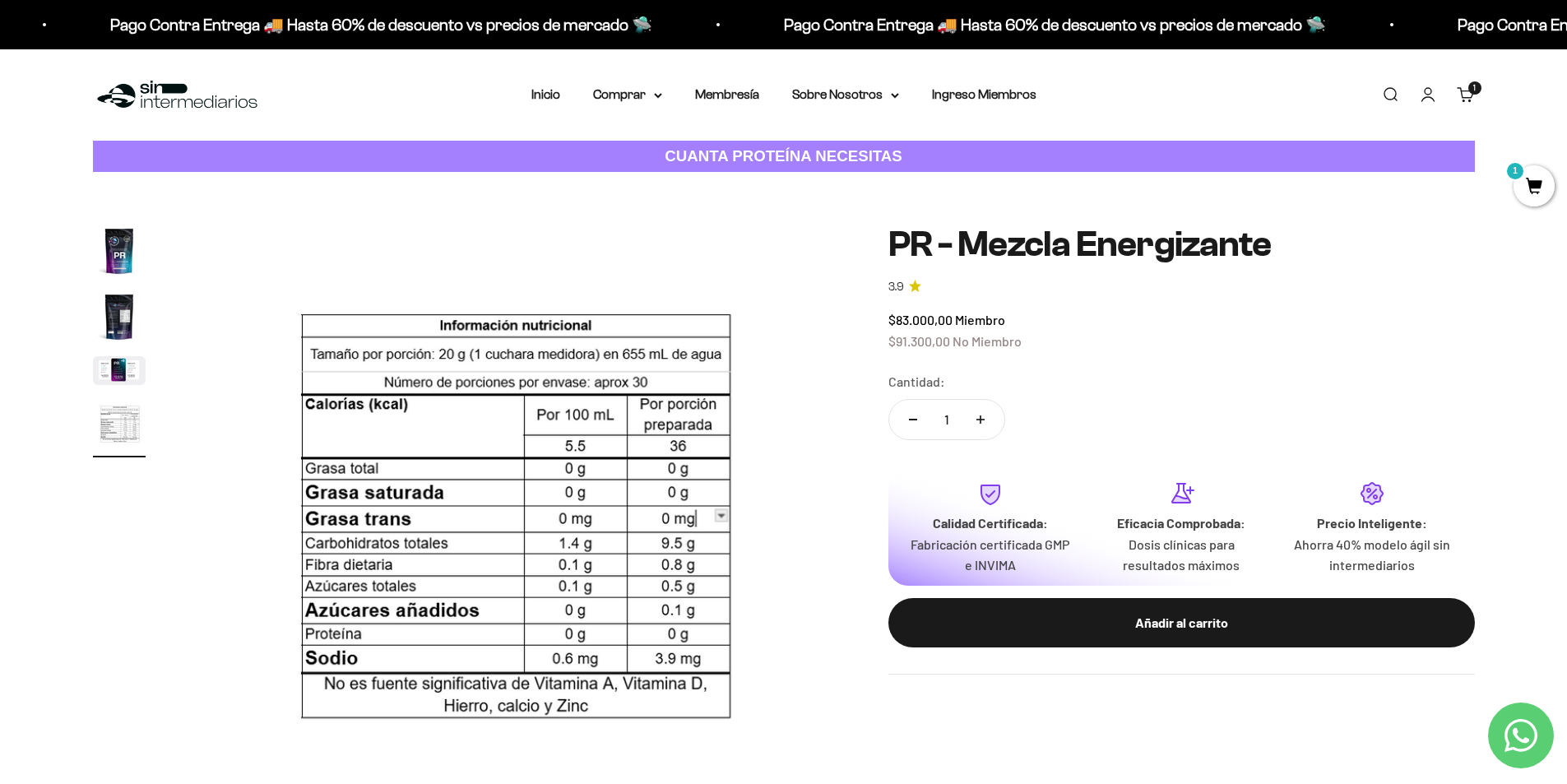
scroll to position [0, 1934]
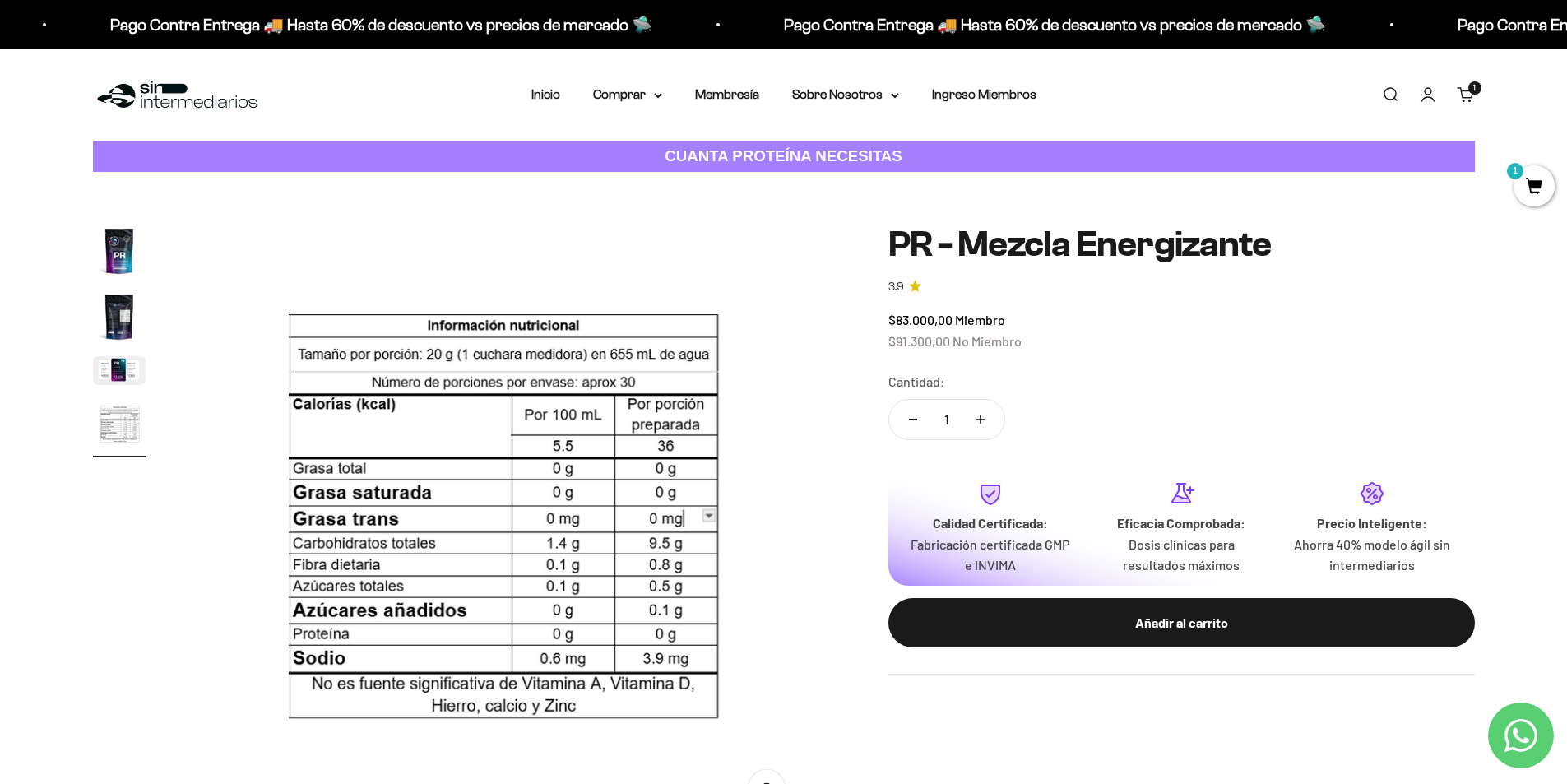
click at [120, 247] on img "Ir al artículo 1" at bounding box center [119, 251] width 53 height 53
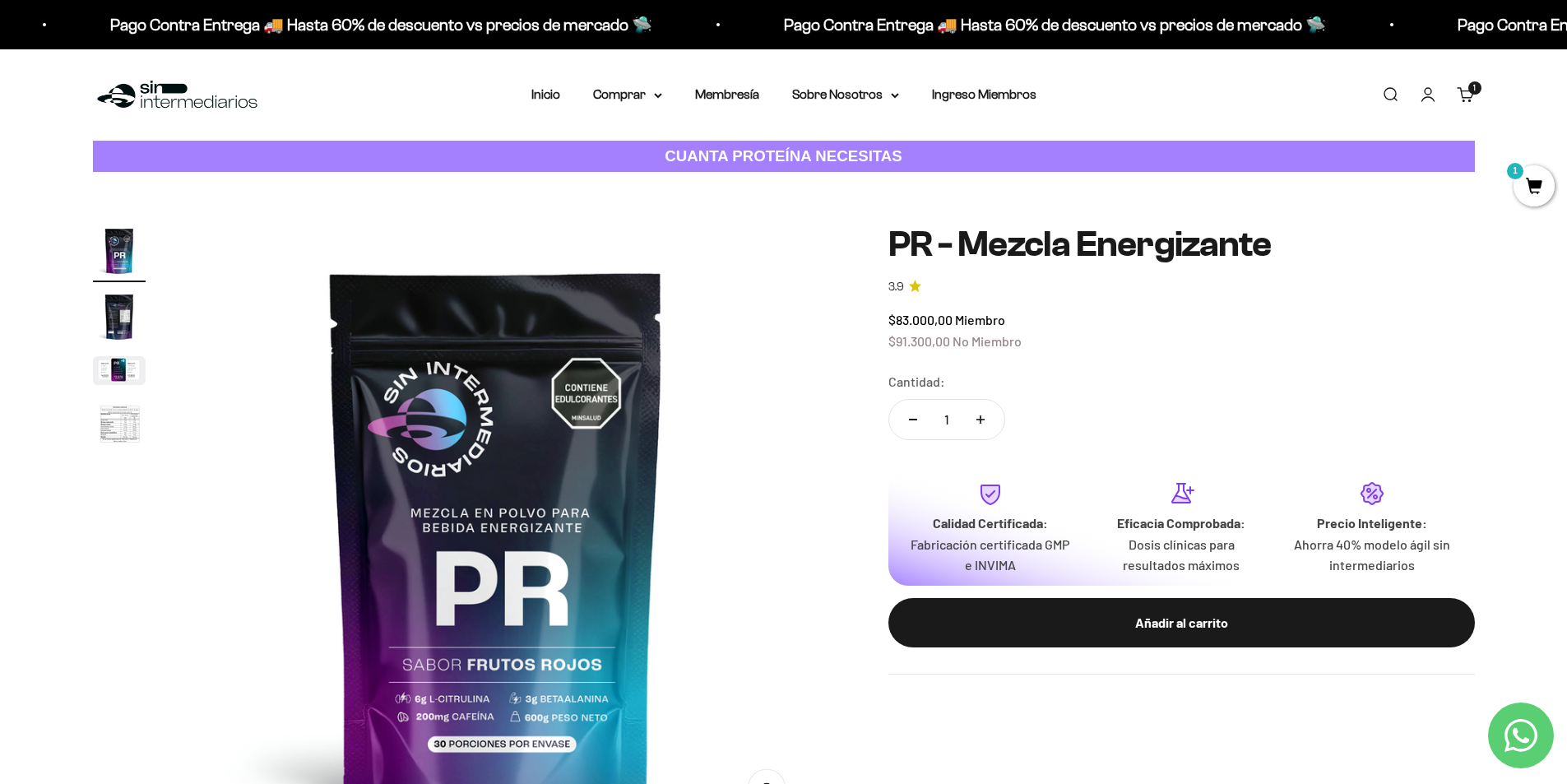
scroll to position [0, 0]
click at [744, 92] on link "Membresía" at bounding box center [727, 94] width 64 height 14
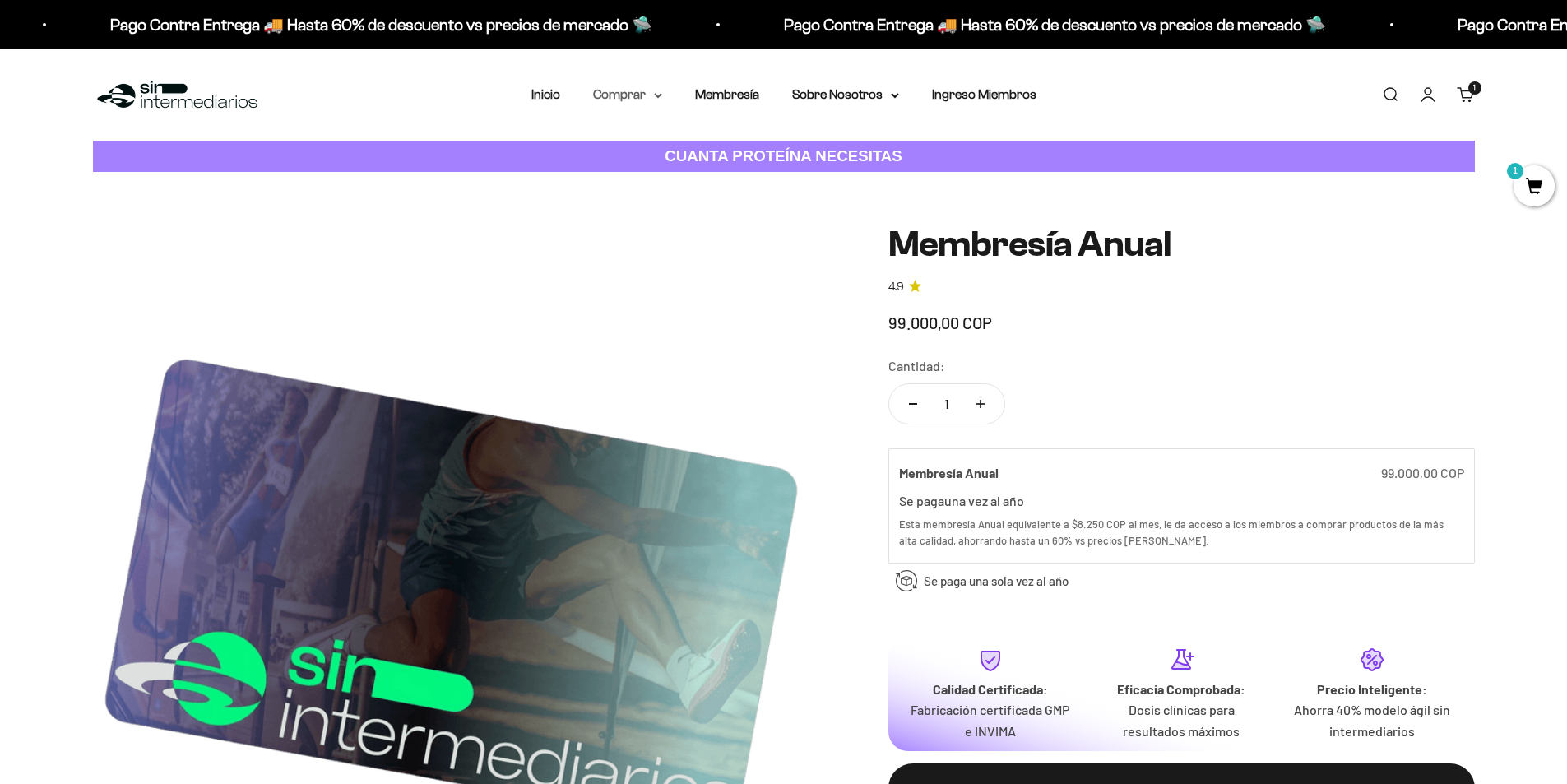
click at [630, 94] on summary "Comprar" at bounding box center [627, 94] width 69 height 22
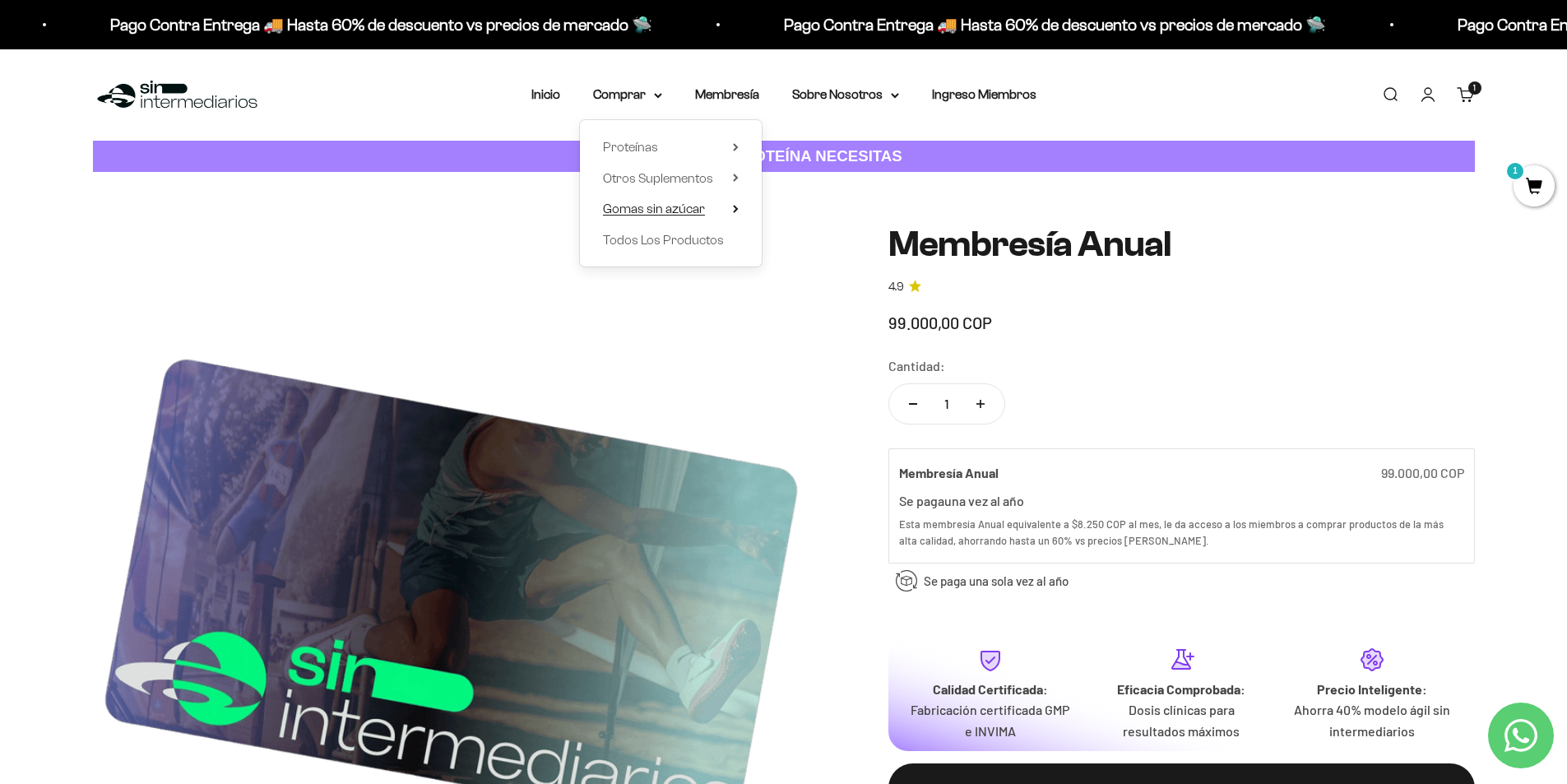
click at [713, 210] on summary "Gomas sin azúcar" at bounding box center [670, 209] width 136 height 22
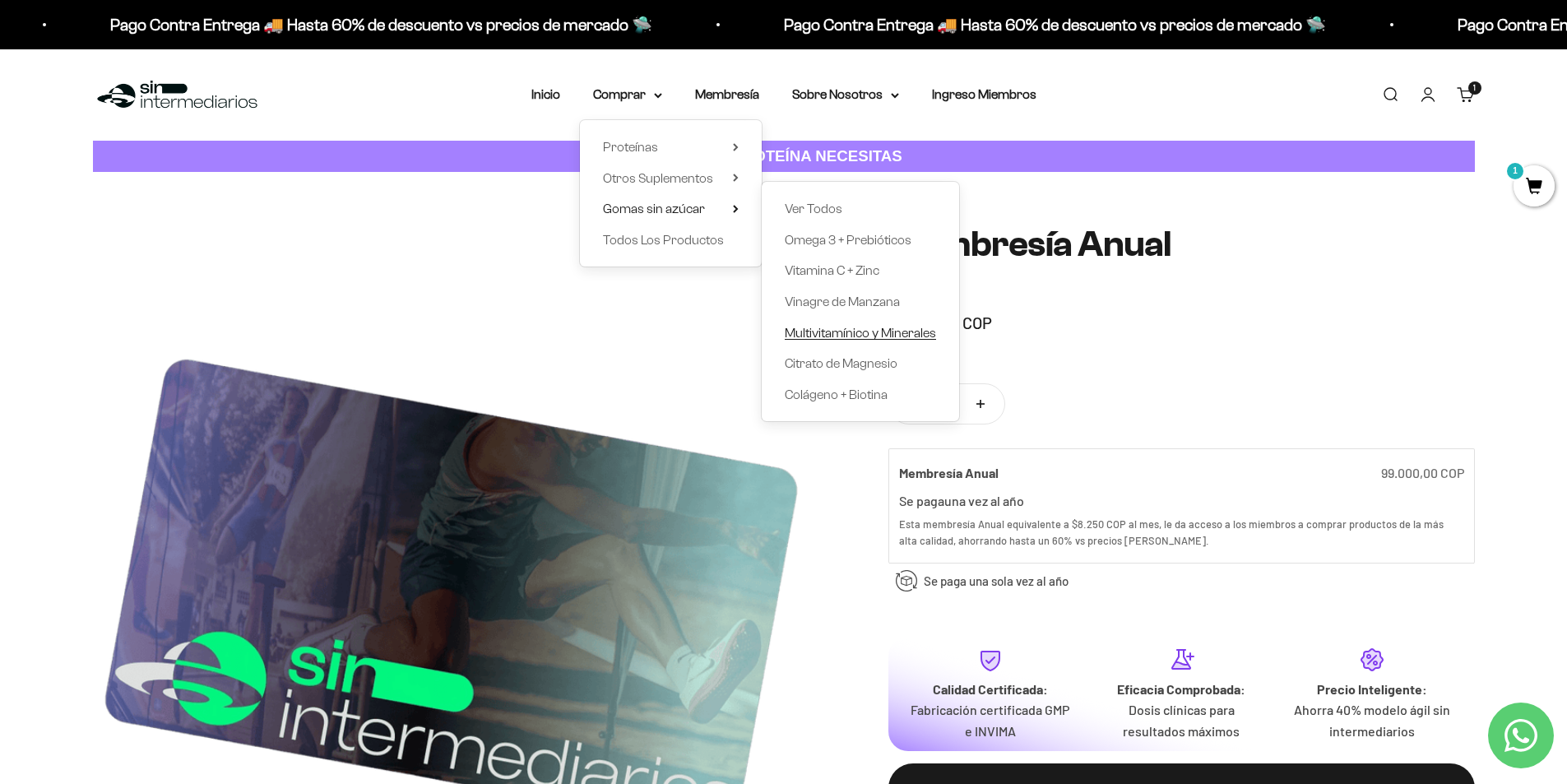
click at [871, 336] on span "Multivitamínico y Minerales" at bounding box center [861, 333] width 151 height 14
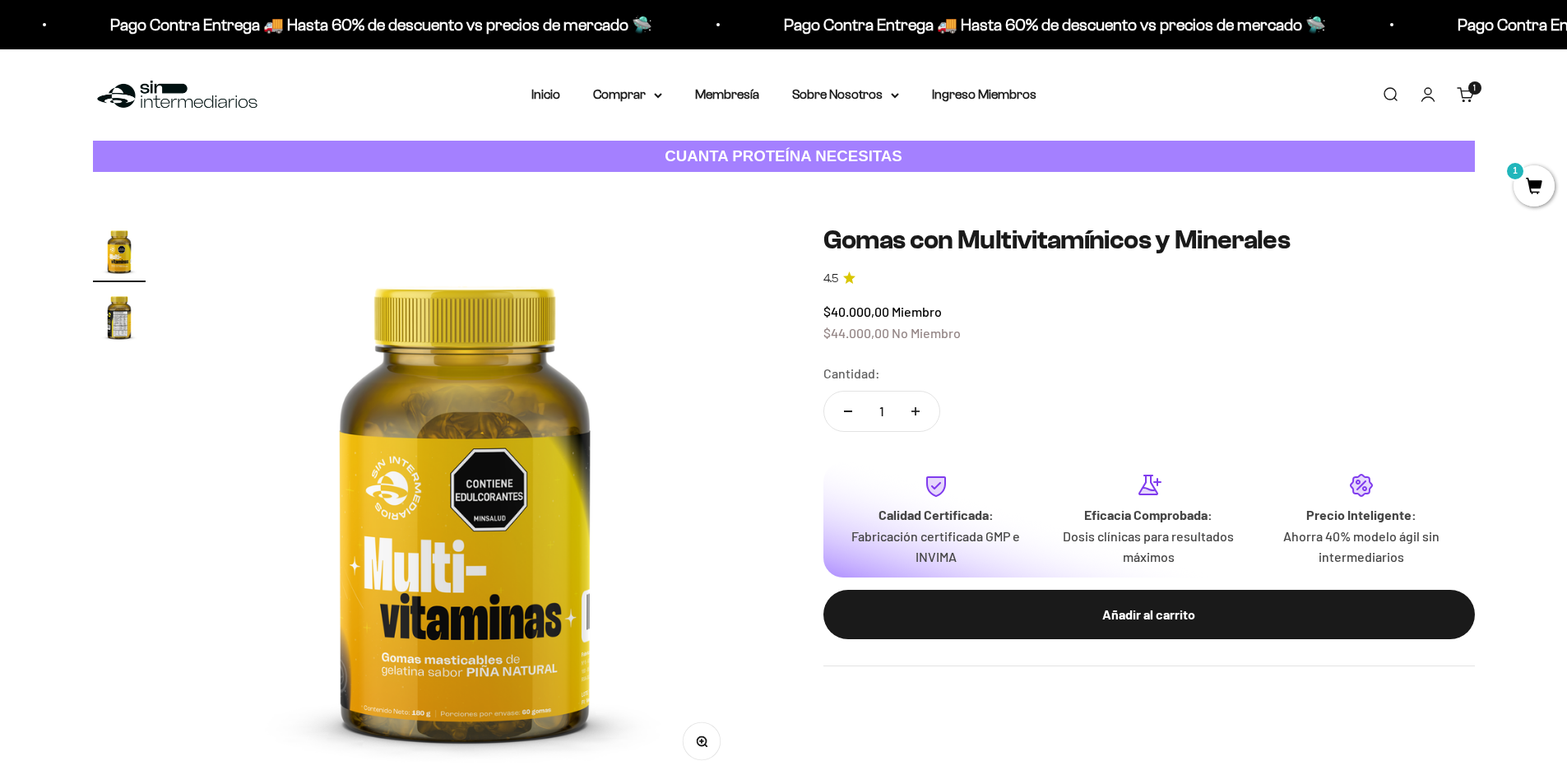
click at [111, 325] on img "Ir al artículo 2" at bounding box center [119, 316] width 53 height 53
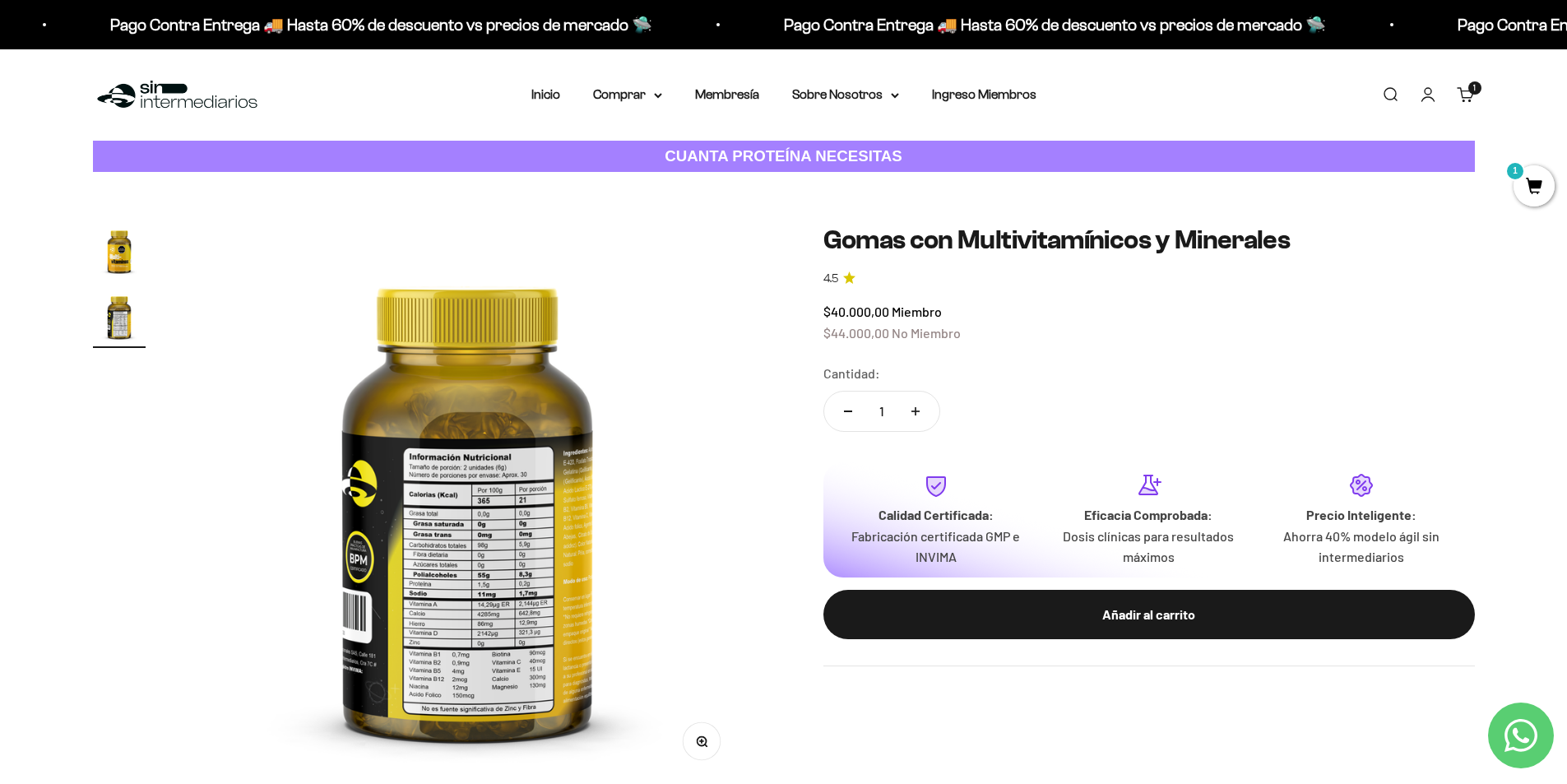
scroll to position [0, 580]
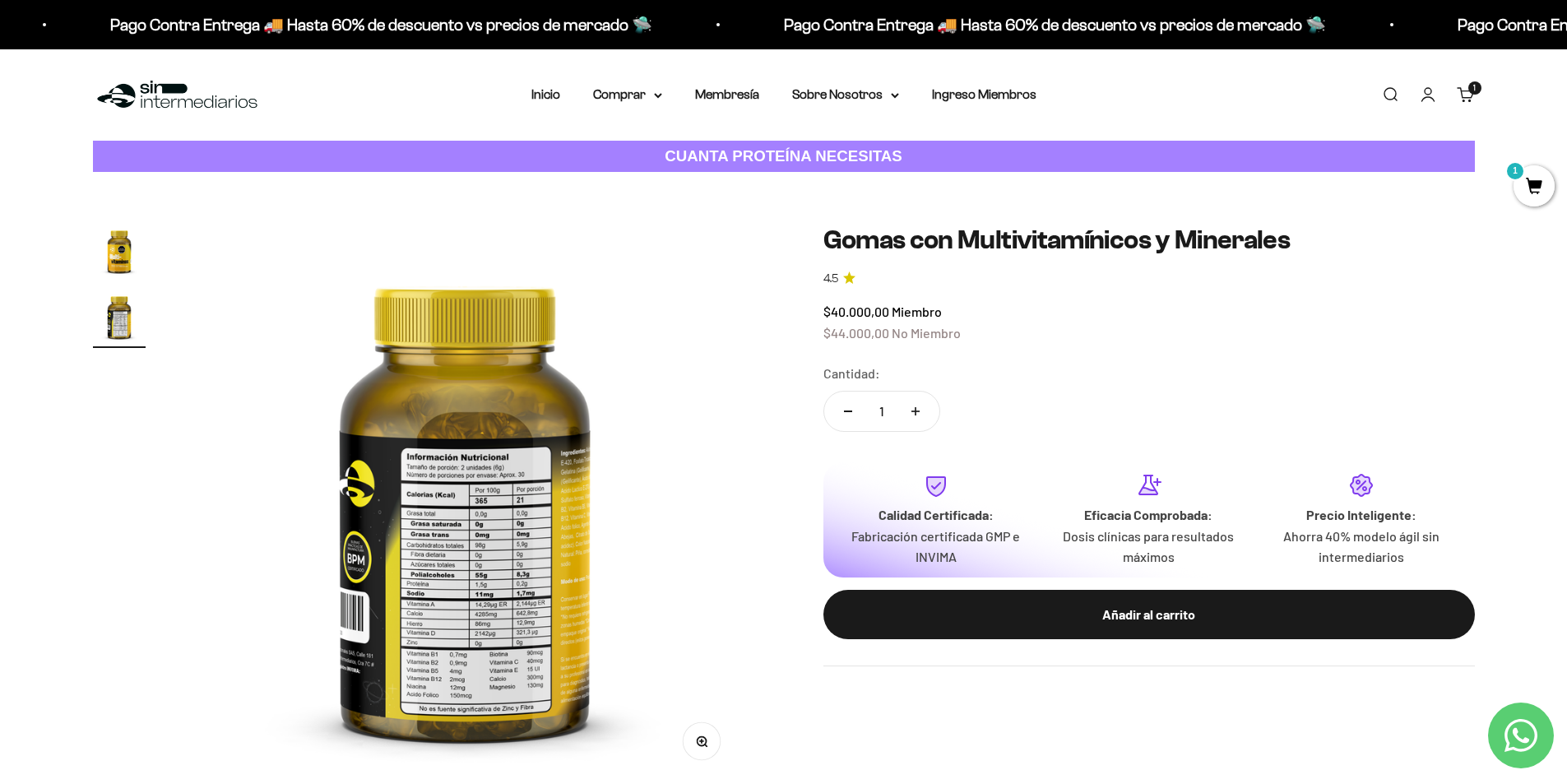
click at [137, 260] on img "Ir al artículo 1" at bounding box center [119, 251] width 53 height 53
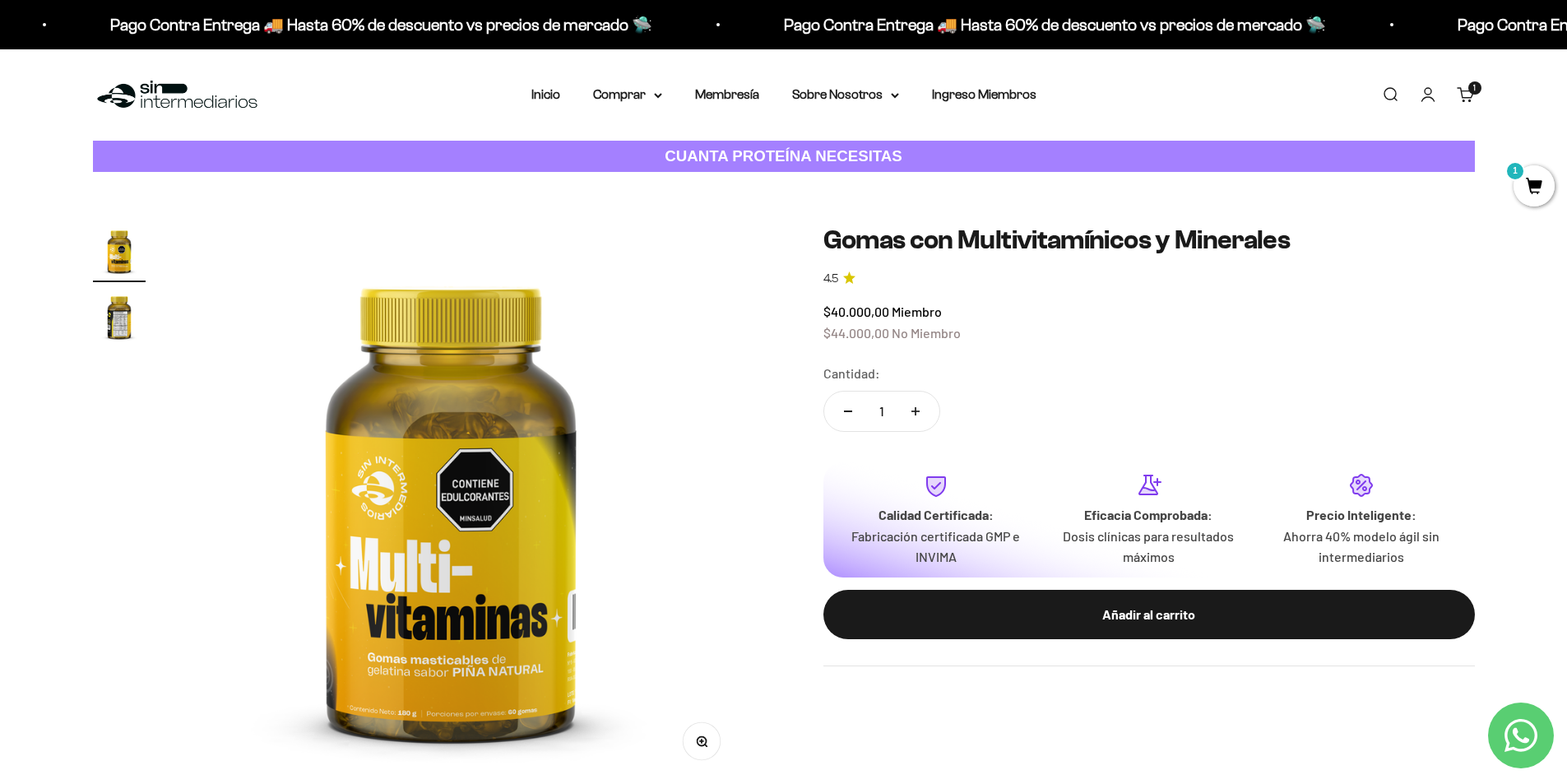
scroll to position [0, 0]
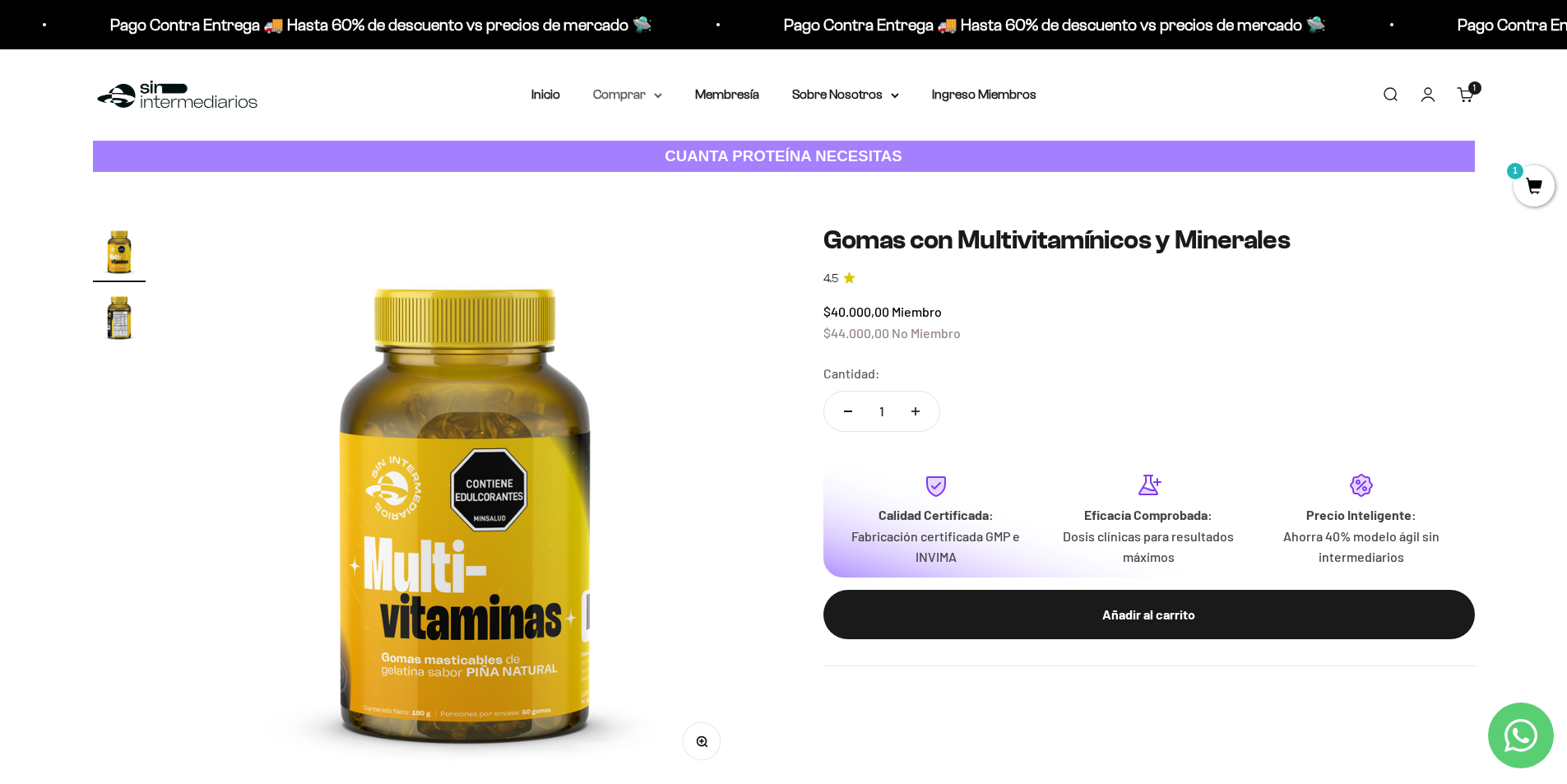
click at [634, 95] on summary "Comprar" at bounding box center [627, 94] width 69 height 22
click at [724, 179] on summary "Otros Suplementos" at bounding box center [670, 179] width 136 height 22
click at [646, 151] on span "Proteínas" at bounding box center [630, 147] width 55 height 14
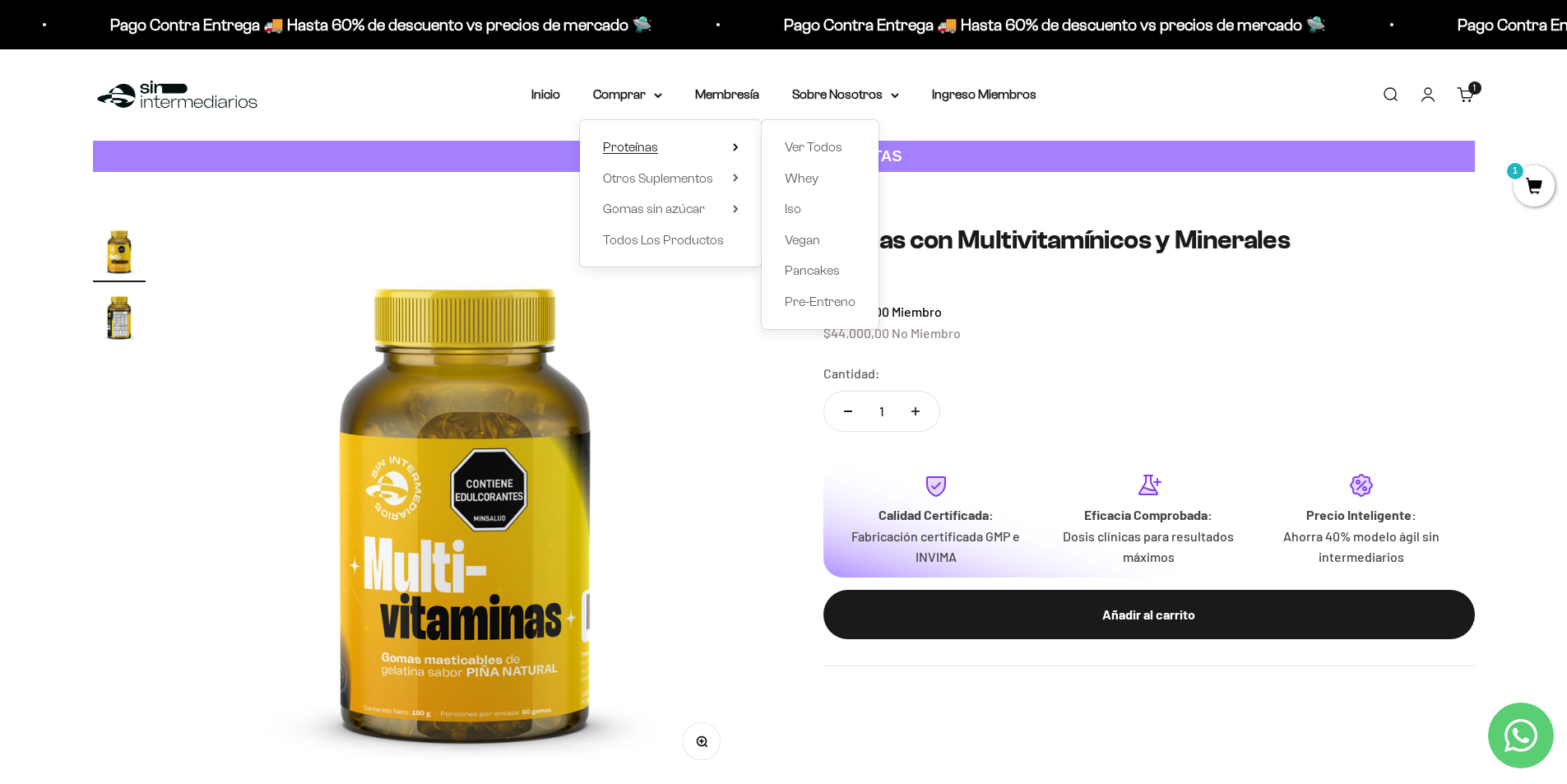
click at [677, 150] on summary "Proteínas" at bounding box center [670, 147] width 136 height 22
click at [680, 150] on summary "Proteínas" at bounding box center [670, 147] width 136 height 22
click at [454, 207] on div "Zoom Ir al artículo 1 Ir al artículo 2 Gomas con Multivitamínicos y Minerales 4…" at bounding box center [784, 504] width 1567 height 665
